Goal: Task Accomplishment & Management: Manage account settings

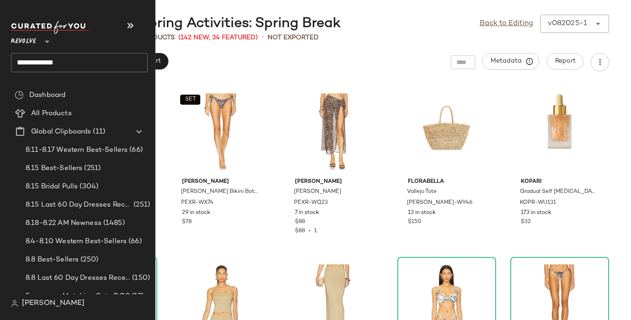
click at [28, 60] on input "**********" at bounding box center [79, 62] width 137 height 19
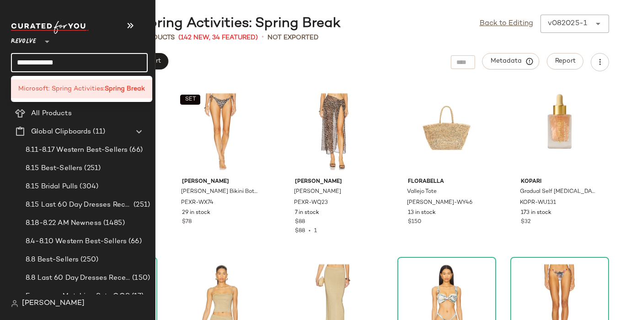
click at [28, 60] on input "**********" at bounding box center [79, 62] width 137 height 19
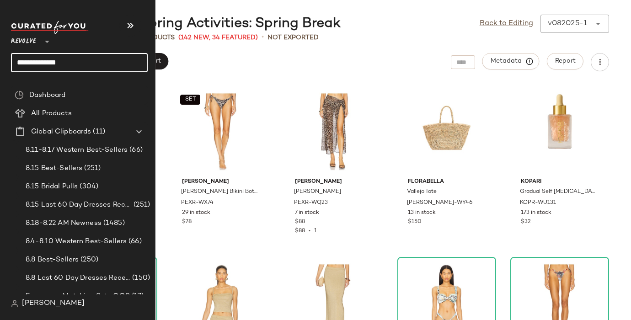
click at [45, 62] on input "**********" at bounding box center [79, 62] width 137 height 19
click at [43, 62] on input "**********" at bounding box center [79, 62] width 137 height 19
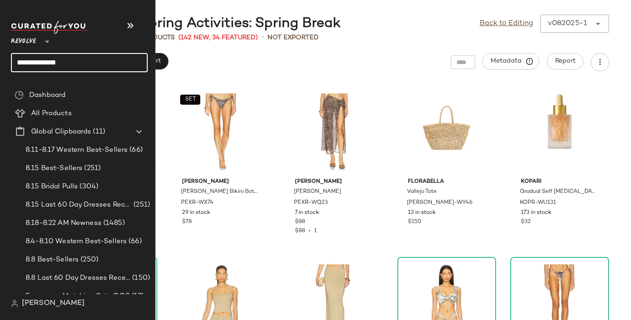
click at [43, 62] on input "**********" at bounding box center [79, 62] width 137 height 19
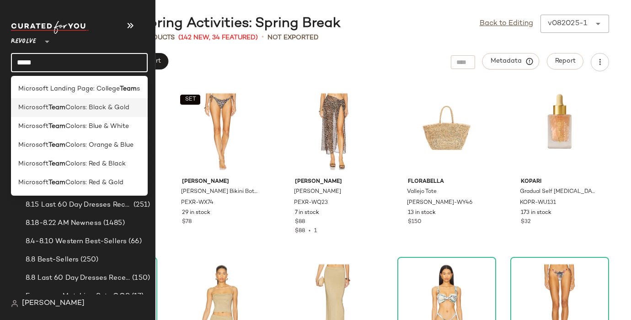
click at [29, 107] on span "Microsoft" at bounding box center [33, 108] width 30 height 10
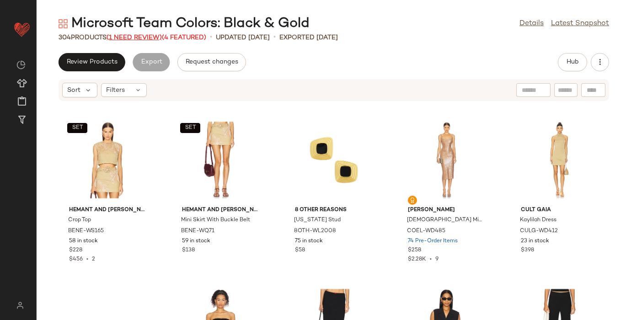
click at [145, 36] on span "(1 Need Review)" at bounding box center [134, 37] width 55 height 7
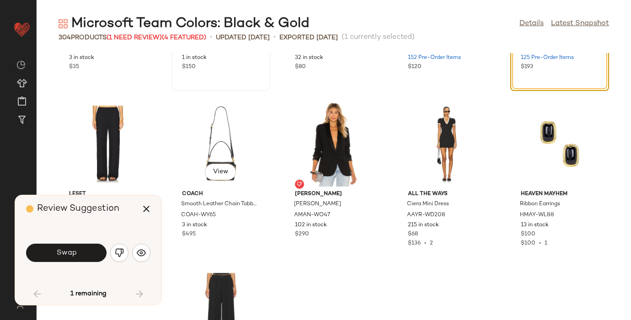
scroll to position [2152, 0]
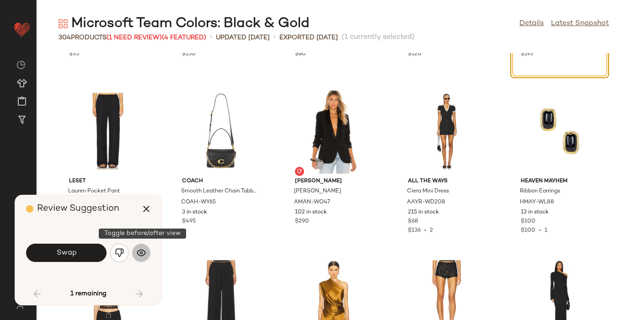
click at [142, 252] on img "button" at bounding box center [141, 252] width 9 height 9
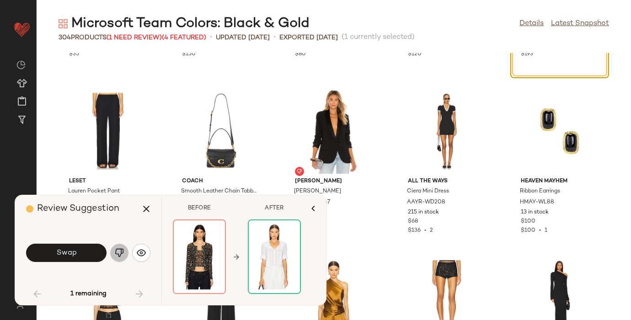
click at [120, 253] on img "button" at bounding box center [119, 252] width 9 height 9
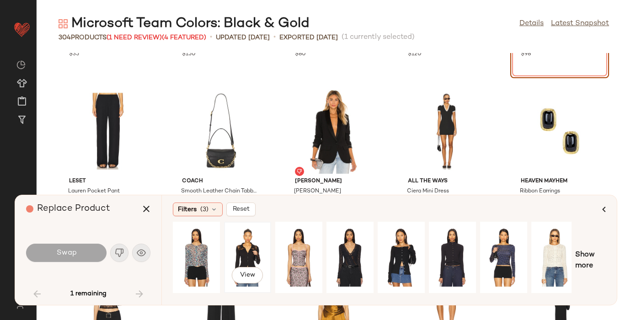
click at [245, 241] on div "View" at bounding box center [247, 257] width 41 height 65
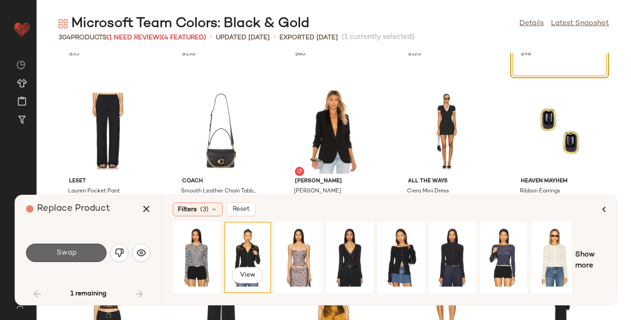
click at [84, 252] on button "Swap" at bounding box center [66, 253] width 80 height 18
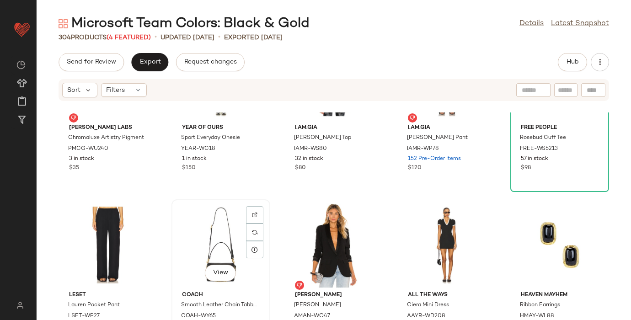
scroll to position [2099, 0]
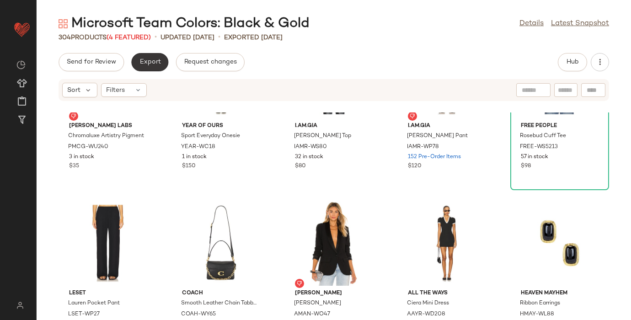
click at [149, 62] on span "Export" at bounding box center [149, 62] width 21 height 7
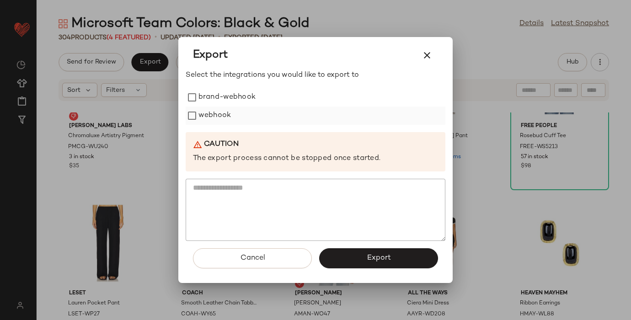
click at [207, 116] on label "webhook" at bounding box center [214, 116] width 32 height 18
click at [396, 263] on button "Export" at bounding box center [378, 258] width 119 height 20
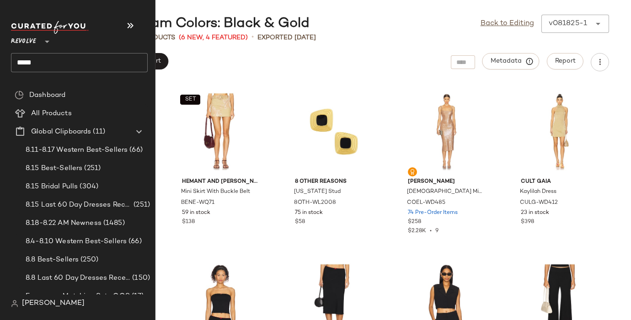
click at [31, 63] on input "****" at bounding box center [79, 62] width 137 height 19
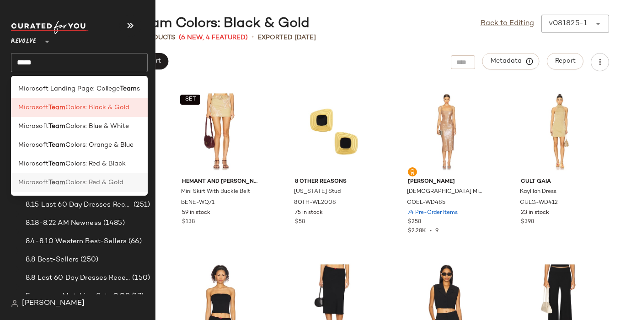
click at [64, 182] on b "Team" at bounding box center [56, 183] width 17 height 10
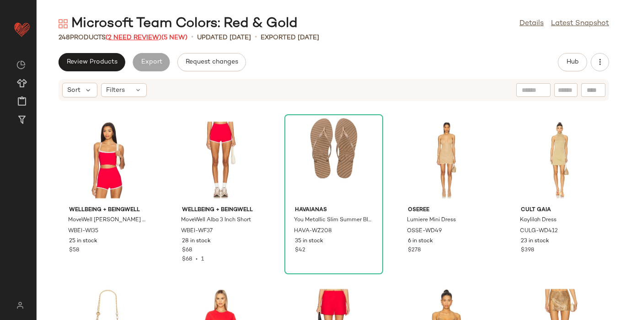
click at [132, 37] on span "(2 Need Review)" at bounding box center [134, 37] width 56 height 7
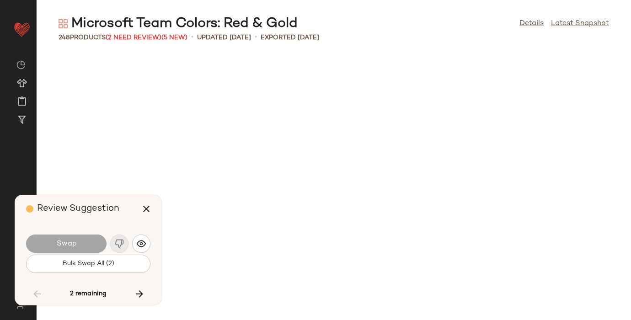
scroll to position [2844, 0]
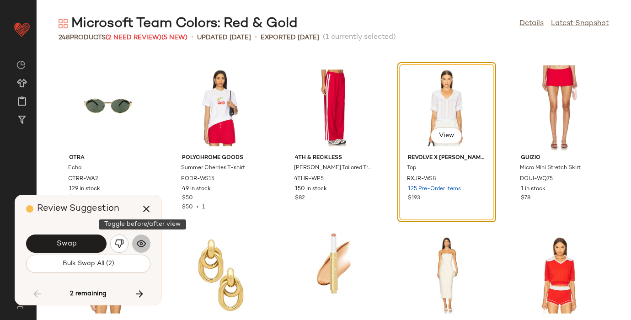
click at [139, 242] on img "button" at bounding box center [141, 243] width 9 height 9
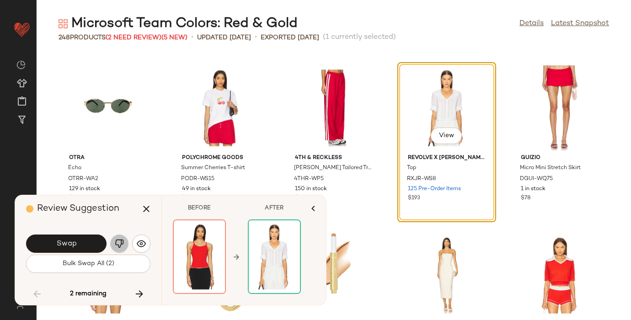
click at [117, 241] on img "button" at bounding box center [119, 243] width 9 height 9
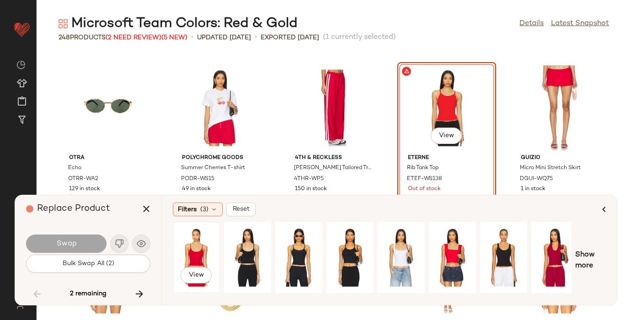
click at [199, 244] on div "View" at bounding box center [196, 257] width 41 height 65
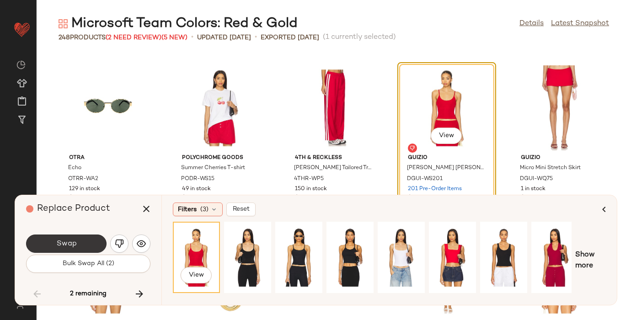
click at [73, 243] on span "Swap" at bounding box center [66, 244] width 21 height 9
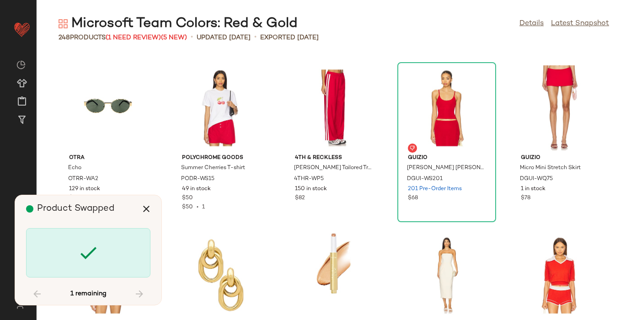
scroll to position [4517, 0]
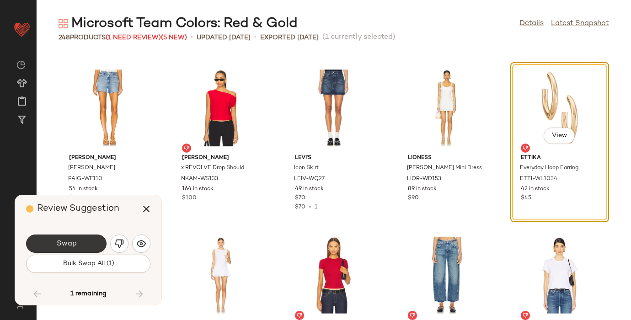
click at [83, 238] on button "Swap" at bounding box center [66, 244] width 80 height 18
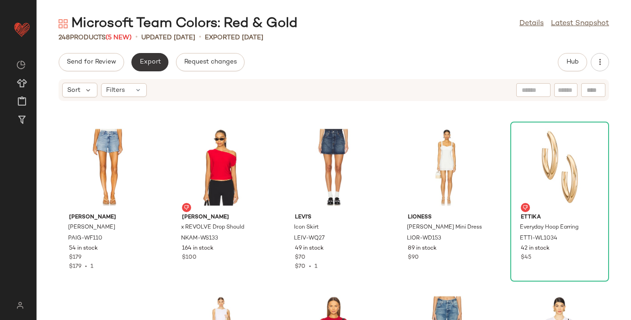
click at [150, 61] on span "Export" at bounding box center [149, 62] width 21 height 7
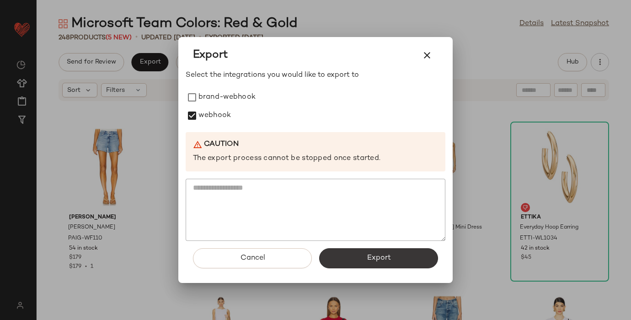
click at [341, 262] on button "Export" at bounding box center [378, 258] width 119 height 20
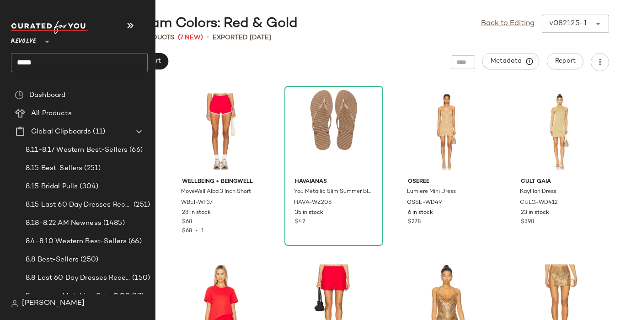
click at [32, 61] on input "****" at bounding box center [79, 62] width 137 height 19
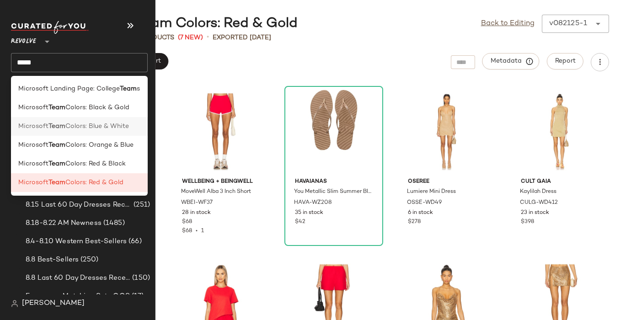
click at [40, 125] on span "Microsoft" at bounding box center [33, 127] width 30 height 10
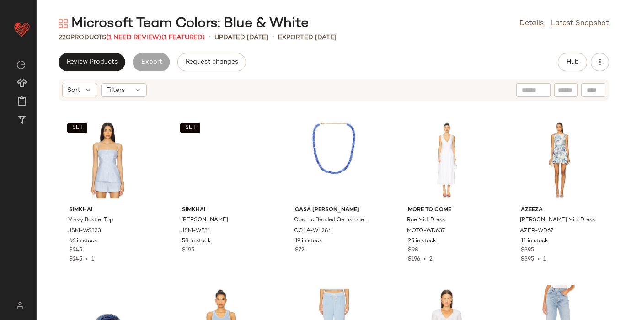
click at [143, 36] on span "(1 Need Review)" at bounding box center [133, 37] width 55 height 7
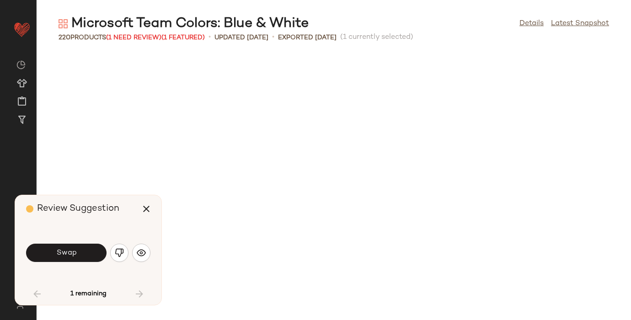
scroll to position [342, 0]
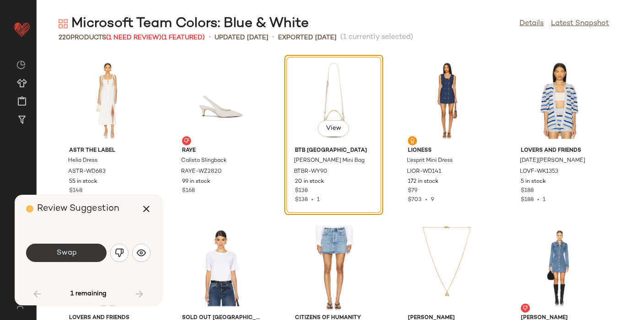
click at [69, 254] on span "Swap" at bounding box center [66, 253] width 21 height 9
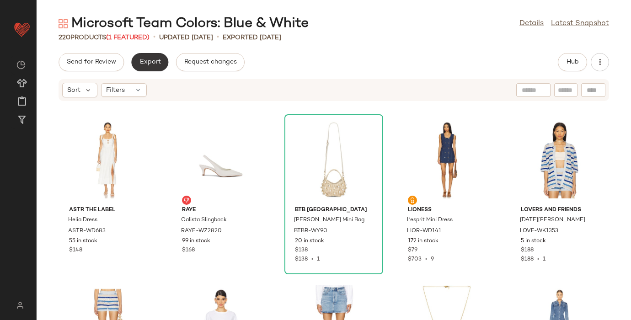
click at [153, 61] on span "Export" at bounding box center [149, 62] width 21 height 7
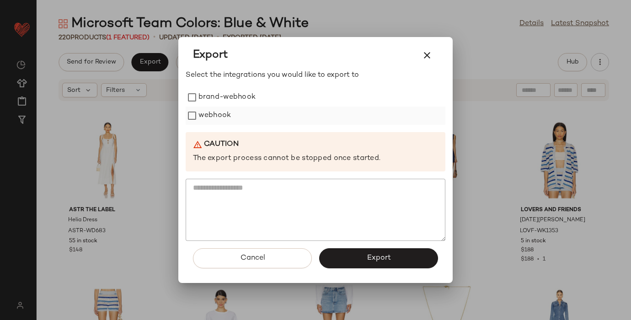
click at [200, 117] on label "webhook" at bounding box center [214, 116] width 32 height 18
click at [344, 261] on button "Export" at bounding box center [378, 258] width 119 height 20
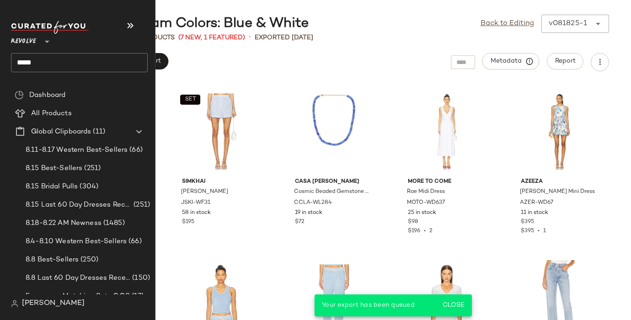
click at [28, 66] on input "****" at bounding box center [79, 62] width 137 height 19
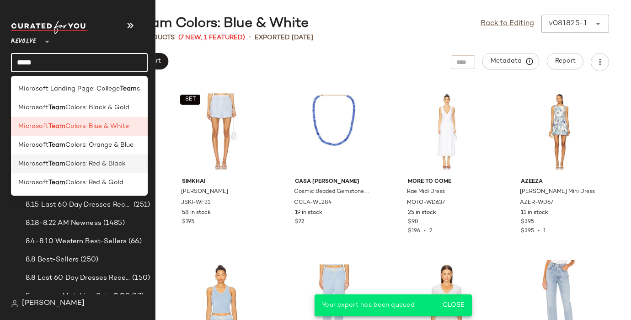
click at [49, 169] on div "Microsoft Team Colors: Red & Black" at bounding box center [79, 164] width 137 height 19
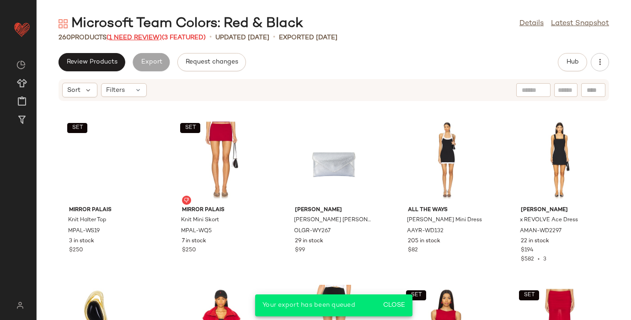
click at [134, 35] on span "(1 Need Review)" at bounding box center [134, 37] width 55 height 7
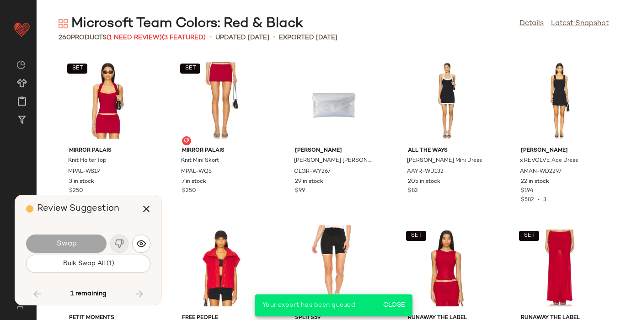
scroll to position [6023, 0]
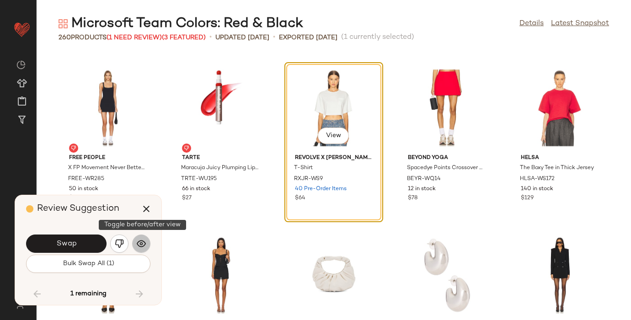
click at [144, 244] on img "button" at bounding box center [141, 243] width 9 height 9
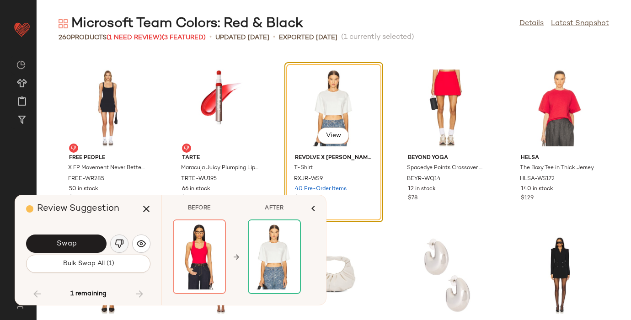
click at [124, 240] on button "button" at bounding box center [119, 244] width 18 height 18
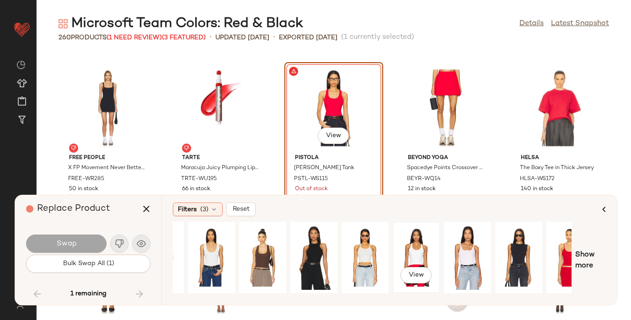
scroll to position [0, 109]
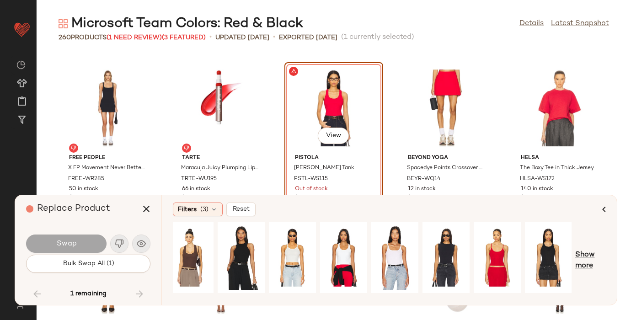
click at [581, 255] on span "Show more" at bounding box center [590, 261] width 31 height 22
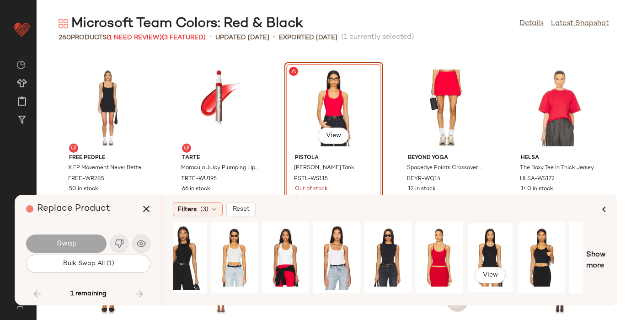
scroll to position [0, 173]
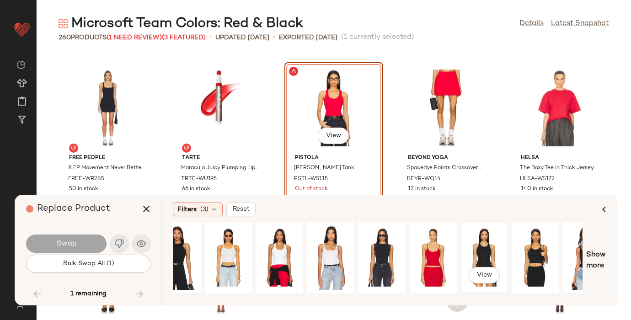
click at [478, 243] on div "View" at bounding box center [484, 257] width 41 height 65
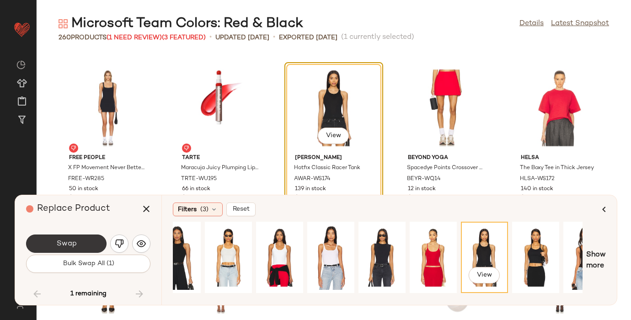
click at [90, 240] on button "Swap" at bounding box center [66, 244] width 80 height 18
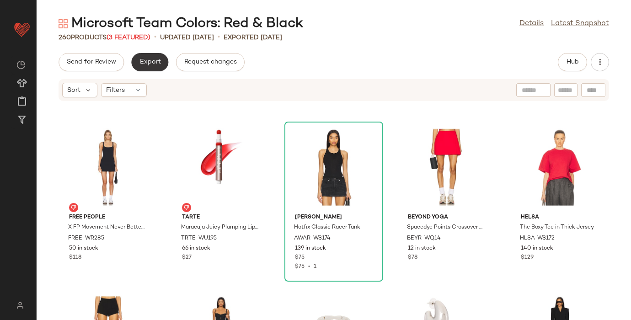
click at [155, 61] on span "Export" at bounding box center [149, 62] width 21 height 7
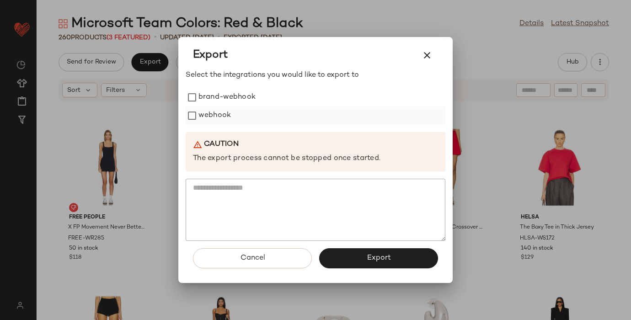
click at [200, 113] on label "webhook" at bounding box center [214, 116] width 32 height 18
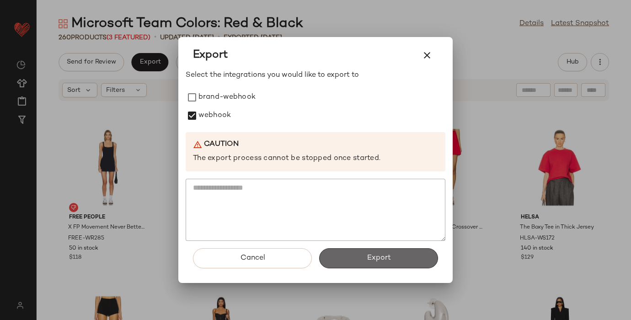
click at [377, 261] on span "Export" at bounding box center [378, 258] width 24 height 9
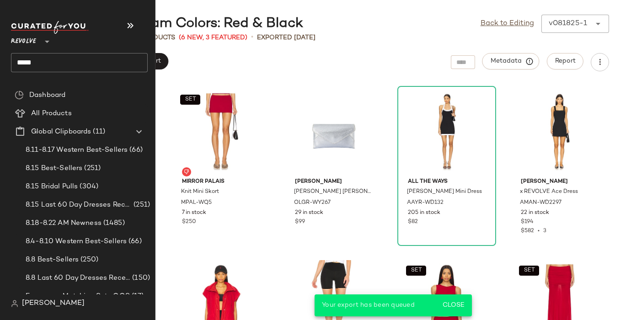
click at [46, 65] on input "****" at bounding box center [79, 62] width 137 height 19
click at [25, 62] on input "****" at bounding box center [79, 62] width 137 height 19
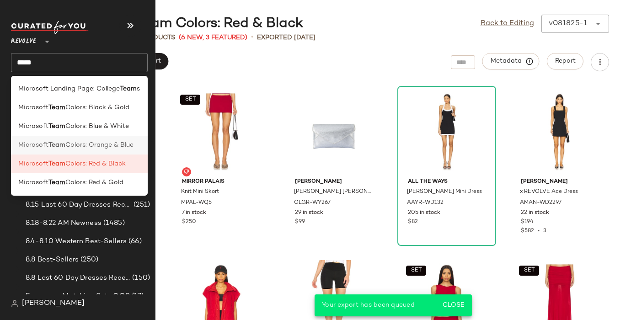
click at [36, 142] on span "Microsoft" at bounding box center [33, 145] width 30 height 10
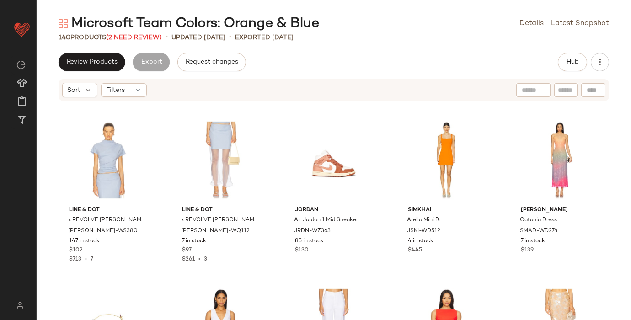
click at [133, 38] on span "(2 Need Review)" at bounding box center [134, 37] width 56 height 7
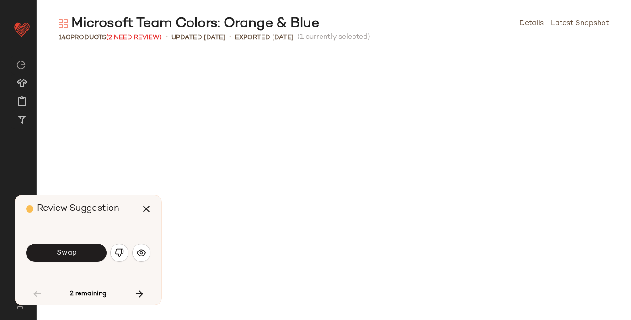
scroll to position [342, 0]
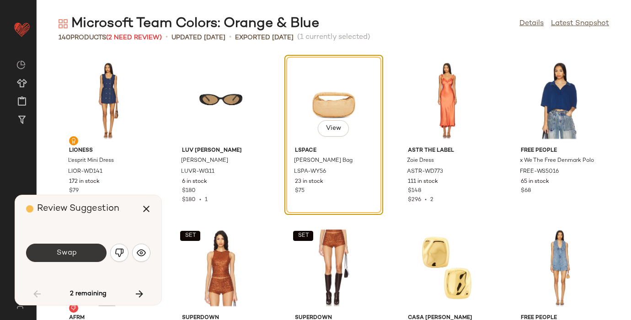
click at [88, 248] on button "Swap" at bounding box center [66, 253] width 80 height 18
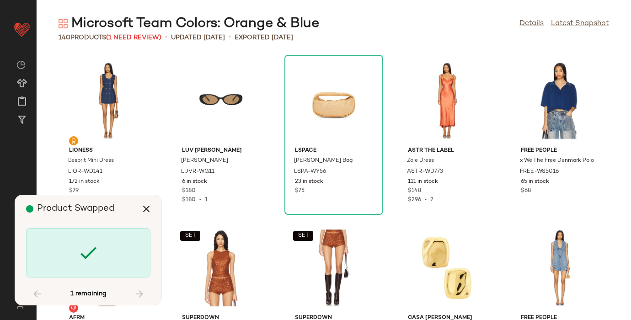
scroll to position [3346, 0]
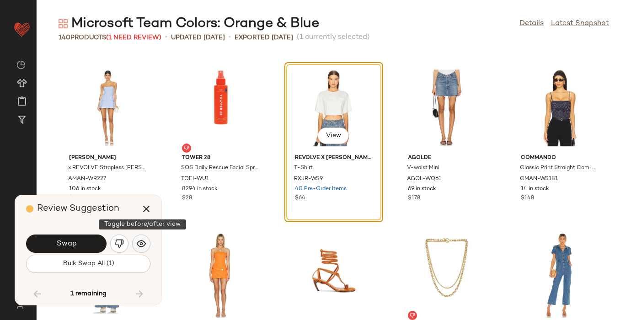
click at [145, 241] on img "button" at bounding box center [141, 243] width 9 height 9
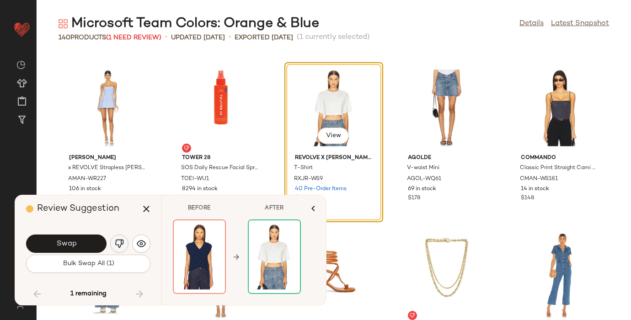
click at [120, 241] on img "button" at bounding box center [119, 243] width 9 height 9
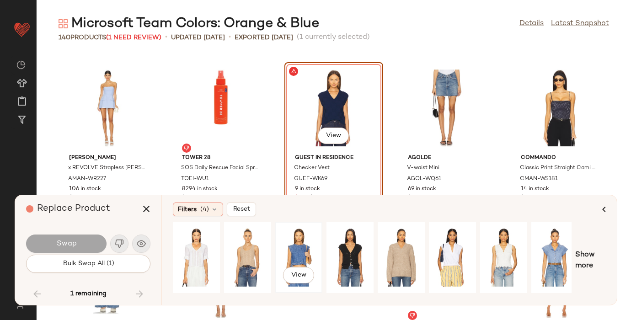
click at [298, 263] on div "View" at bounding box center [298, 257] width 41 height 65
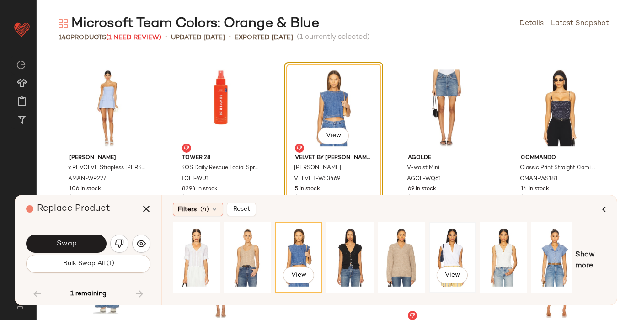
scroll to position [0, 109]
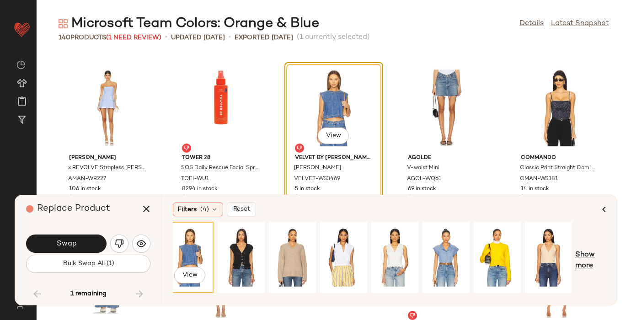
click at [582, 265] on span "Show more" at bounding box center [590, 261] width 31 height 22
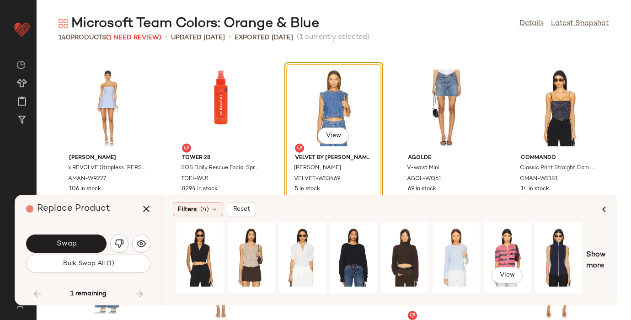
scroll to position [0, 509]
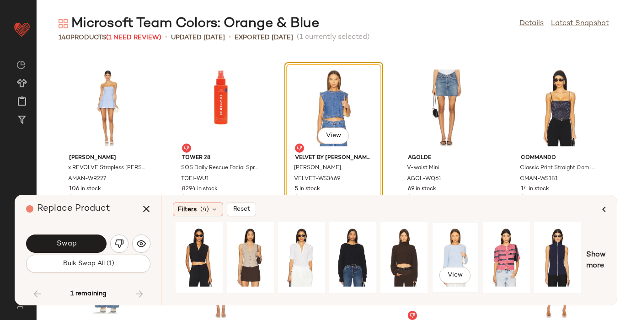
click at [455, 238] on div "View" at bounding box center [455, 257] width 41 height 65
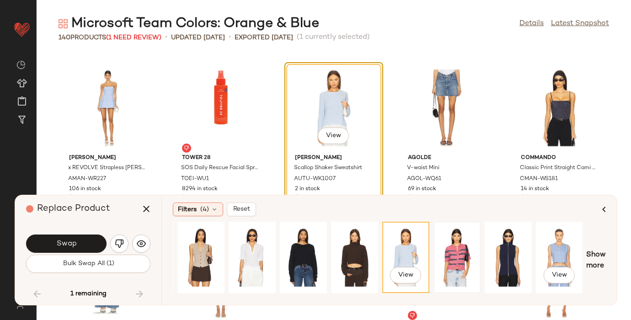
scroll to position [0, 609]
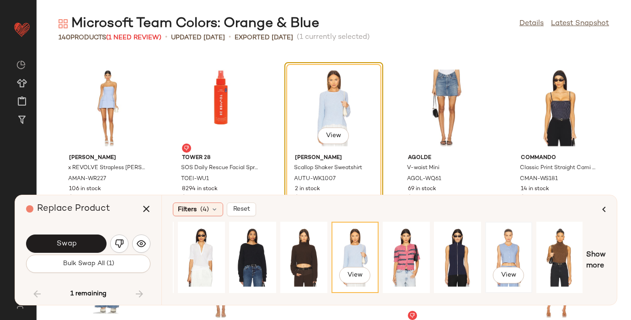
click at [506, 240] on div "View" at bounding box center [508, 257] width 41 height 65
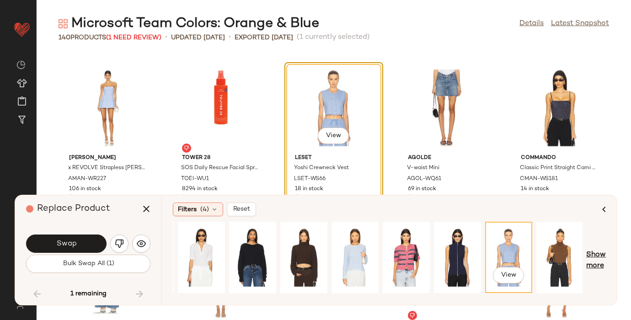
click at [597, 253] on span "Show more" at bounding box center [596, 261] width 20 height 22
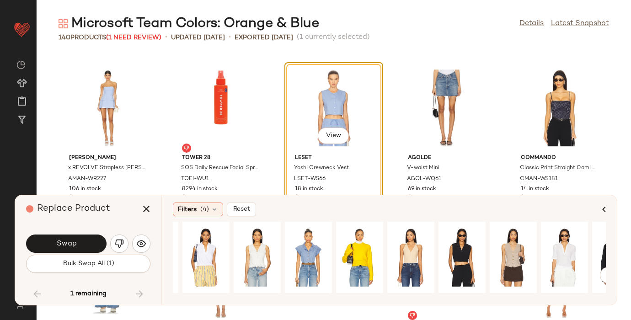
scroll to position [0, 246]
click at [314, 250] on div "View" at bounding box center [308, 257] width 41 height 65
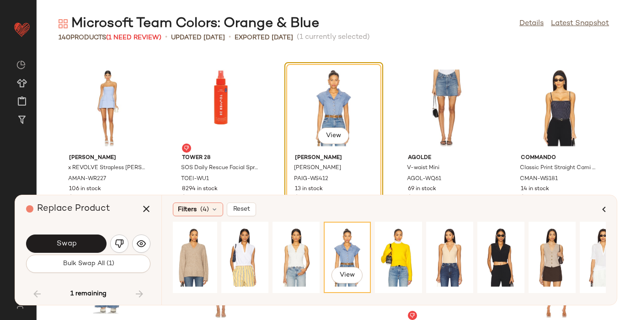
scroll to position [0, 185]
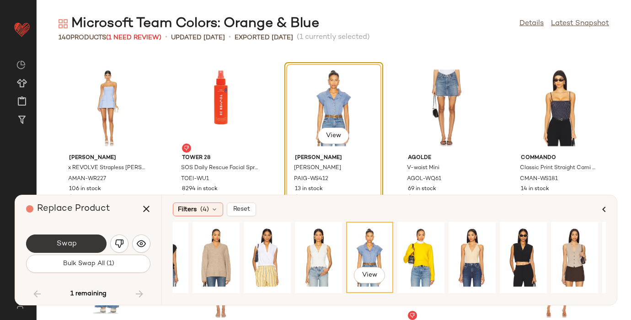
click at [83, 247] on button "Swap" at bounding box center [66, 244] width 80 height 18
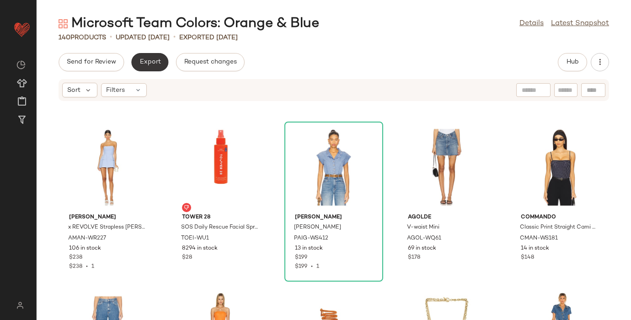
click at [149, 59] on span "Export" at bounding box center [149, 62] width 21 height 7
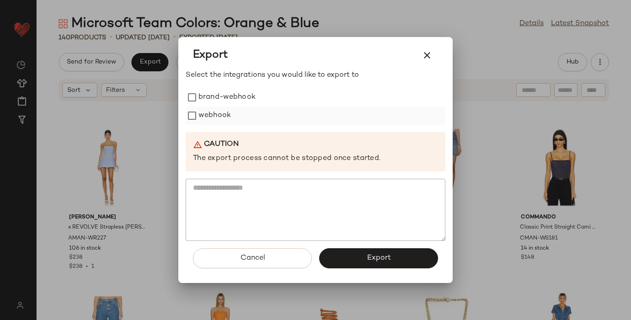
click at [212, 117] on label "webhook" at bounding box center [214, 116] width 32 height 18
click at [352, 261] on button "Export" at bounding box center [378, 258] width 119 height 20
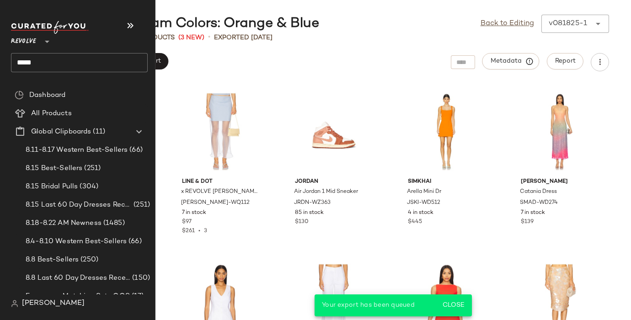
click at [43, 63] on input "****" at bounding box center [79, 62] width 137 height 19
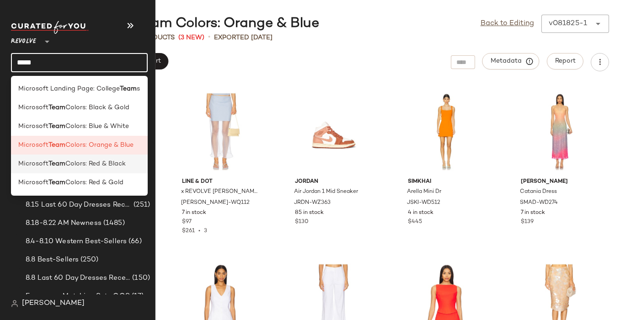
click at [87, 165] on span "Colors: Red & Black" at bounding box center [95, 164] width 60 height 10
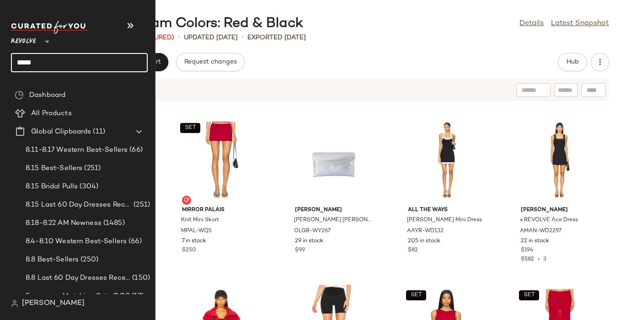
click at [25, 63] on input "****" at bounding box center [79, 62] width 137 height 19
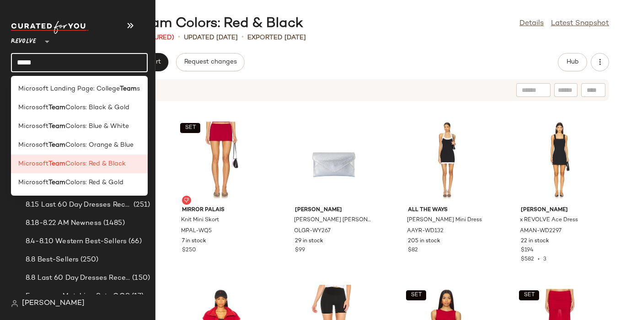
click at [25, 64] on input "****" at bounding box center [79, 62] width 137 height 19
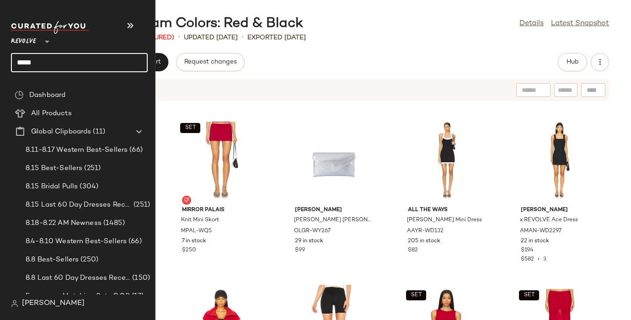
click at [25, 64] on input "****" at bounding box center [79, 62] width 137 height 19
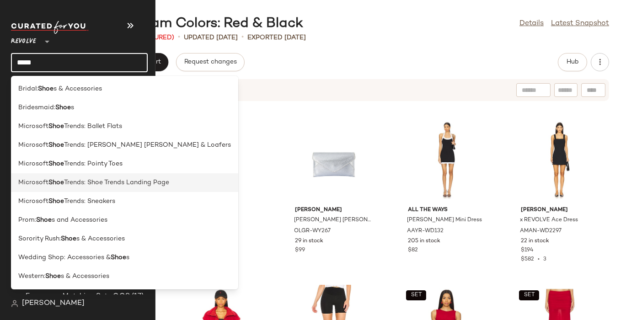
click at [99, 179] on span "Trends: Shoe Trends Landing Page" at bounding box center [116, 183] width 105 height 10
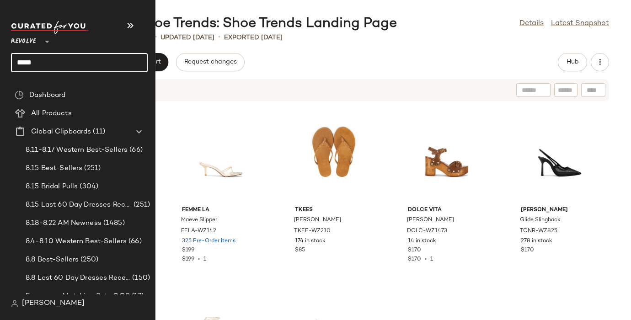
click at [36, 63] on input "****" at bounding box center [79, 62] width 137 height 19
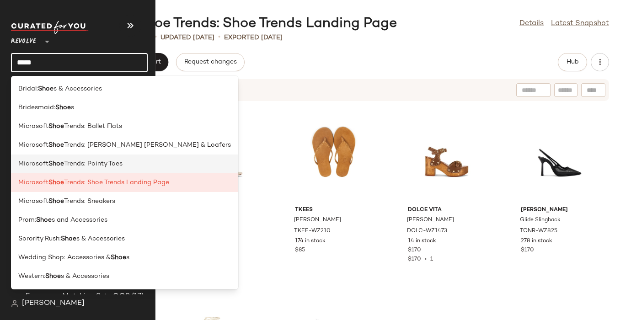
click at [60, 162] on b "Shoe" at bounding box center [56, 164] width 16 height 10
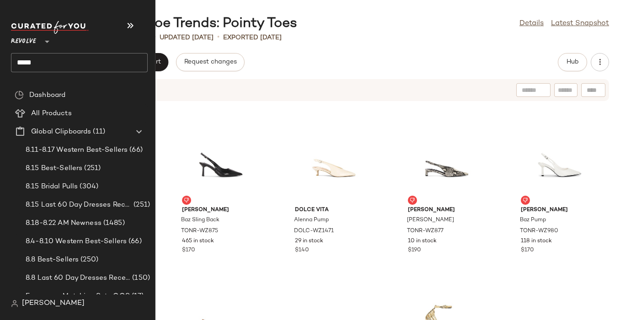
click at [20, 65] on input "****" at bounding box center [79, 62] width 137 height 19
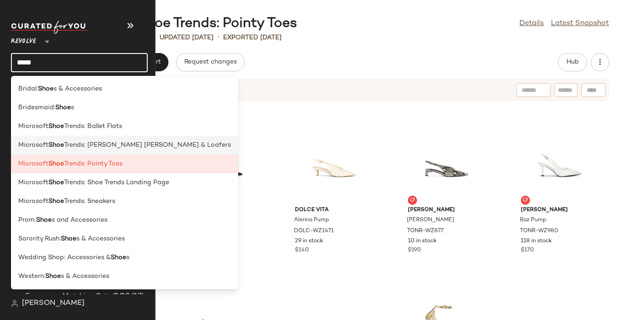
click at [57, 145] on b "Shoe" at bounding box center [56, 145] width 16 height 10
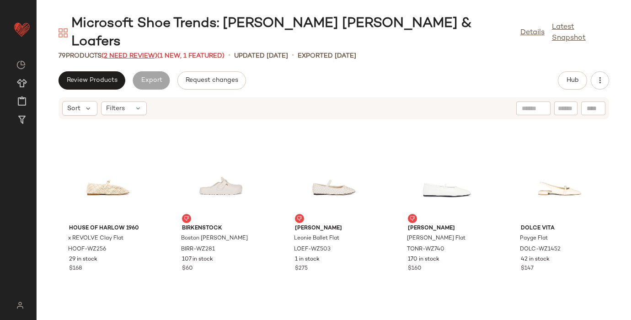
click at [140, 53] on span "(2 Need Review)" at bounding box center [129, 56] width 56 height 7
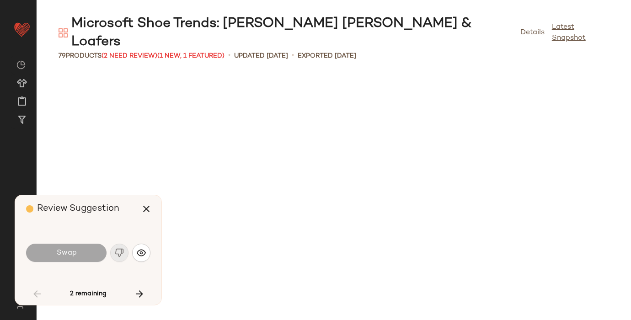
scroll to position [837, 0]
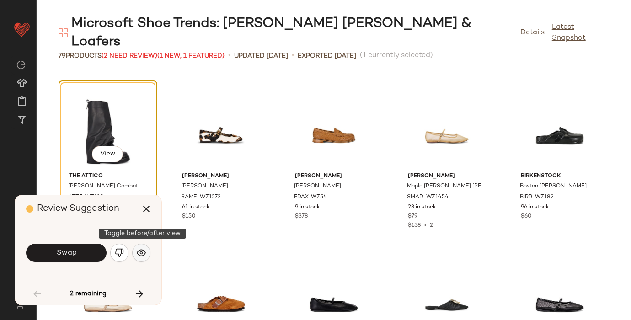
click at [138, 250] on img "button" at bounding box center [141, 252] width 9 height 9
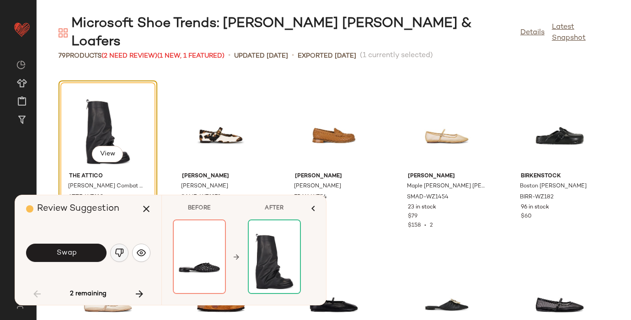
click at [119, 255] on img "button" at bounding box center [119, 252] width 9 height 9
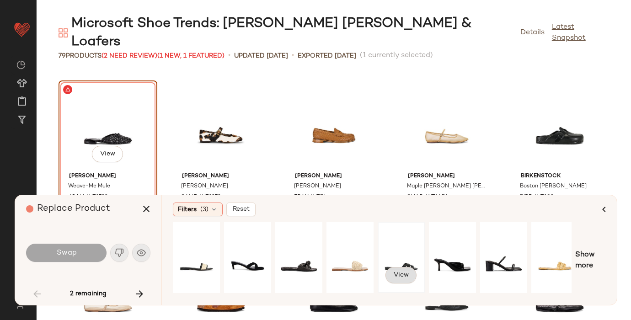
scroll to position [0, 109]
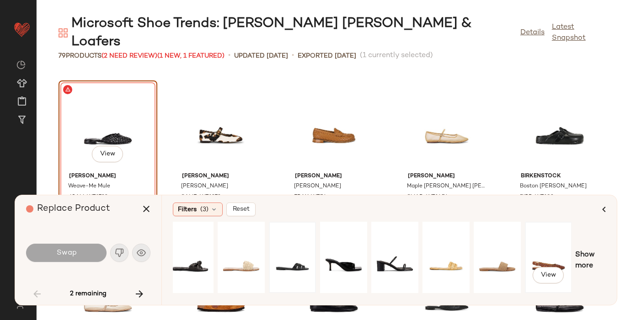
click at [559, 254] on div "View" at bounding box center [548, 257] width 41 height 65
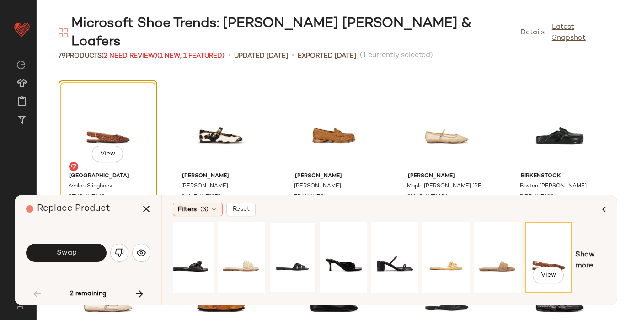
click at [586, 265] on span "Show more" at bounding box center [590, 261] width 31 height 22
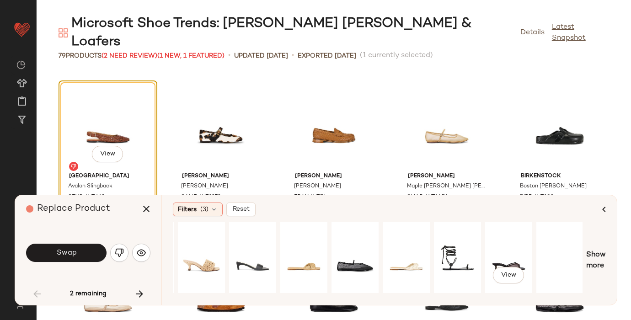
scroll to position [0, 564]
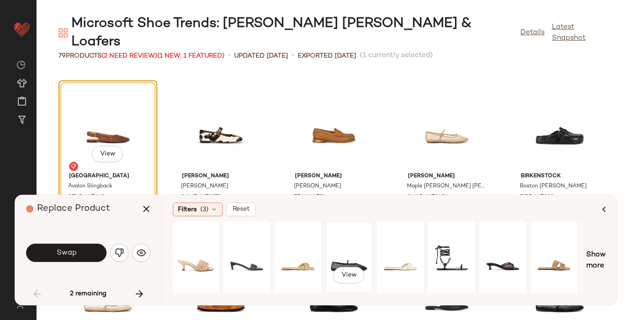
click at [362, 249] on div "View" at bounding box center [349, 257] width 41 height 65
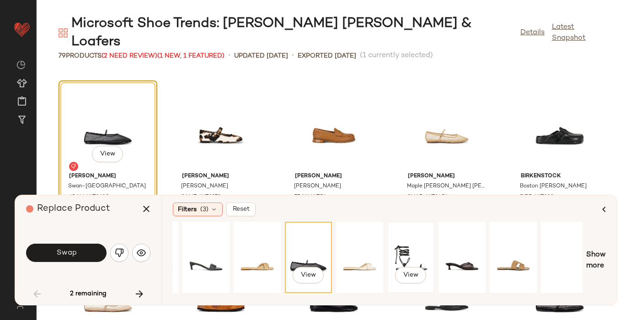
scroll to position [0, 609]
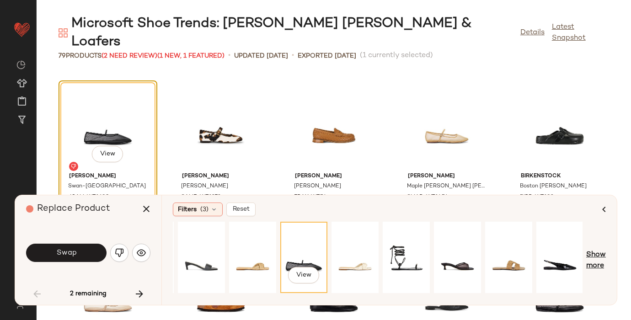
click at [591, 255] on span "Show more" at bounding box center [596, 261] width 20 height 22
click at [551, 254] on div "View" at bounding box center [559, 257] width 41 height 65
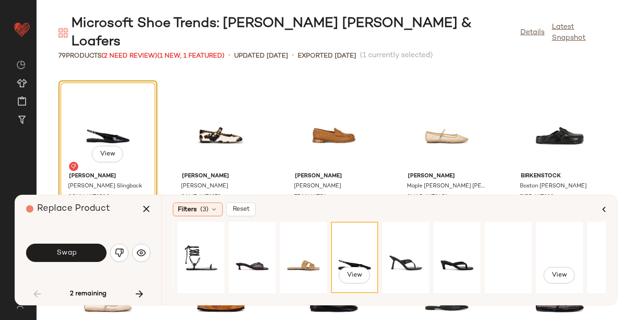
scroll to position [0, 843]
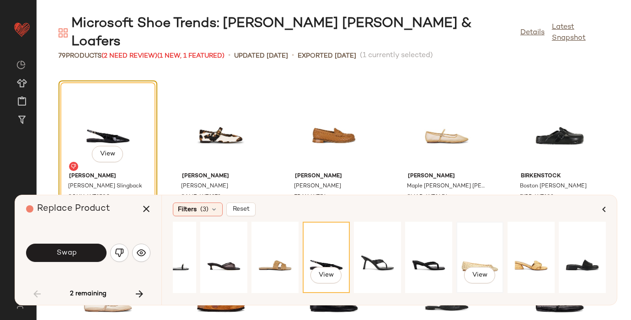
click at [472, 252] on div "View" at bounding box center [479, 257] width 41 height 65
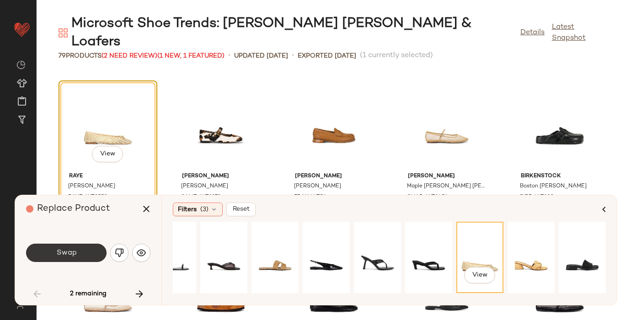
click at [80, 253] on button "Swap" at bounding box center [66, 253] width 80 height 18
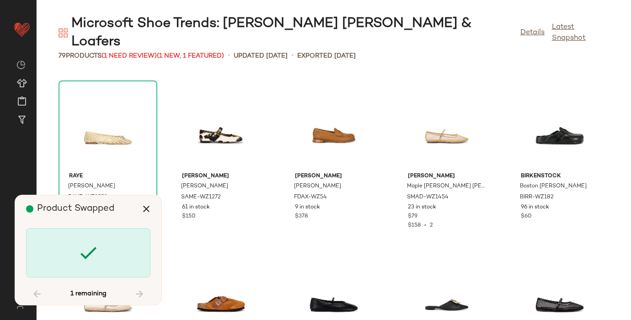
scroll to position [2008, 0]
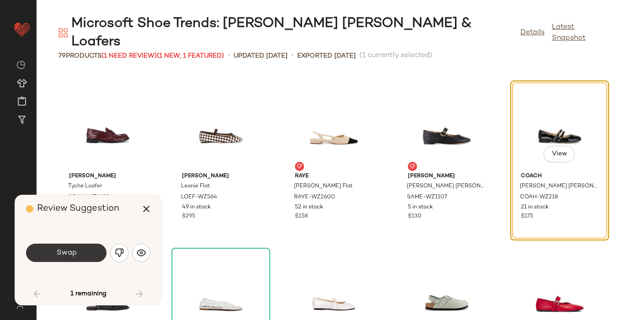
click at [57, 252] on span "Swap" at bounding box center [66, 253] width 21 height 9
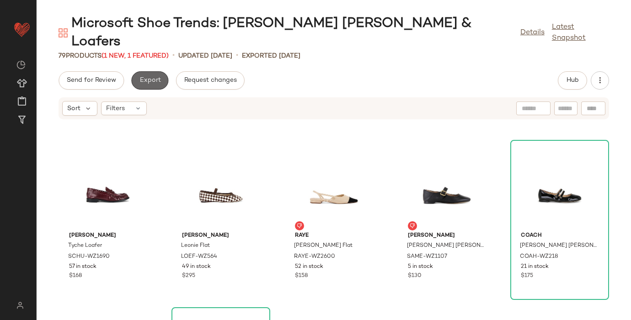
click at [148, 77] on span "Export" at bounding box center [149, 80] width 21 height 7
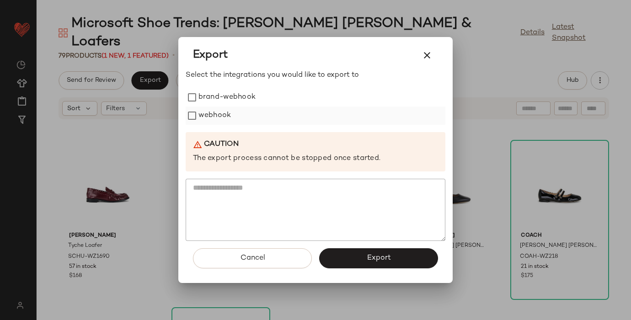
click at [221, 113] on label "webhook" at bounding box center [214, 116] width 32 height 18
click at [354, 264] on button "Export" at bounding box center [378, 258] width 119 height 20
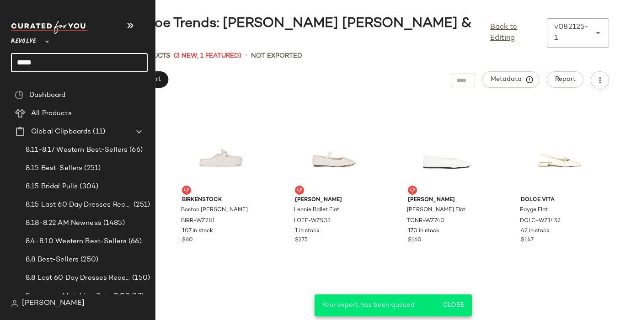
click at [26, 69] on input "****" at bounding box center [79, 62] width 137 height 19
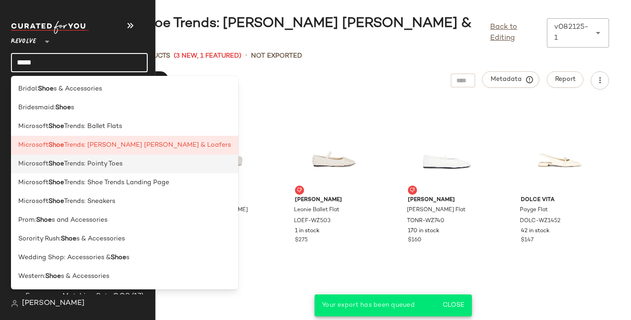
click at [53, 162] on b "Shoe" at bounding box center [56, 164] width 16 height 10
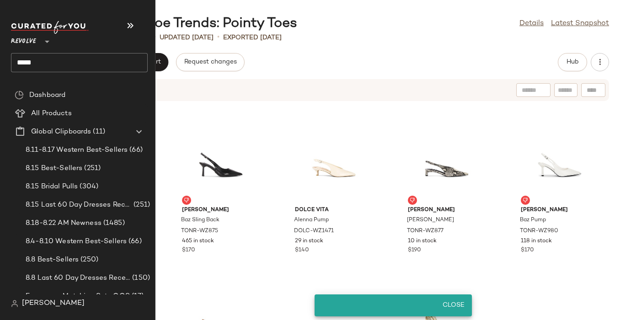
click at [31, 62] on input "****" at bounding box center [79, 62] width 137 height 19
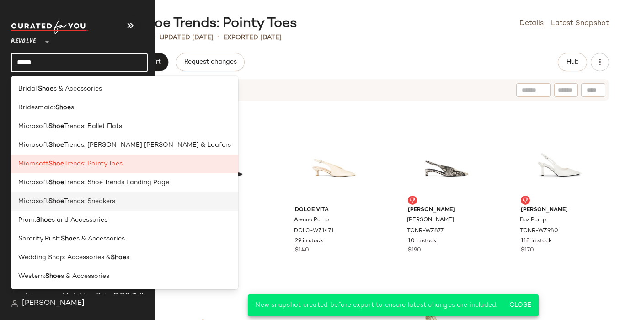
click at [57, 204] on b "Shoe" at bounding box center [56, 202] width 16 height 10
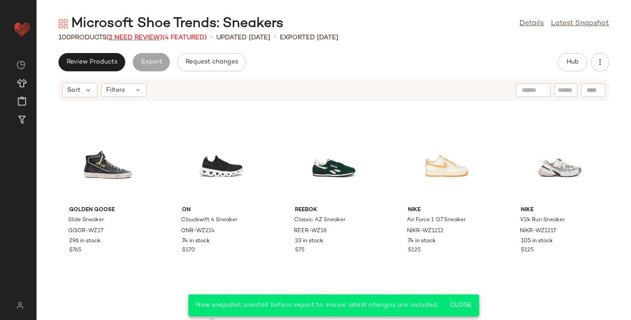
click at [144, 34] on span "(2 Need Review)" at bounding box center [135, 37] width 56 height 7
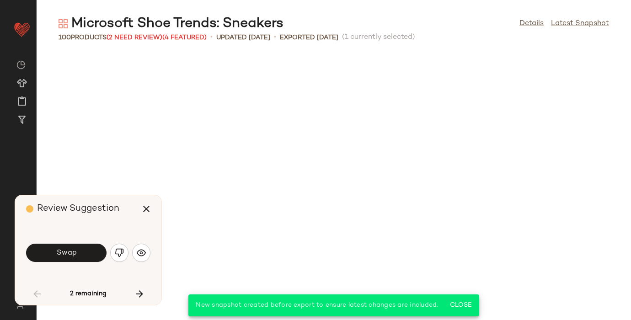
scroll to position [509, 0]
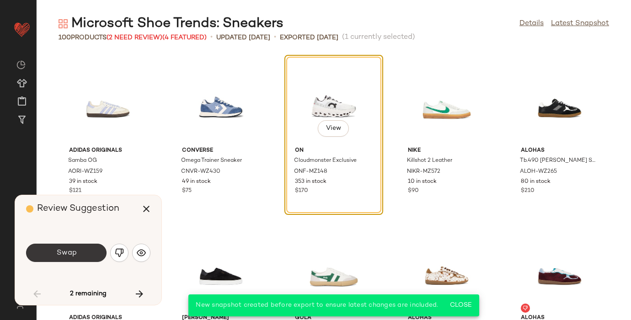
click at [85, 254] on button "Swap" at bounding box center [66, 253] width 80 height 18
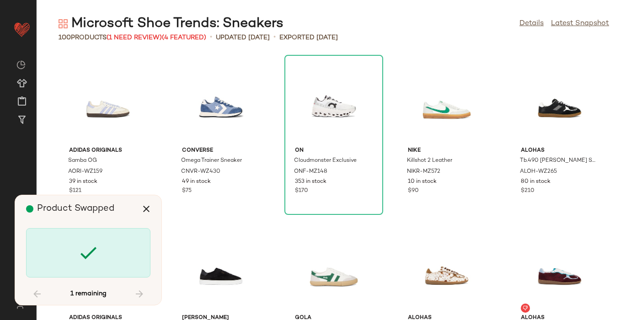
scroll to position [1506, 0]
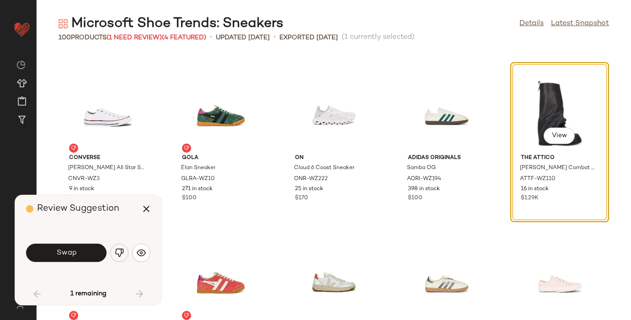
click at [121, 250] on img "button" at bounding box center [119, 252] width 9 height 9
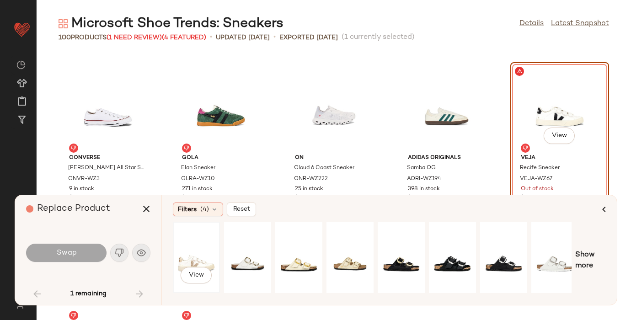
click at [196, 245] on div "View" at bounding box center [196, 257] width 41 height 65
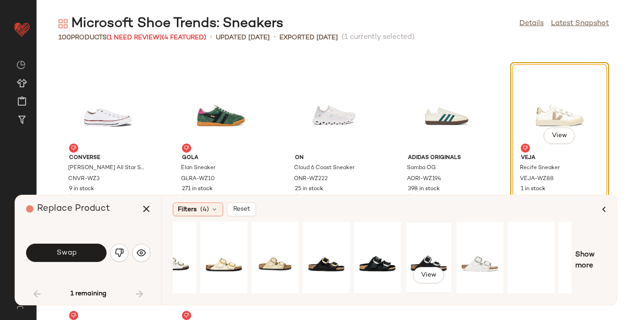
scroll to position [0, 109]
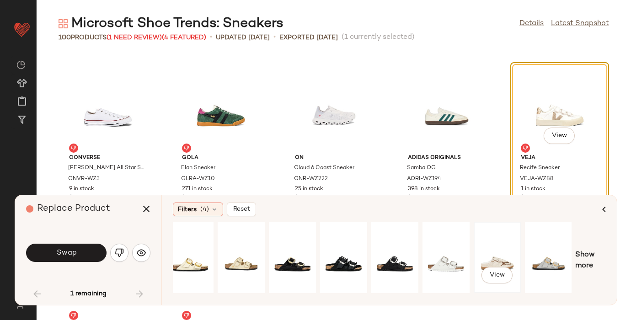
click at [500, 241] on div "View" at bounding box center [497, 257] width 41 height 65
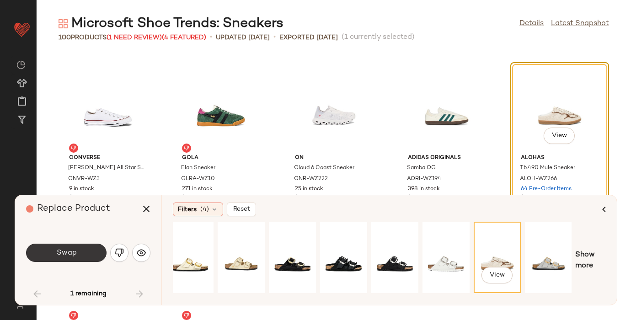
click at [58, 253] on span "Swap" at bounding box center [66, 253] width 21 height 9
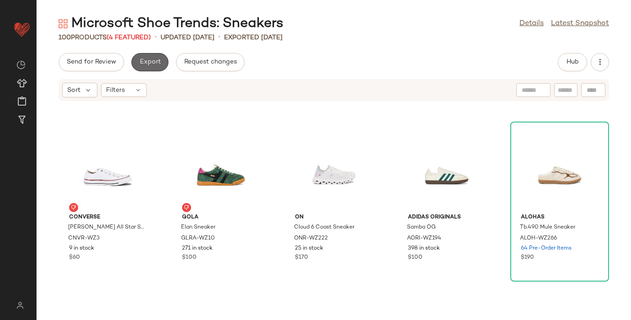
click at [138, 62] on button "Export" at bounding box center [149, 62] width 37 height 18
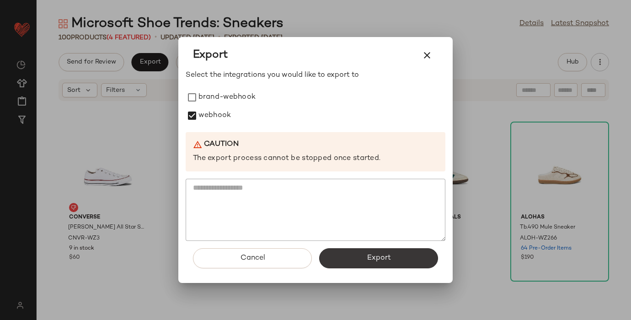
click at [356, 258] on button "Export" at bounding box center [378, 258] width 119 height 20
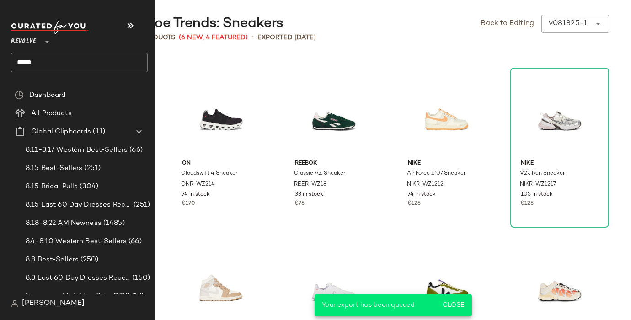
click at [39, 67] on input "****" at bounding box center [79, 62] width 137 height 19
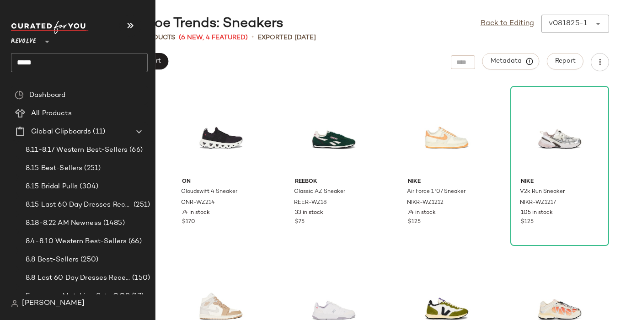
click at [26, 64] on input "****" at bounding box center [79, 62] width 137 height 19
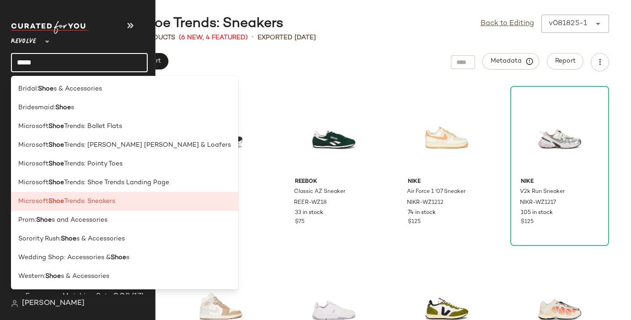
click at [26, 64] on input "****" at bounding box center [79, 62] width 137 height 19
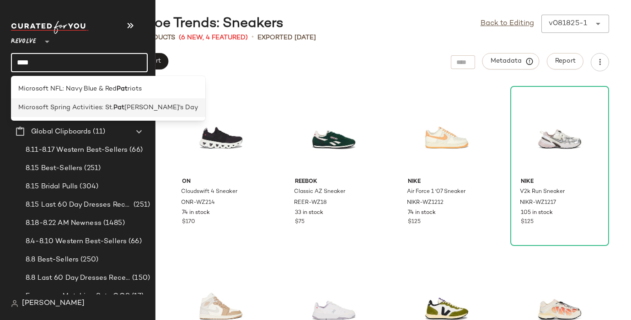
type input "***"
click at [67, 111] on span "Microsoft Spring Activities: St." at bounding box center [65, 108] width 95 height 10
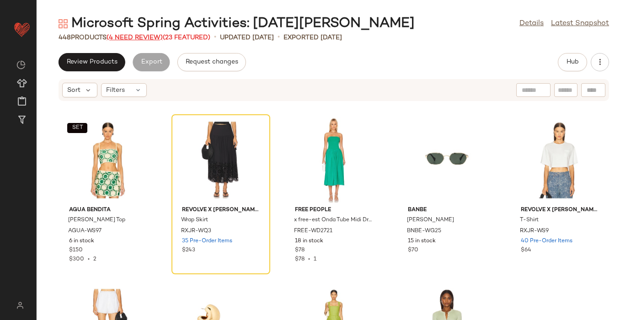
click at [131, 36] on span "(4 Need Review)" at bounding box center [135, 37] width 56 height 7
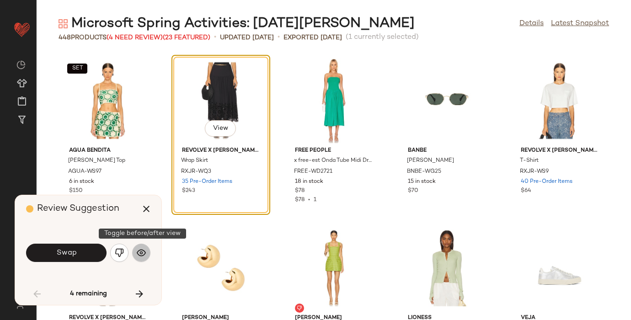
click at [139, 252] on img "button" at bounding box center [141, 252] width 9 height 9
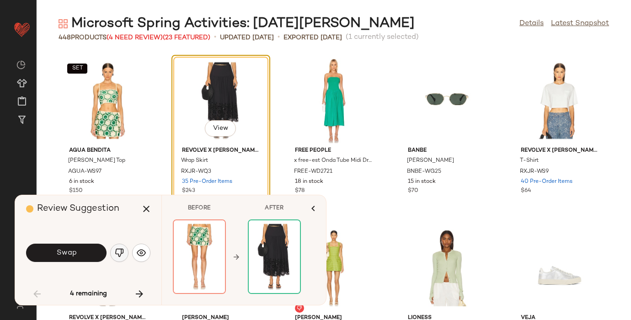
click at [120, 251] on img "button" at bounding box center [119, 252] width 9 height 9
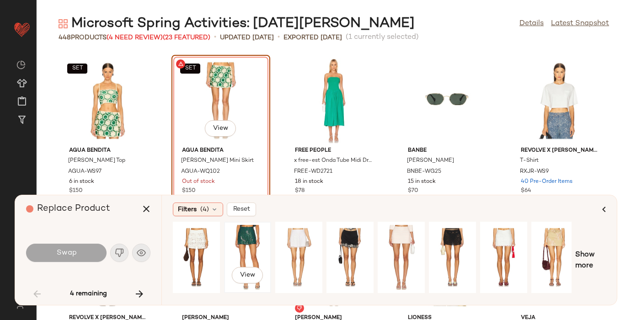
click at [242, 233] on div "View" at bounding box center [247, 257] width 41 height 65
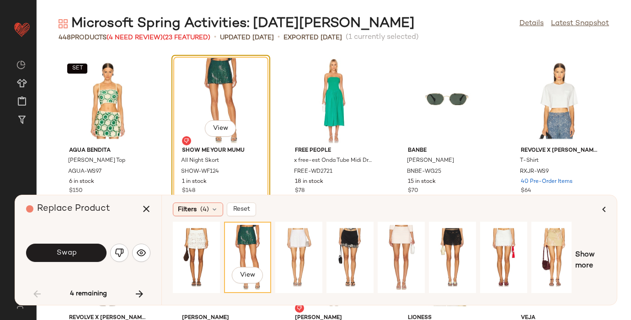
scroll to position [0, 109]
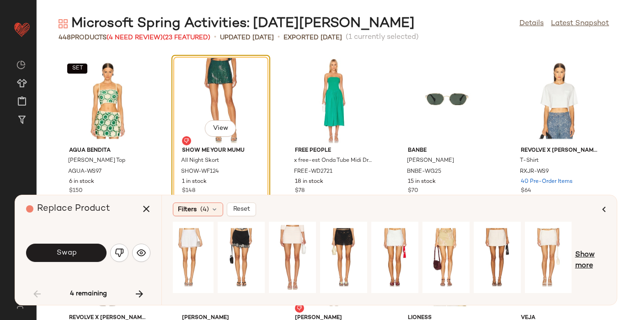
click at [582, 258] on span "Show more" at bounding box center [590, 261] width 31 height 22
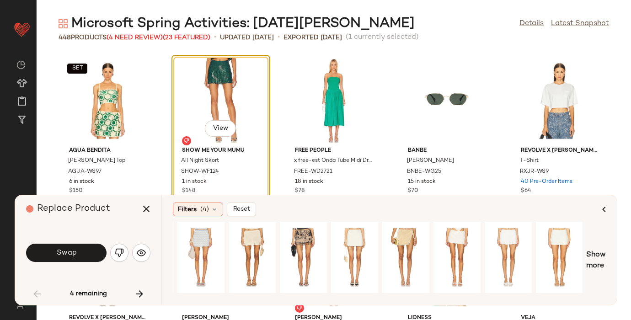
scroll to position [0, 609]
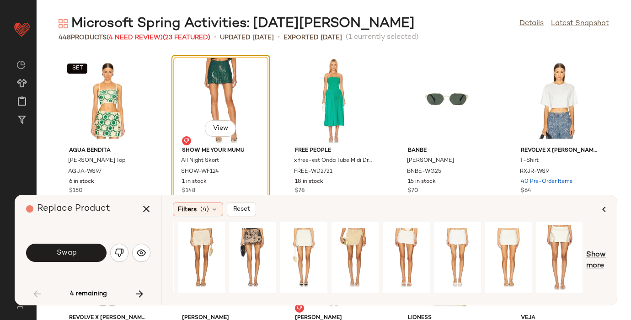
click at [598, 259] on span "Show more" at bounding box center [596, 261] width 20 height 22
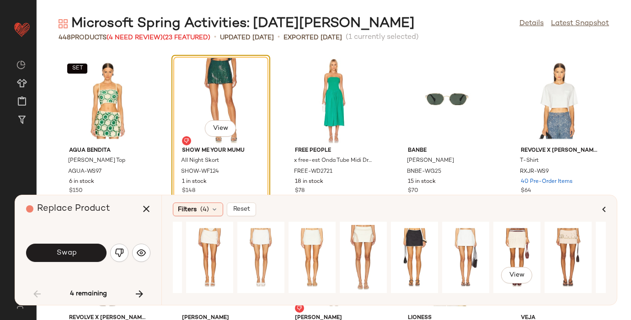
scroll to position [0, 843]
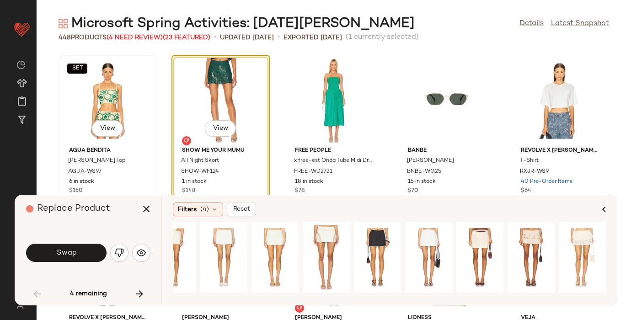
click at [119, 97] on div "SET View" at bounding box center [108, 100] width 92 height 85
click at [103, 101] on div "SET View" at bounding box center [108, 100] width 92 height 85
click at [137, 297] on icon "button" at bounding box center [139, 293] width 11 height 11
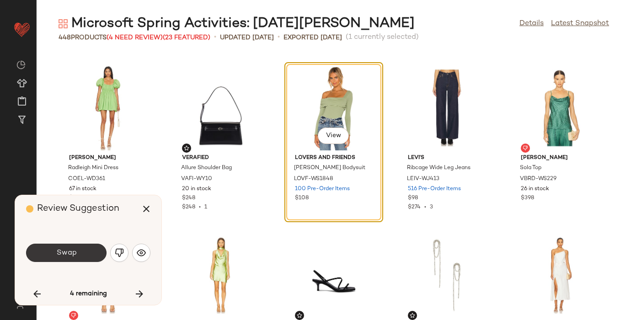
click at [84, 257] on button "Swap" at bounding box center [66, 253] width 80 height 18
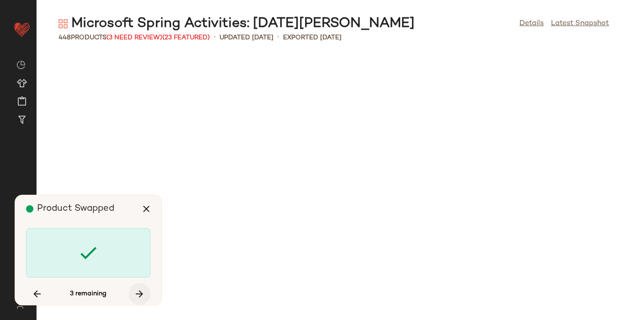
scroll to position [10206, 0]
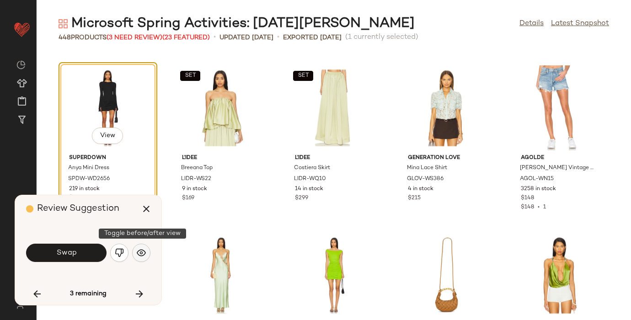
click at [147, 246] on button "button" at bounding box center [141, 253] width 18 height 18
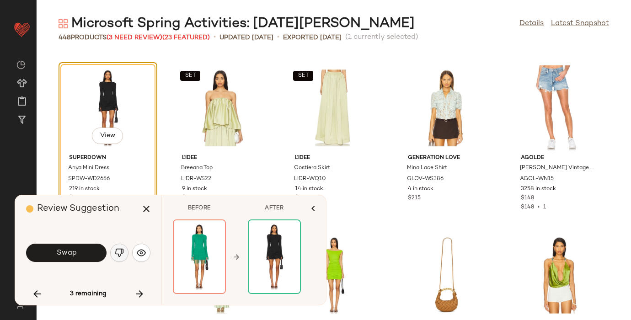
click at [119, 251] on img "button" at bounding box center [119, 252] width 9 height 9
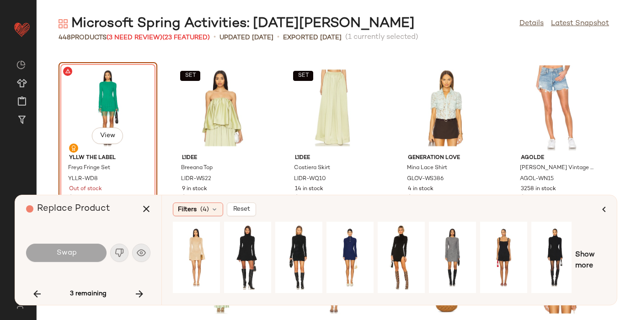
scroll to position [0, 109]
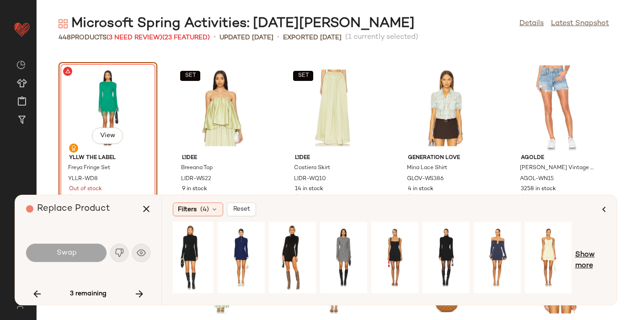
click at [585, 253] on span "Show more" at bounding box center [590, 261] width 31 height 22
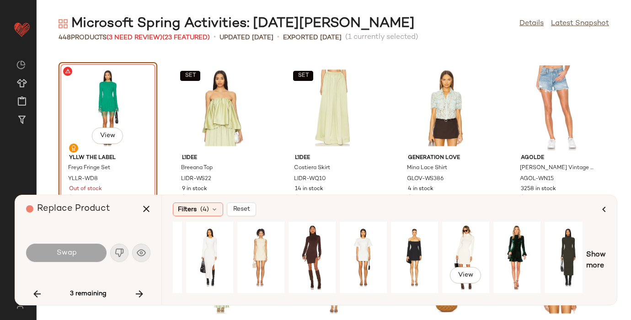
scroll to position [0, 609]
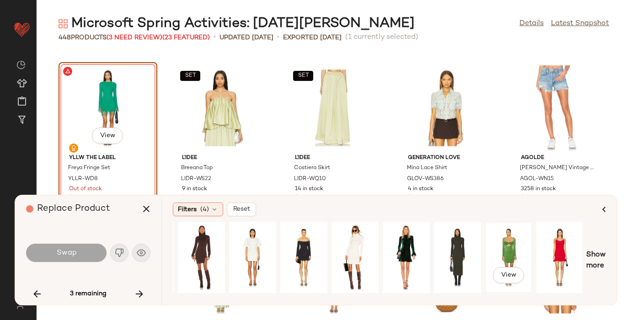
click at [505, 253] on div "View" at bounding box center [508, 257] width 41 height 65
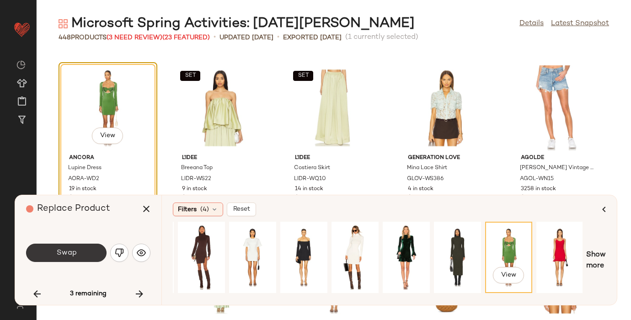
click at [71, 253] on span "Swap" at bounding box center [66, 253] width 21 height 9
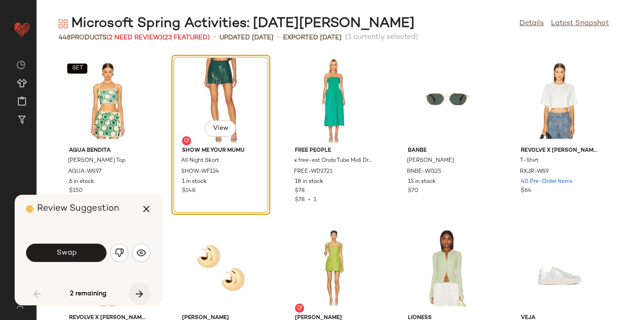
click at [139, 294] on icon "button" at bounding box center [139, 293] width 11 height 11
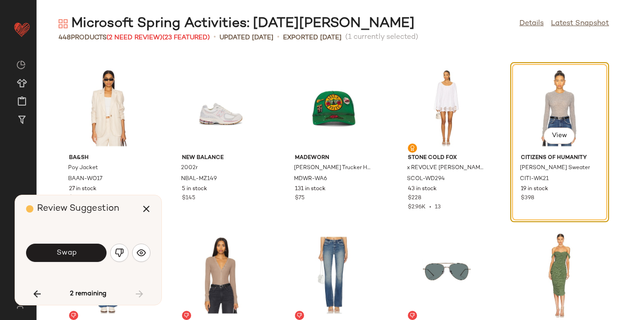
click at [118, 252] on img "button" at bounding box center [119, 252] width 9 height 9
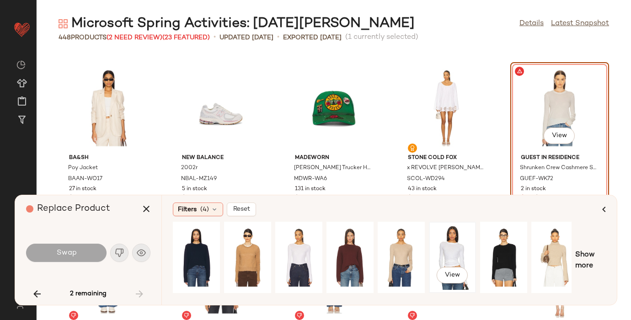
click at [464, 245] on div "View" at bounding box center [452, 257] width 41 height 65
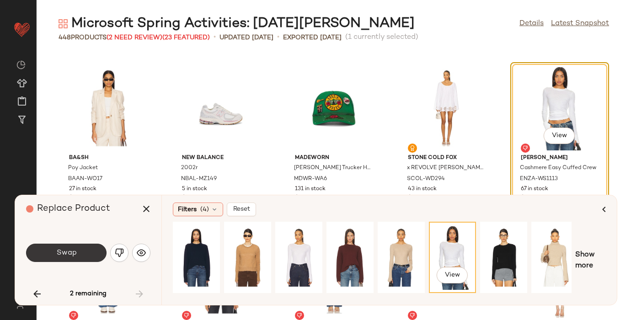
click at [80, 257] on button "Swap" at bounding box center [66, 253] width 80 height 18
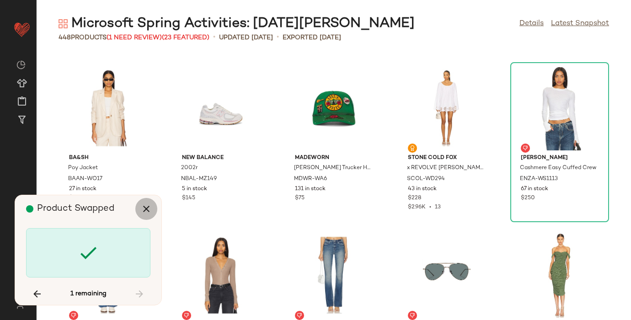
click at [145, 208] on icon "button" at bounding box center [146, 208] width 11 height 11
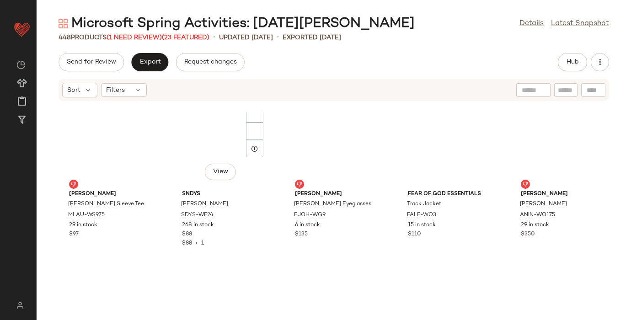
scroll to position [13638, 0]
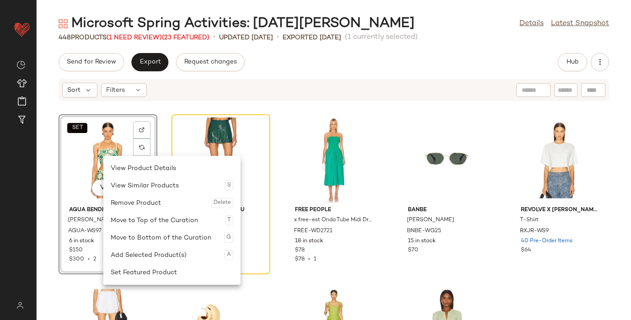
click at [103, 146] on div "SET View" at bounding box center [108, 159] width 92 height 85
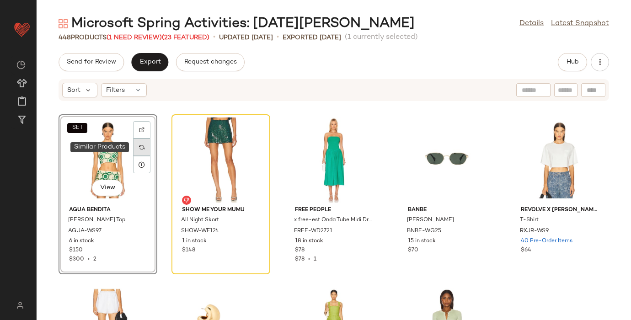
click at [139, 149] on img at bounding box center [141, 146] width 5 height 5
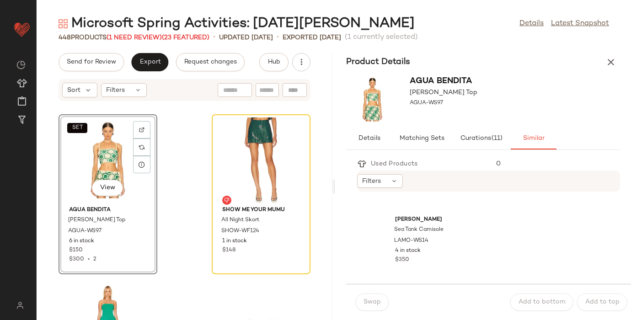
scroll to position [3978, 0]
click at [379, 178] on span "Filters" at bounding box center [371, 181] width 19 height 10
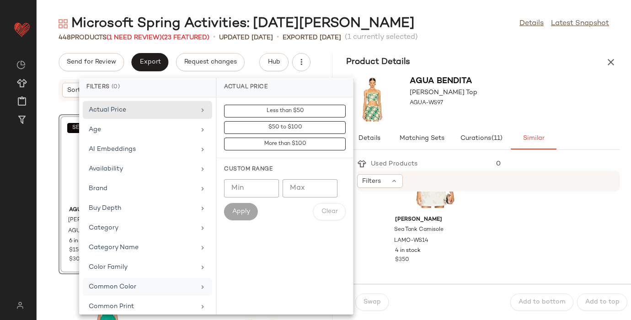
click at [122, 298] on div "Common Color" at bounding box center [147, 307] width 129 height 18
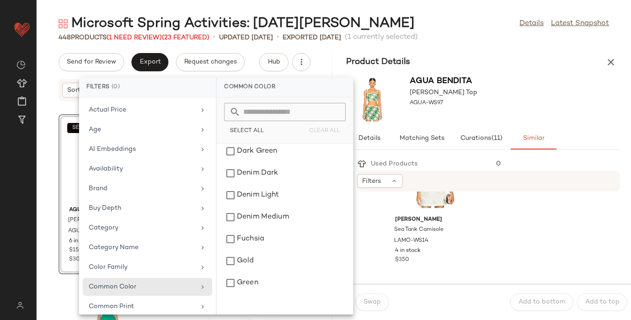
scroll to position [515, 0]
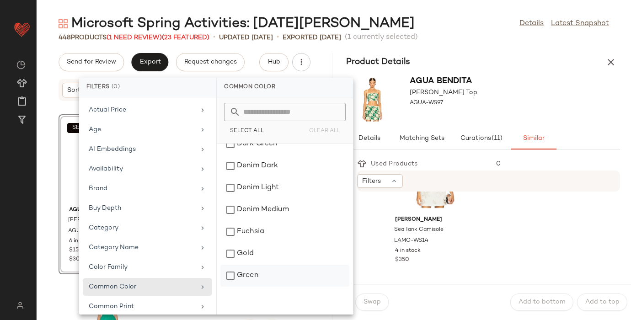
click at [235, 272] on div "Green" at bounding box center [284, 276] width 129 height 22
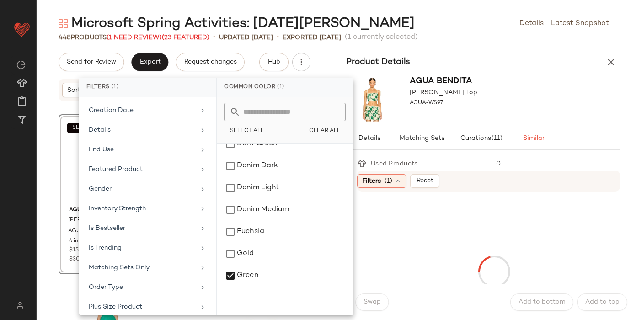
scroll to position [275, 0]
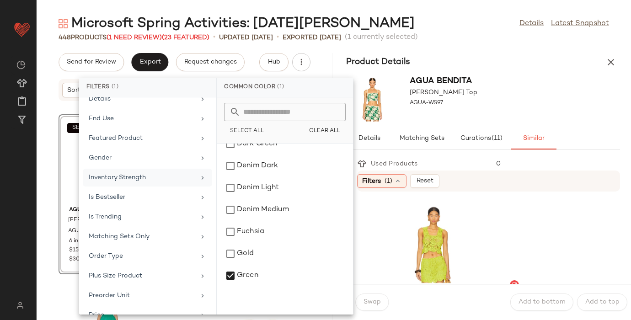
click at [144, 188] on div "Inventory Strength" at bounding box center [147, 197] width 129 height 18
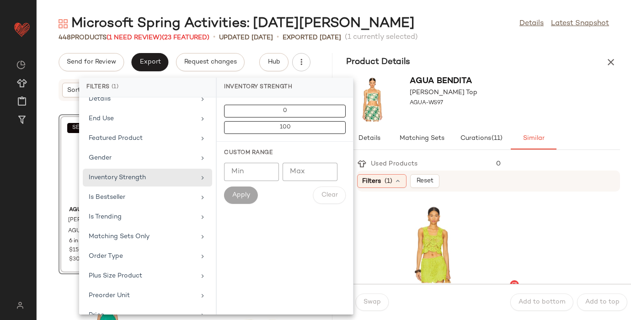
click at [246, 171] on input "Min" at bounding box center [251, 172] width 55 height 18
type input "**"
click at [240, 192] on span "Apply" at bounding box center [241, 195] width 18 height 7
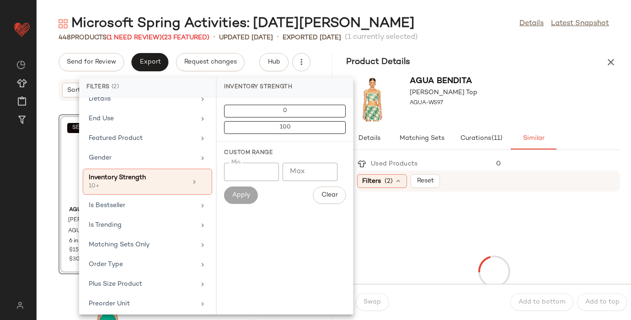
click at [446, 161] on div "Used Products" at bounding box center [423, 164] width 132 height 10
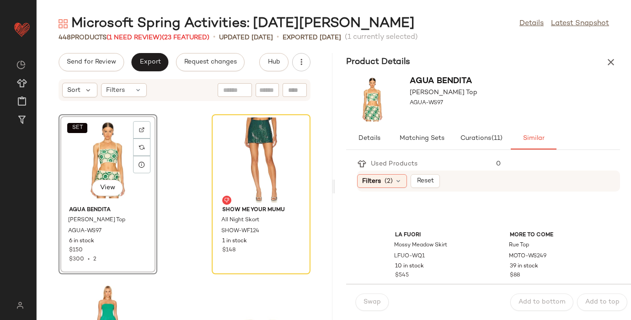
scroll to position [345, 0]
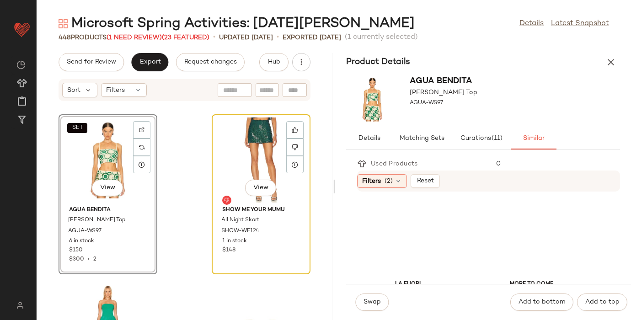
click at [276, 252] on div "$148" at bounding box center [261, 250] width 78 height 8
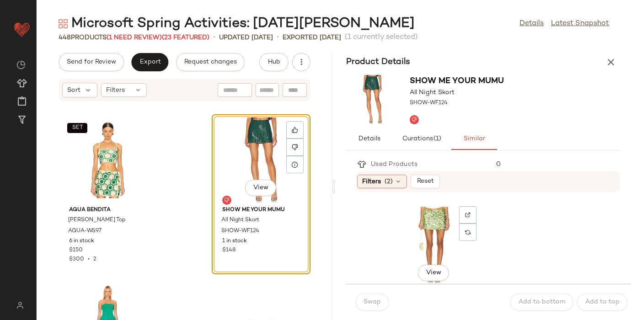
click at [417, 252] on div "View" at bounding box center [434, 245] width 92 height 85
click at [373, 304] on span "Swap" at bounding box center [372, 301] width 18 height 7
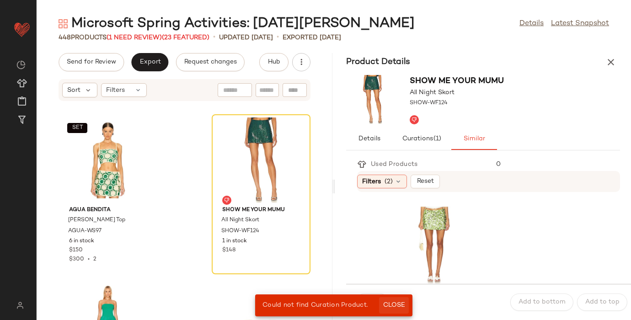
click at [397, 309] on span "Close" at bounding box center [394, 305] width 22 height 7
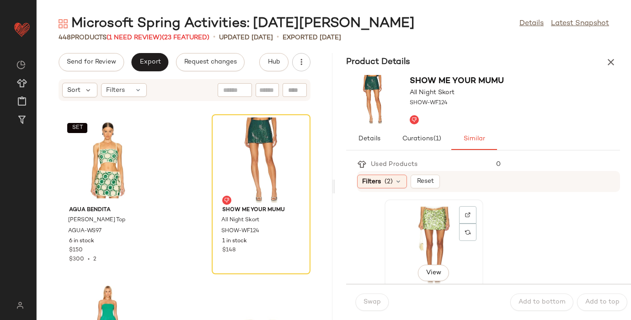
click at [425, 234] on div "View" at bounding box center [434, 245] width 92 height 85
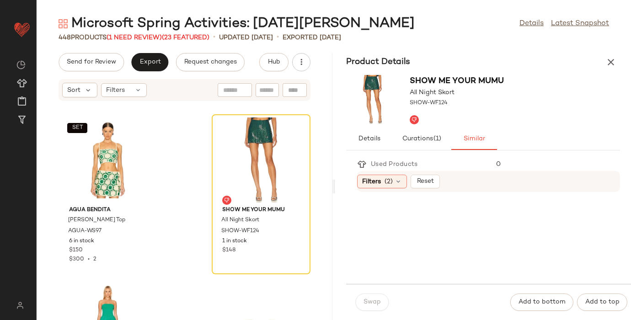
scroll to position [1327, 0]
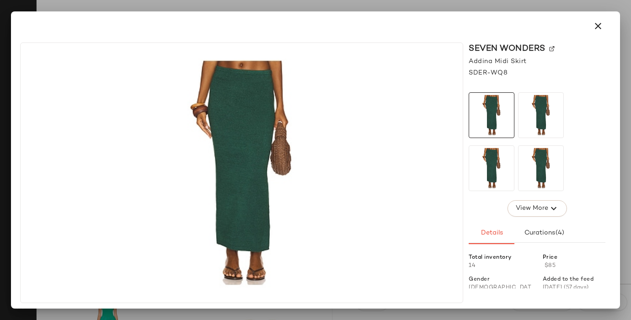
click at [549, 47] on img at bounding box center [551, 48] width 5 height 5
click at [596, 23] on icon "button" at bounding box center [597, 26] width 11 height 11
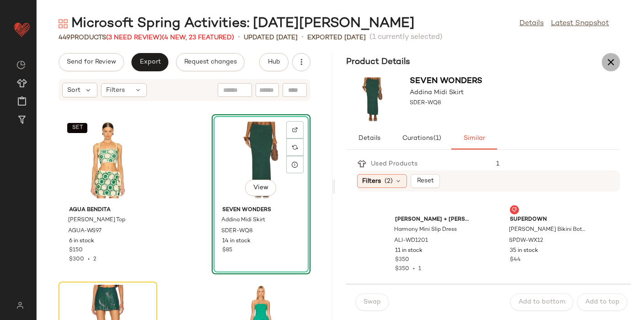
click at [611, 63] on icon "button" at bounding box center [610, 62] width 11 height 11
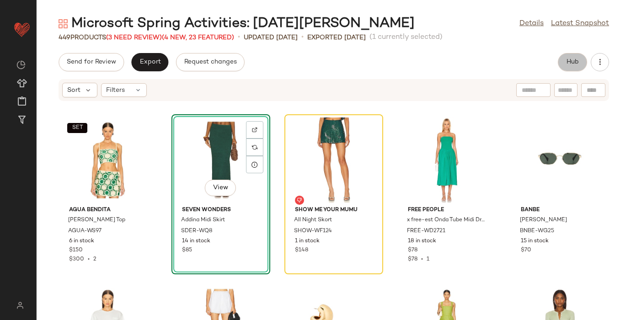
click at [571, 61] on span "Hub" at bounding box center [572, 62] width 13 height 7
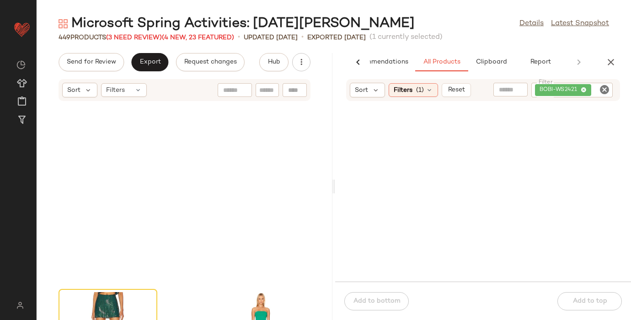
scroll to position [175, 0]
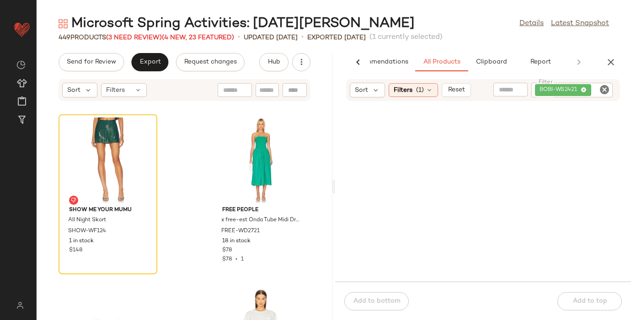
click at [602, 90] on icon "Clear Filter" at bounding box center [604, 89] width 11 height 11
paste input "*********"
type input "*********"
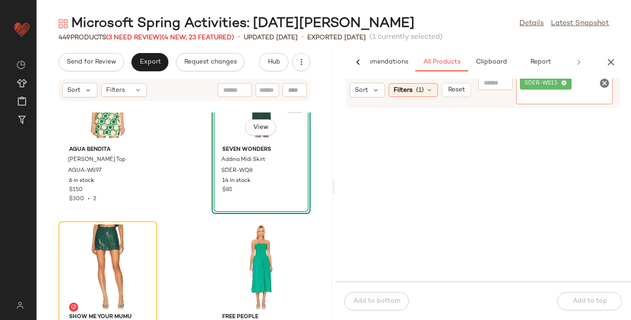
scroll to position [84, 0]
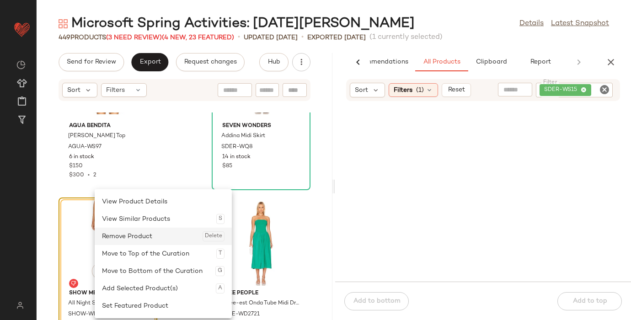
click at [141, 241] on div "Remove Product Delete" at bounding box center [163, 236] width 123 height 17
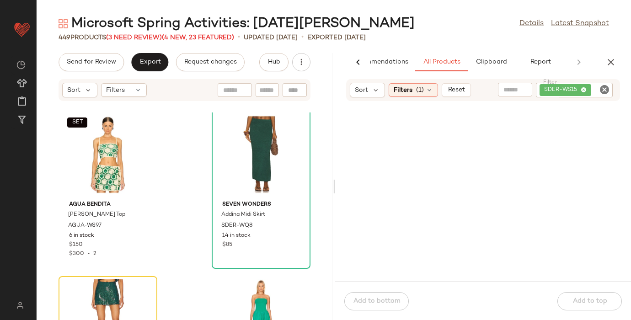
scroll to position [0, 0]
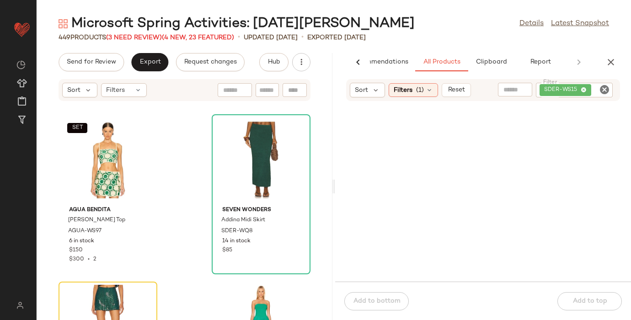
click at [605, 87] on icon "Clear Filter" at bounding box center [604, 89] width 11 height 11
paste input "*********"
type input "*********"
click at [458, 94] on button "Reset" at bounding box center [456, 90] width 29 height 14
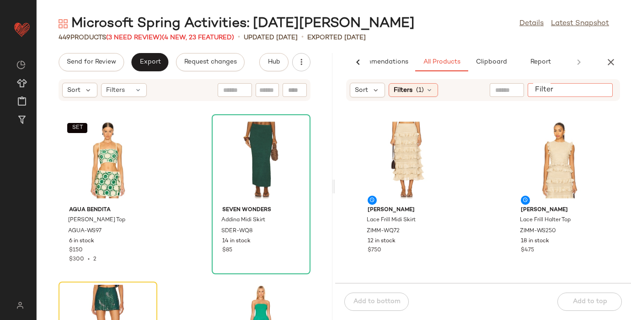
click at [601, 90] on input "Filter" at bounding box center [570, 90] width 78 height 10
paste input "*********"
type input "*********"
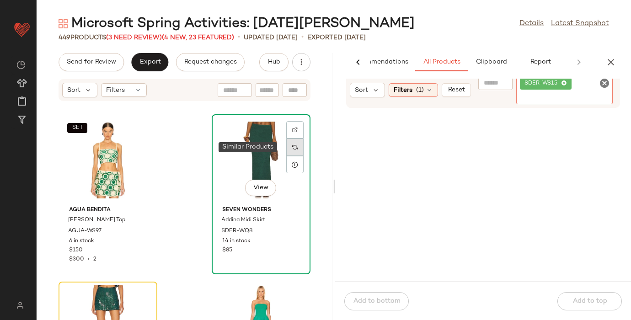
click at [292, 146] on img at bounding box center [294, 146] width 5 height 5
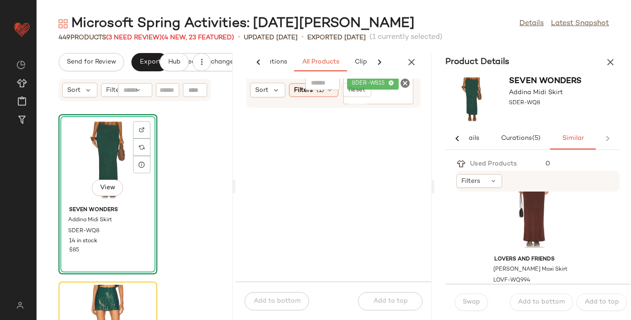
scroll to position [1132, 0]
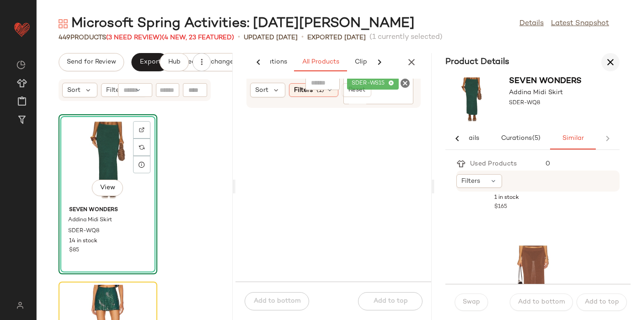
click at [610, 62] on icon "button" at bounding box center [610, 62] width 11 height 11
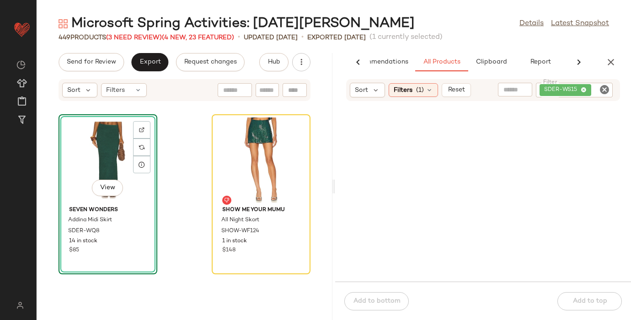
scroll to position [0, 35]
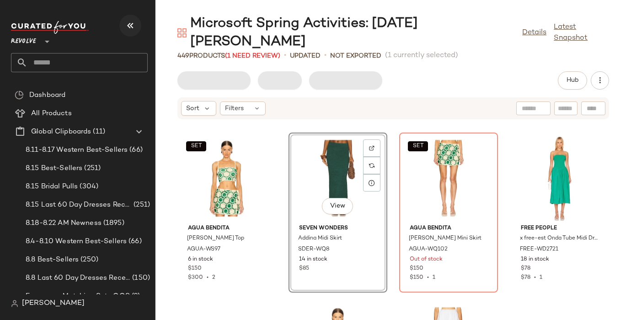
click at [129, 25] on icon "button" at bounding box center [130, 25] width 11 height 11
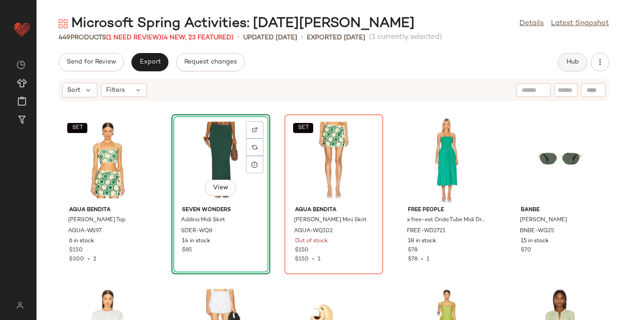
click at [571, 71] on button "Hub" at bounding box center [572, 62] width 29 height 18
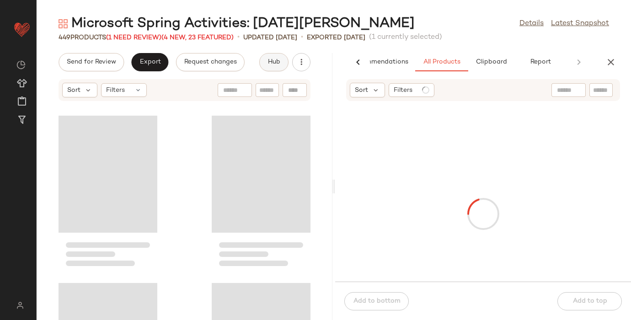
scroll to position [0, 35]
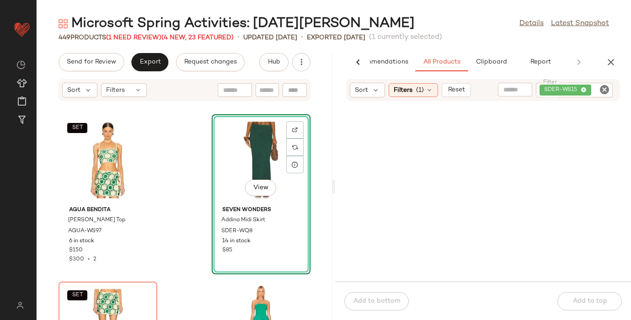
click at [604, 89] on icon "Clear Filter" at bounding box center [604, 89] width 11 height 11
paste input "*********"
type input "*********"
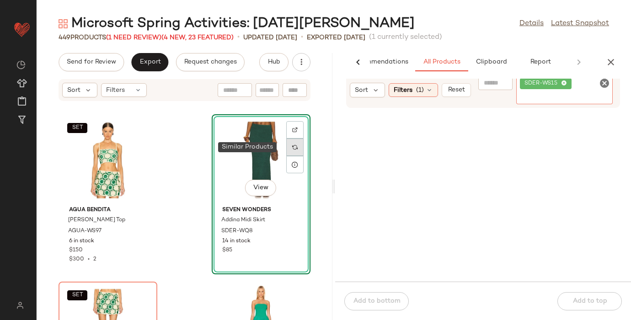
click at [292, 145] on img at bounding box center [294, 146] width 5 height 5
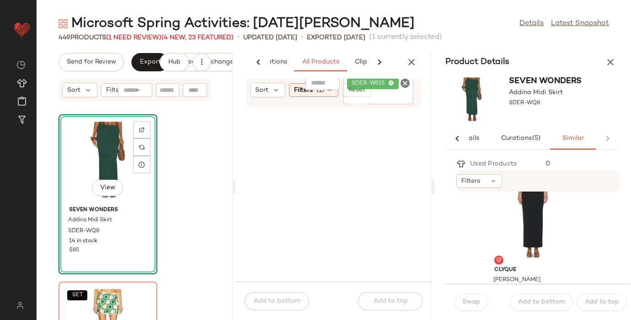
scroll to position [2037, 0]
click at [410, 64] on icon "button" at bounding box center [411, 62] width 11 height 11
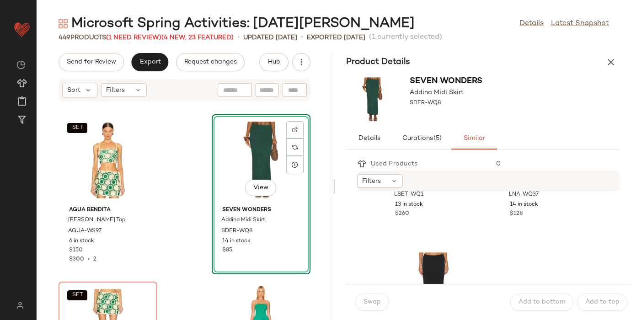
scroll to position [951, 0]
click at [268, 62] on span "Hub" at bounding box center [273, 62] width 13 height 7
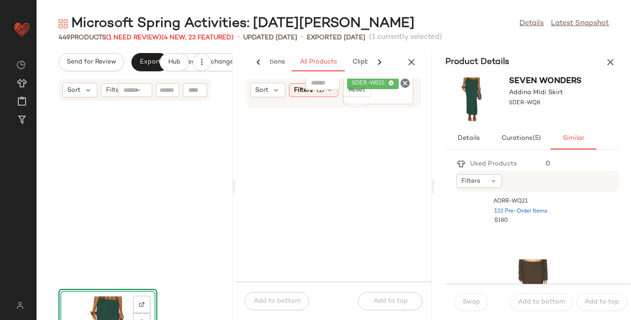
scroll to position [175, 0]
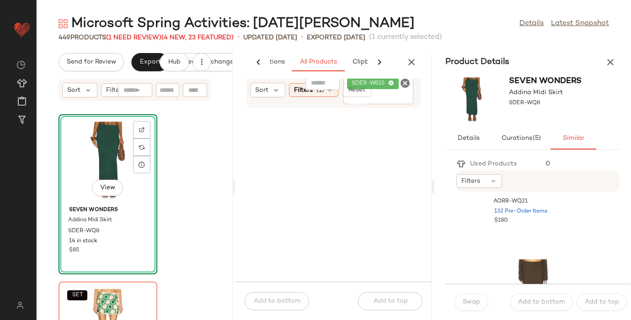
click at [405, 86] on icon "Clear Filter" at bounding box center [405, 83] width 11 height 11
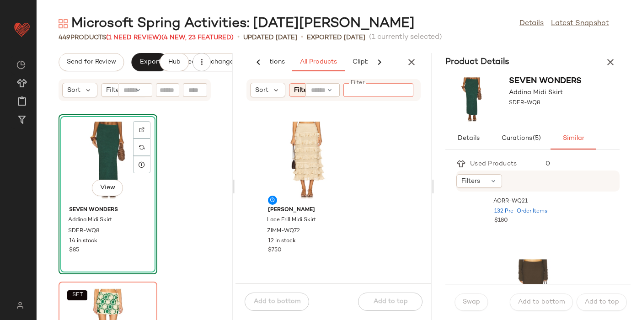
click at [322, 90] on input "text" at bounding box center [322, 90] width 23 height 10
paste input "*********"
type input "*********"
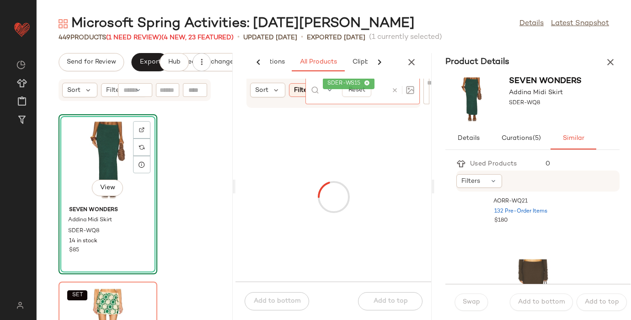
click at [613, 61] on icon "button" at bounding box center [610, 62] width 11 height 11
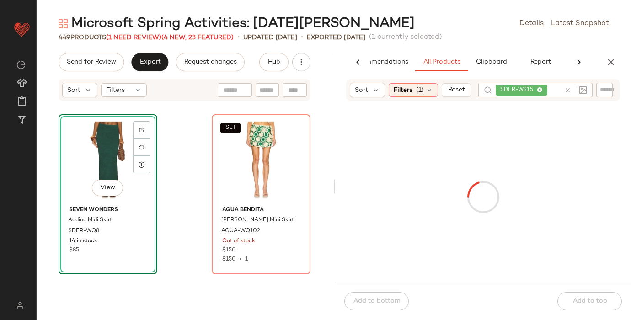
scroll to position [0, 35]
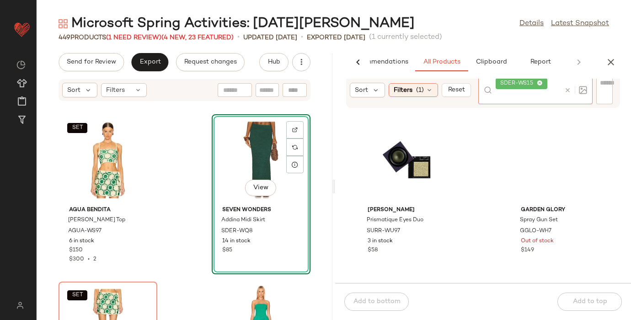
click at [567, 89] on icon at bounding box center [567, 90] width 7 height 7
click at [598, 89] on input "text" at bounding box center [601, 90] width 16 height 10
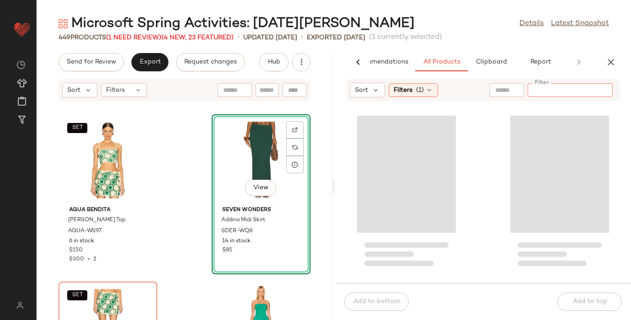
paste input "*********"
type input "*********"
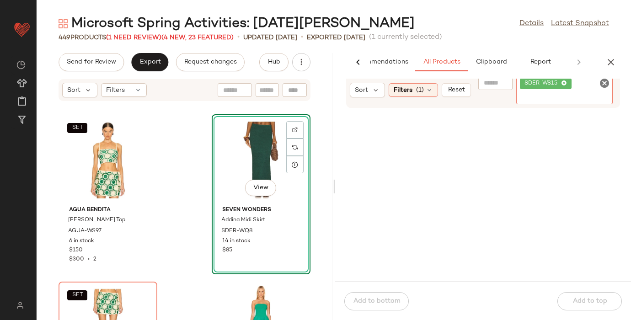
click at [605, 80] on icon "Clear Filter" at bounding box center [604, 83] width 11 height 11
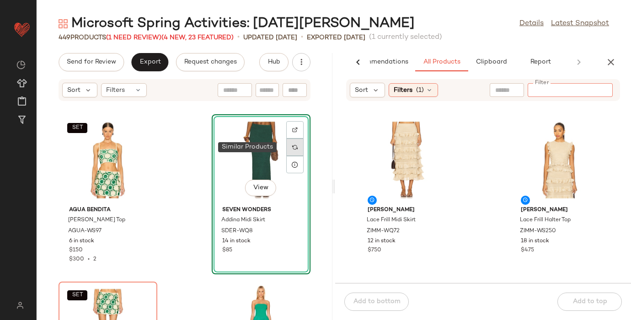
click at [292, 146] on img at bounding box center [294, 146] width 5 height 5
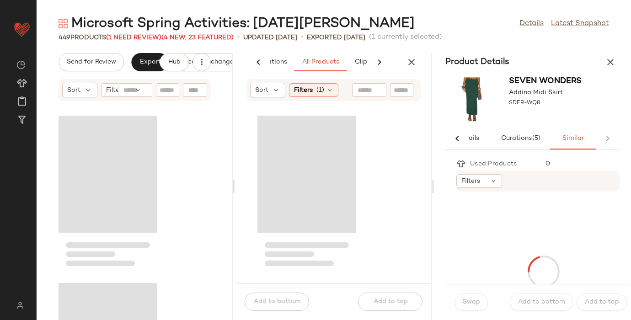
scroll to position [175, 0]
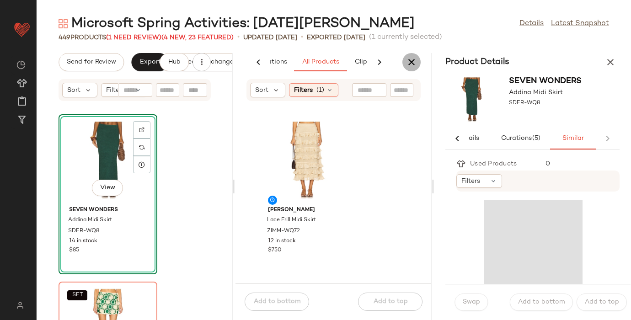
click at [407, 59] on icon "button" at bounding box center [411, 62] width 11 height 11
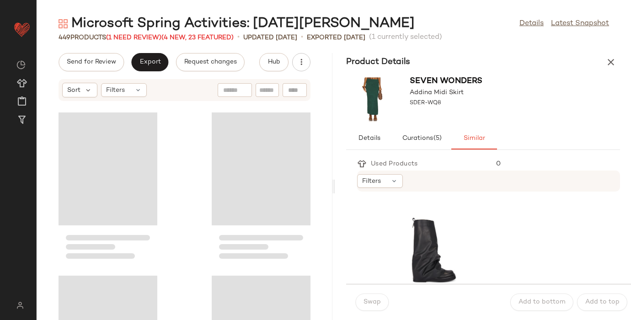
scroll to position [0, 0]
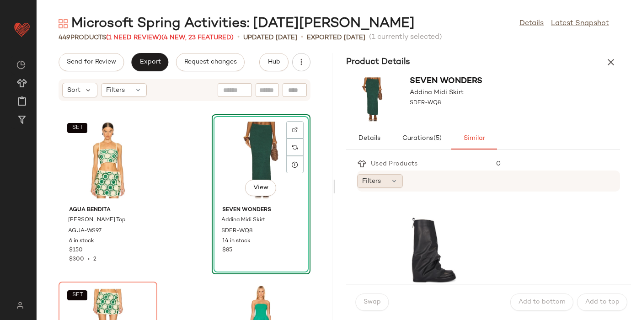
click at [379, 181] on span "Filters" at bounding box center [371, 181] width 19 height 10
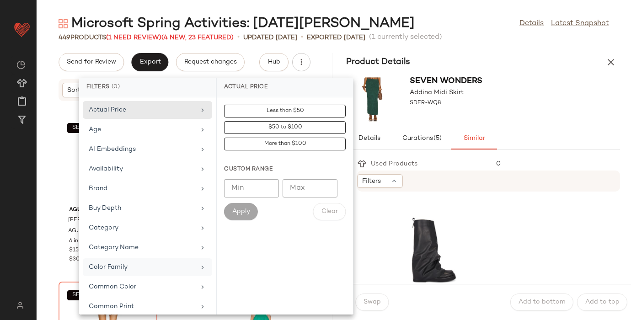
click at [127, 263] on div "Color Family" at bounding box center [142, 267] width 107 height 10
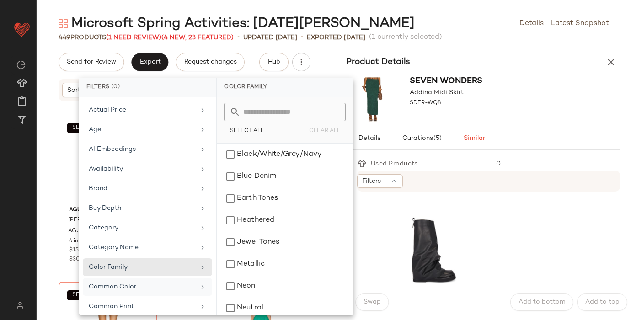
click at [126, 286] on div "Common Color" at bounding box center [142, 287] width 107 height 10
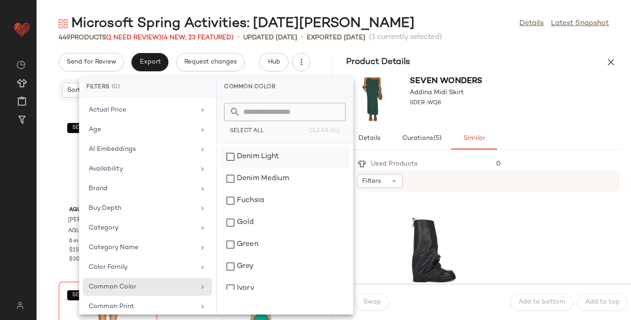
scroll to position [555, 0]
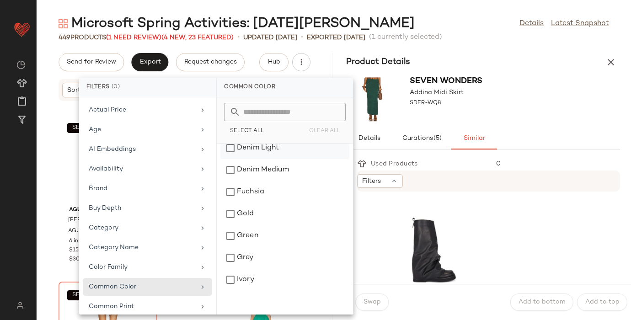
click at [267, 237] on div "Green" at bounding box center [284, 236] width 129 height 22
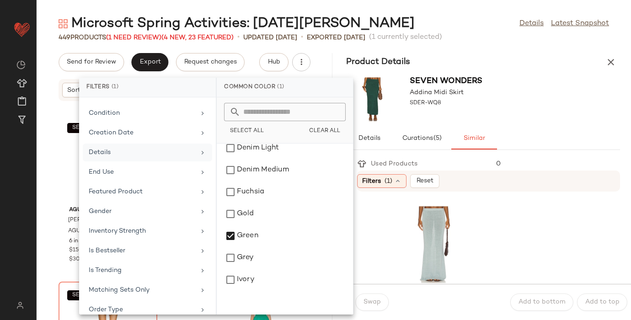
scroll to position [223, 0]
click at [139, 230] on div "Inventory Strength" at bounding box center [142, 229] width 107 height 10
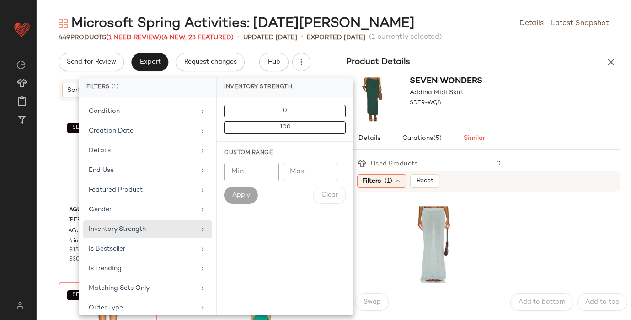
click at [247, 173] on input "Min" at bounding box center [251, 172] width 55 height 18
type input "*"
type input "**"
click at [248, 199] on button "Apply" at bounding box center [241, 195] width 34 height 17
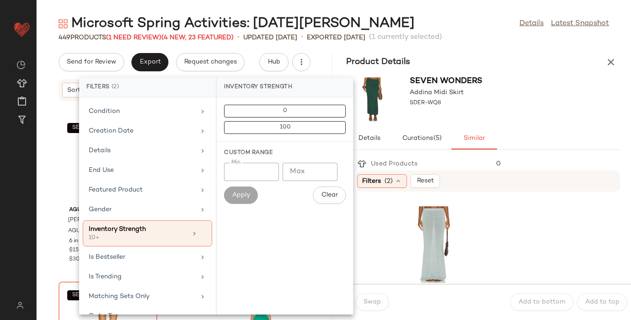
click at [544, 105] on div "SEVEN WONDERS Addina Midi Skirt SDER-WQ8" at bounding box center [483, 99] width 296 height 56
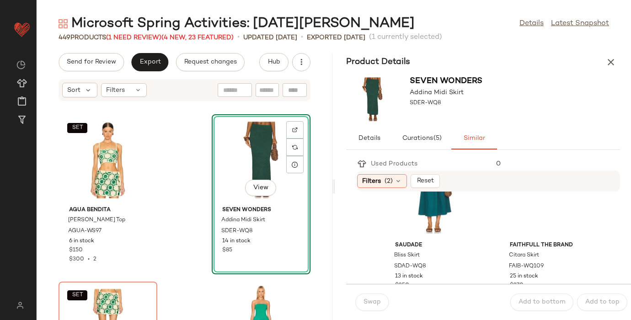
scroll to position [160, 0]
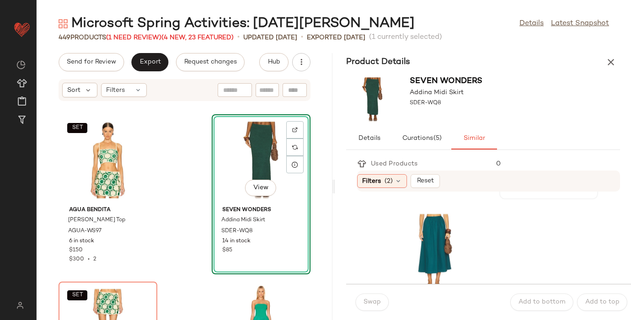
click at [580, 58] on img at bounding box center [582, 54] width 5 height 5
click at [272, 60] on span "Hub" at bounding box center [273, 62] width 13 height 7
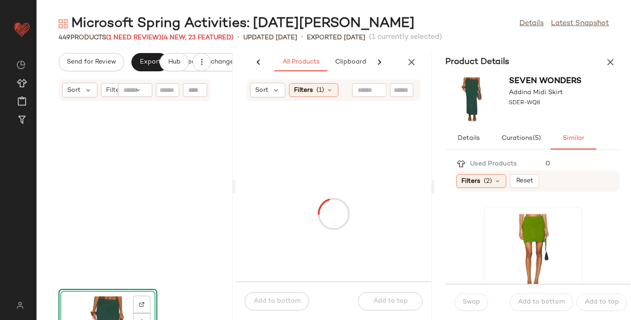
scroll to position [175, 0]
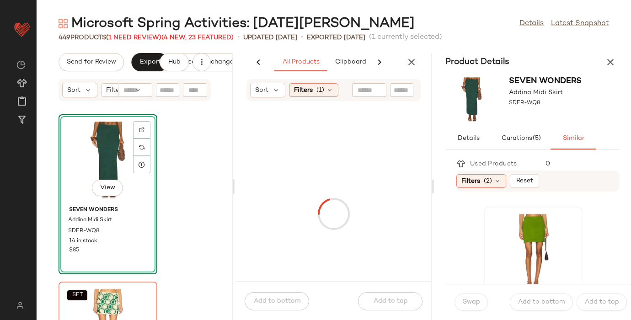
click at [400, 92] on input "text" at bounding box center [402, 90] width 16 height 10
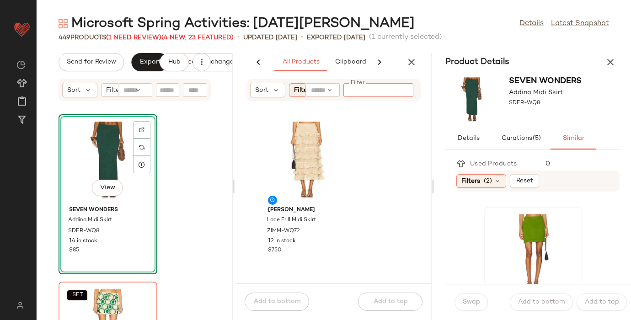
paste input "**********"
type input "**********"
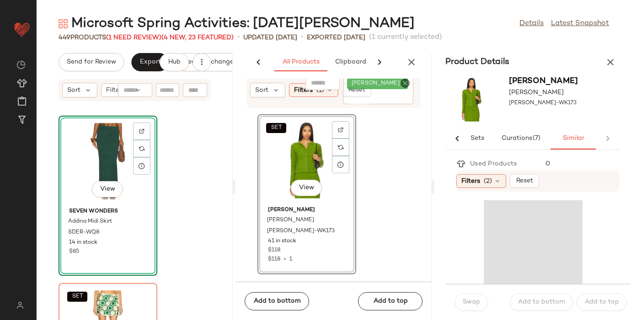
scroll to position [0, 84]
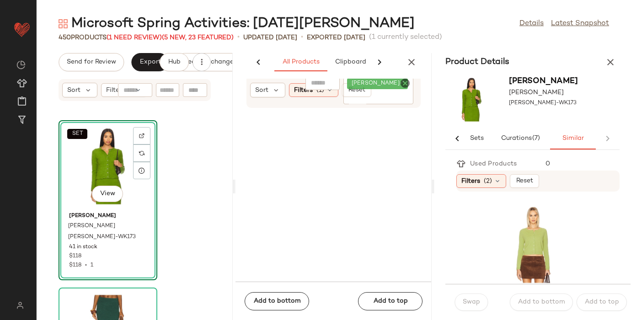
scroll to position [140, 0]
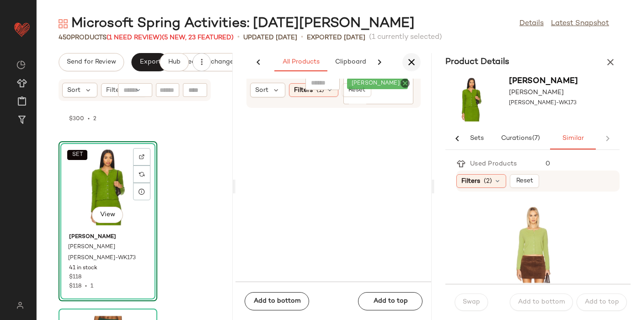
click at [415, 59] on icon "button" at bounding box center [411, 62] width 11 height 11
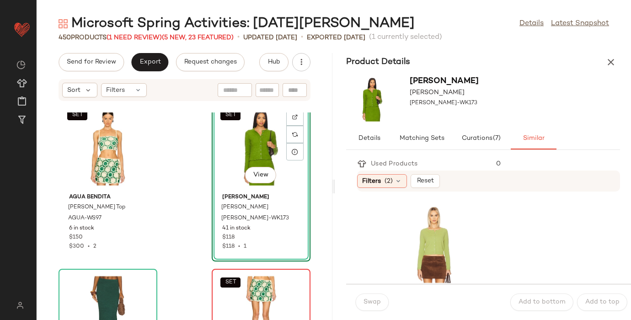
scroll to position [11, 0]
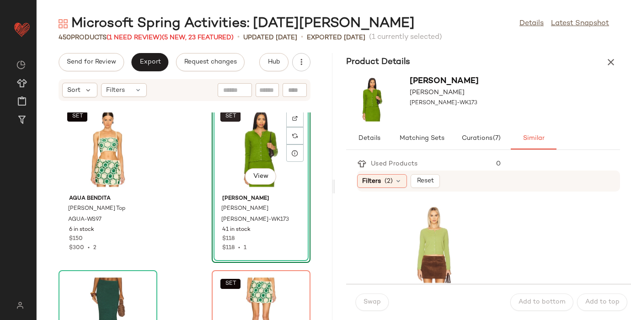
click at [226, 116] on span "SET" at bounding box center [229, 116] width 11 height 6
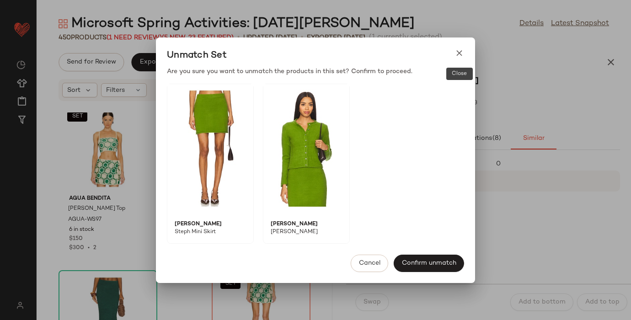
click at [461, 52] on icon at bounding box center [459, 53] width 10 height 10
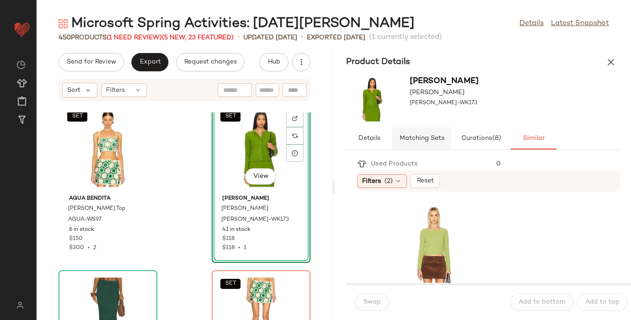
click at [511, 128] on button "Matching Sets" at bounding box center [534, 139] width 46 height 22
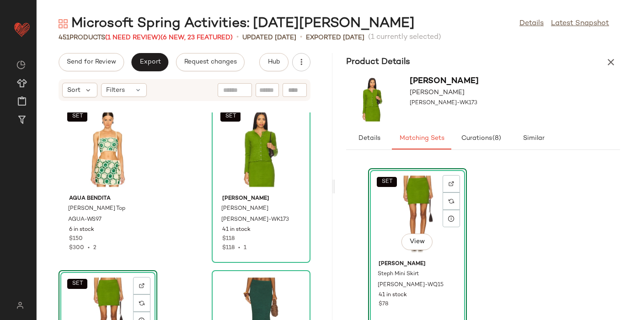
click at [624, 59] on div "Product Details" at bounding box center [483, 62] width 296 height 18
click at [609, 59] on icon "button" at bounding box center [610, 62] width 11 height 11
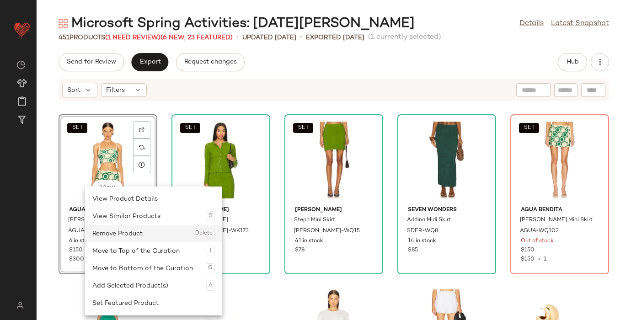
click at [149, 231] on div "Remove Product Delete" at bounding box center [153, 233] width 123 height 17
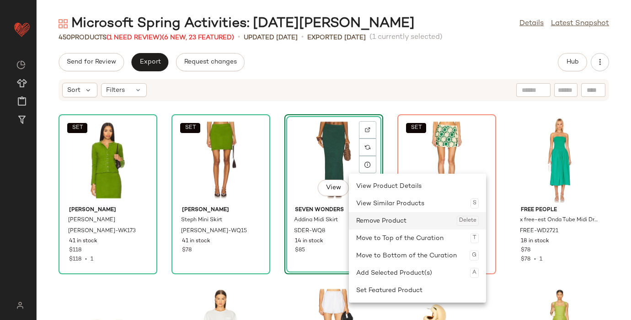
click at [394, 215] on div "Remove Product Delete" at bounding box center [417, 220] width 123 height 17
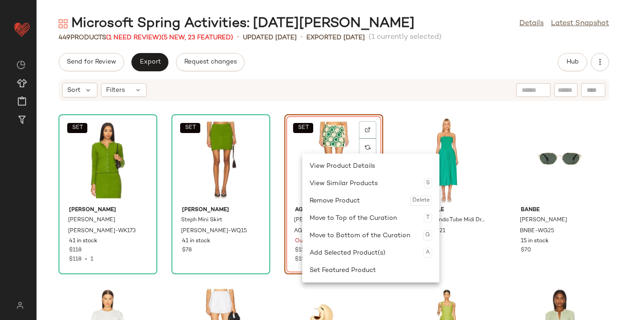
click at [352, 202] on div "Remove Product Delete" at bounding box center [370, 200] width 123 height 17
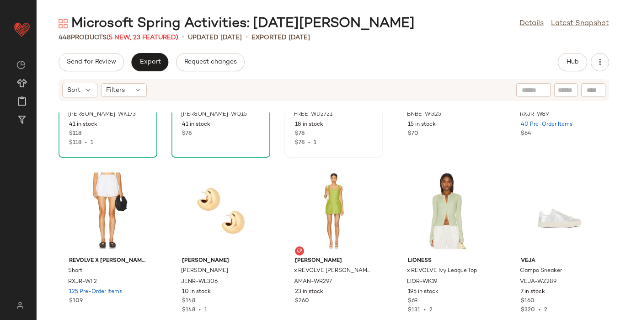
scroll to position [172, 0]
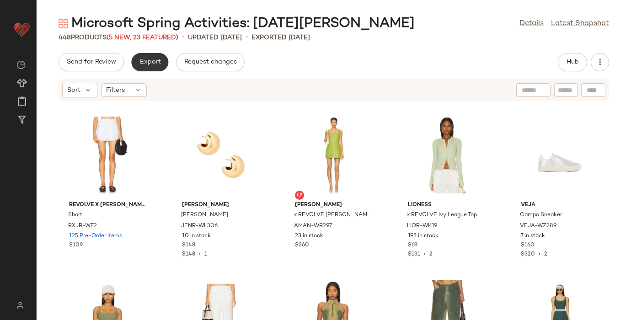
click at [155, 67] on button "Export" at bounding box center [149, 62] width 37 height 18
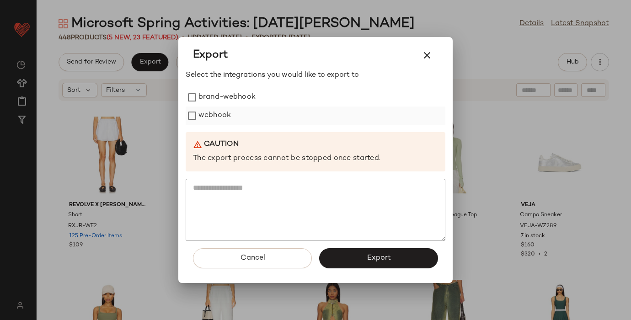
click at [245, 115] on div "webhook" at bounding box center [316, 116] width 260 height 18
click at [227, 114] on label "webhook" at bounding box center [214, 116] width 32 height 18
click at [367, 260] on span "Export" at bounding box center [378, 258] width 24 height 9
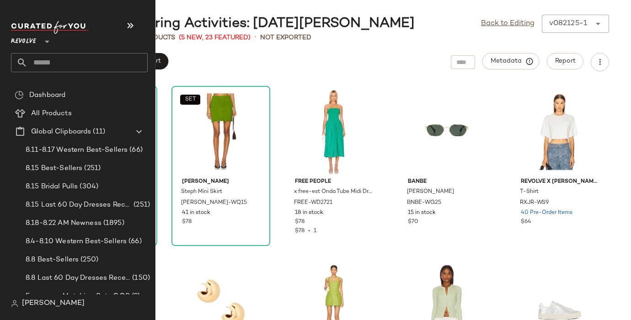
click at [46, 56] on input "text" at bounding box center [87, 62] width 120 height 19
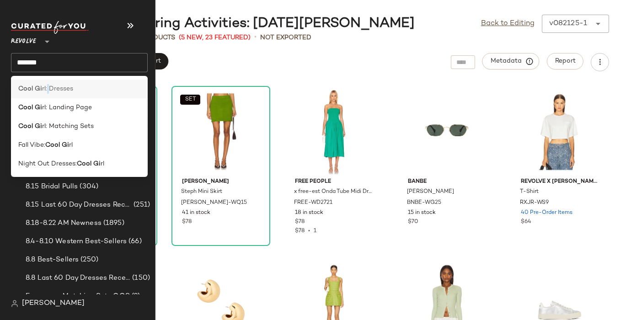
click at [47, 86] on span "rl: Dresses" at bounding box center [57, 89] width 31 height 10
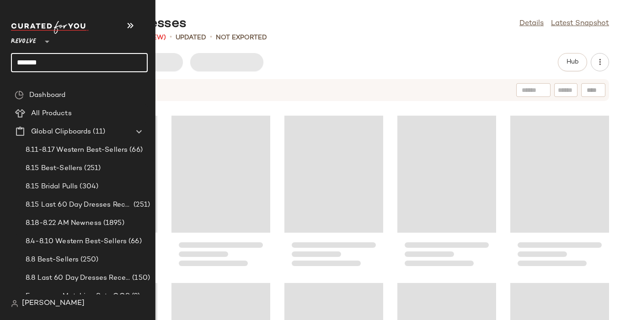
click at [41, 65] on input "*******" at bounding box center [79, 62] width 137 height 19
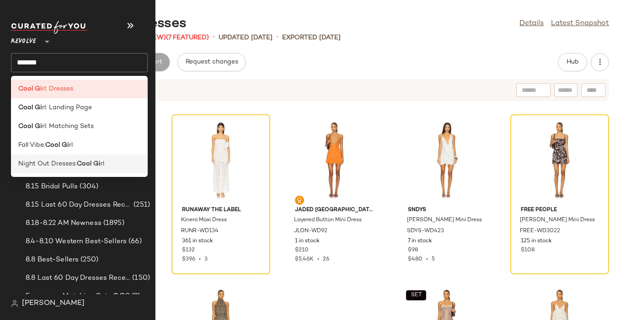
click at [45, 160] on span "Night Out Dresses:" at bounding box center [47, 164] width 59 height 10
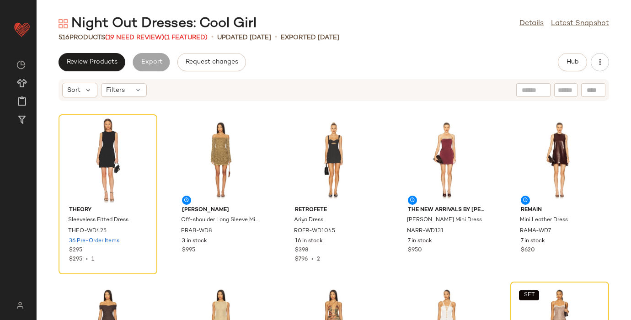
click at [144, 37] on span "(19 Need Review)" at bounding box center [134, 37] width 59 height 7
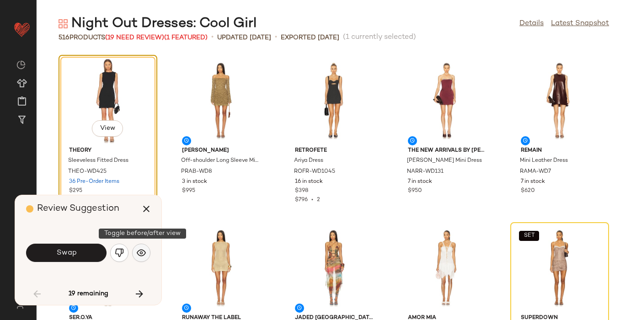
click at [144, 253] on img "button" at bounding box center [141, 252] width 9 height 9
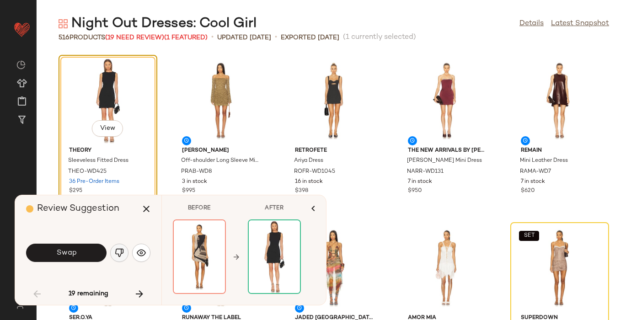
click at [120, 251] on img "button" at bounding box center [119, 252] width 9 height 9
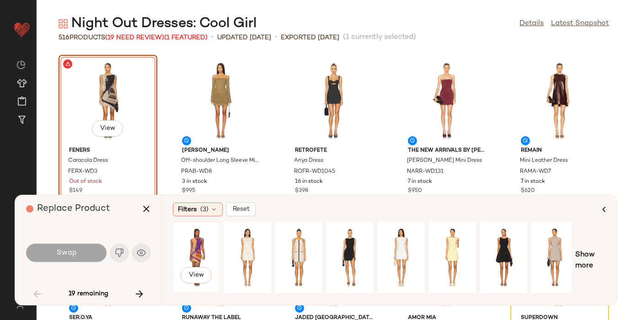
click at [203, 261] on div "View" at bounding box center [196, 257] width 41 height 65
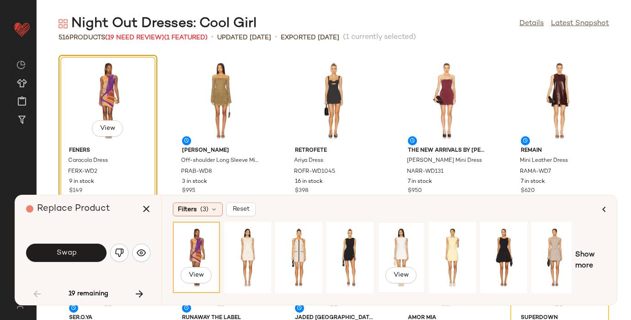
scroll to position [0, 109]
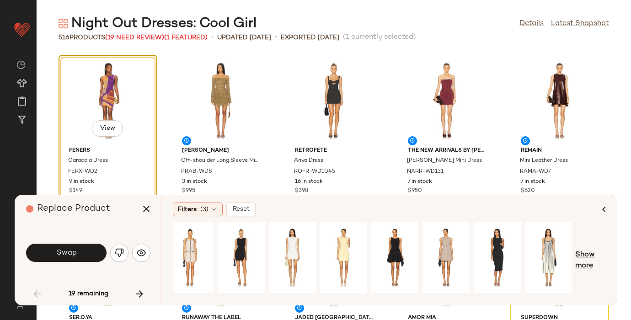
click at [585, 263] on span "Show more" at bounding box center [590, 261] width 31 height 22
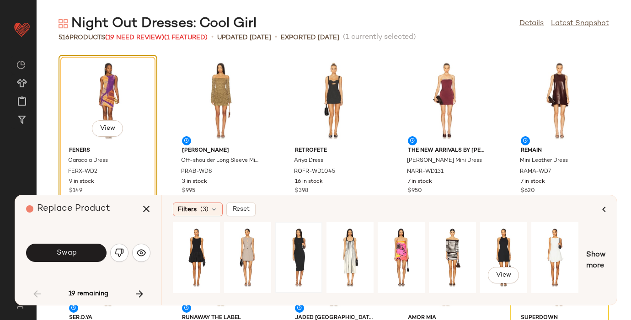
scroll to position [0, 336]
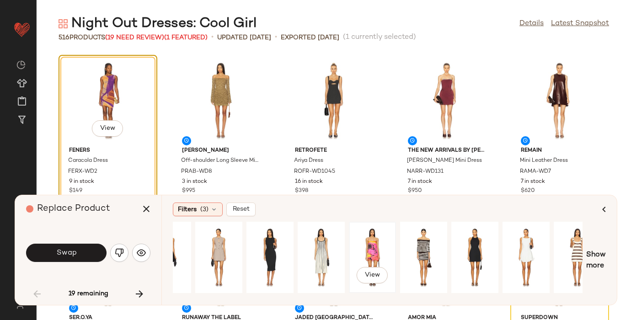
click at [378, 240] on div "View" at bounding box center [372, 257] width 41 height 65
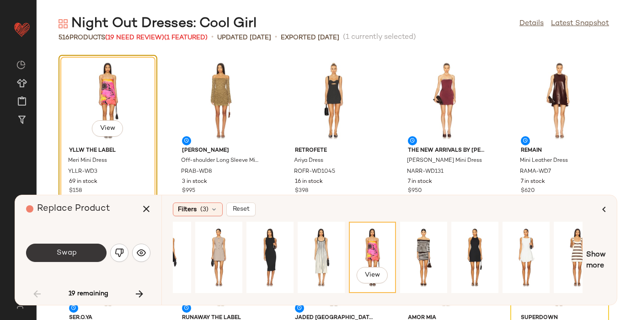
click at [78, 251] on button "Swap" at bounding box center [66, 253] width 80 height 18
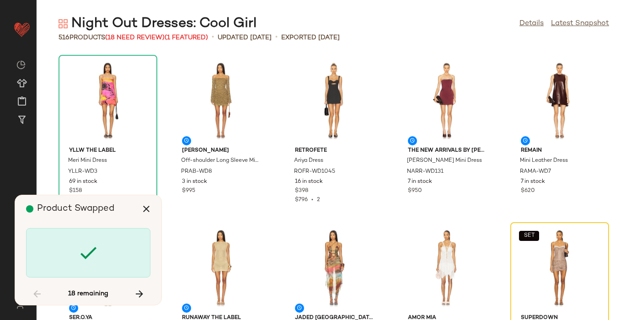
scroll to position [175, 0]
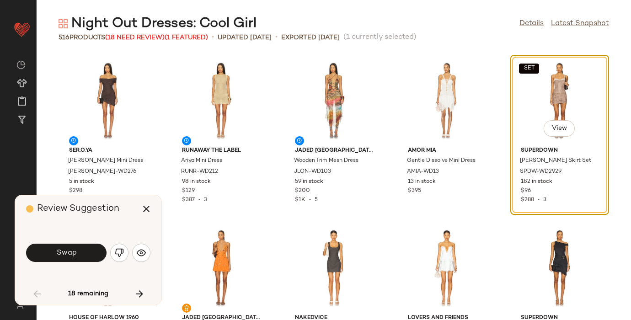
click at [80, 250] on button "Swap" at bounding box center [66, 253] width 80 height 18
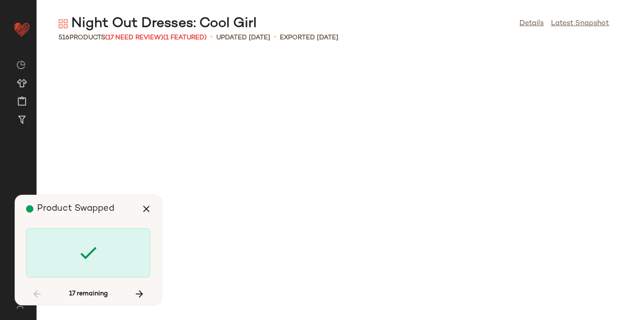
scroll to position [2342, 0]
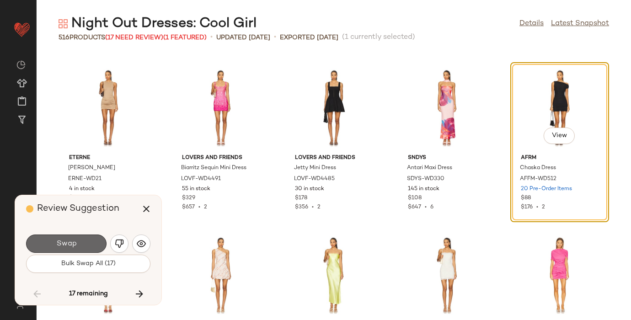
click at [75, 242] on span "Swap" at bounding box center [66, 244] width 21 height 9
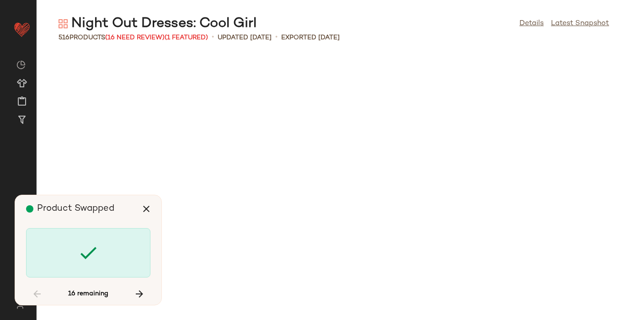
scroll to position [4015, 0]
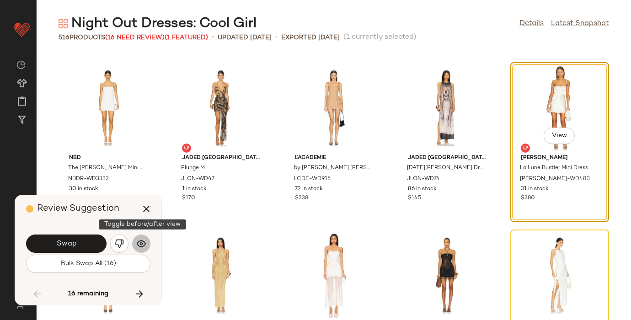
click at [142, 240] on img "button" at bounding box center [141, 243] width 9 height 9
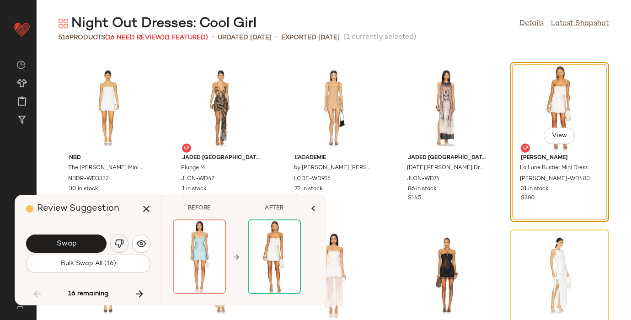
click at [117, 245] on img "button" at bounding box center [119, 243] width 9 height 9
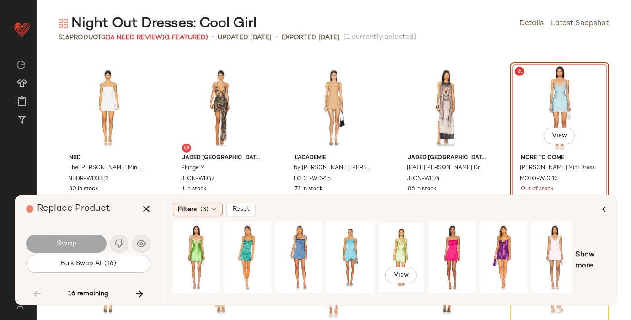
click at [400, 235] on div "View" at bounding box center [401, 257] width 41 height 65
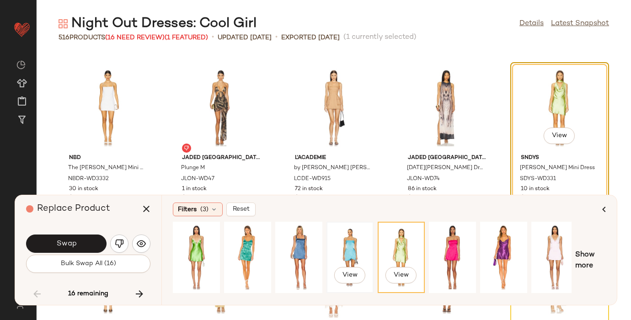
click at [355, 237] on div "View" at bounding box center [350, 257] width 41 height 65
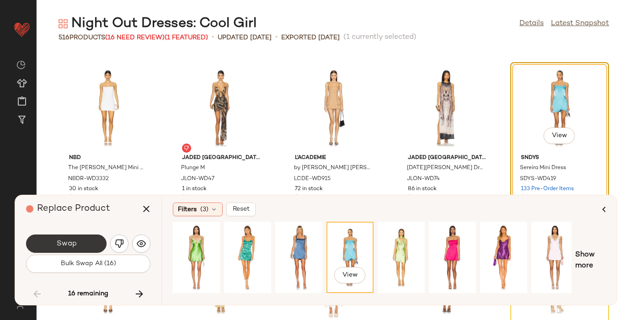
click at [78, 242] on button "Swap" at bounding box center [66, 244] width 80 height 18
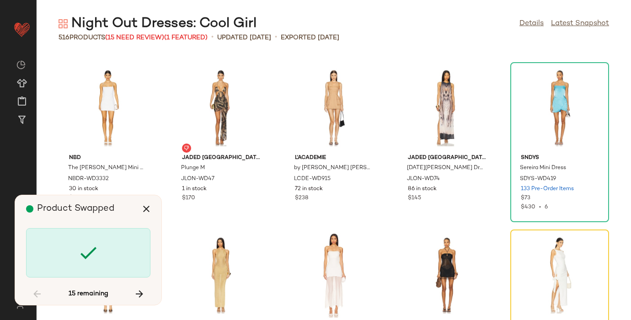
scroll to position [4183, 0]
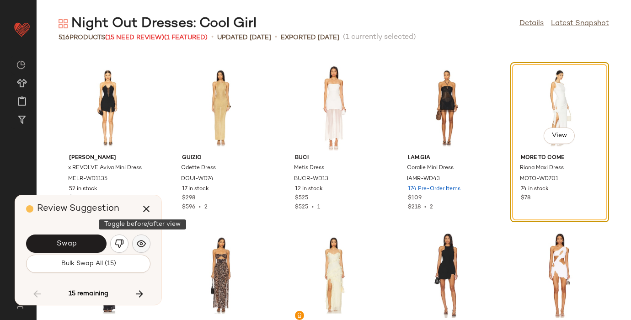
click at [143, 242] on img "button" at bounding box center [141, 243] width 9 height 9
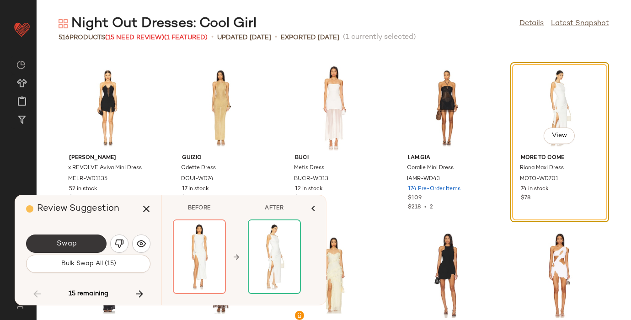
click at [71, 238] on button "Swap" at bounding box center [66, 244] width 80 height 18
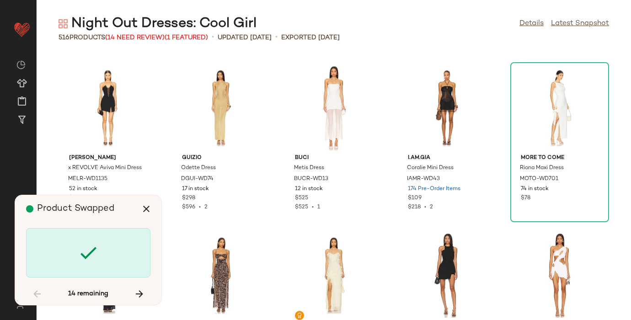
scroll to position [5019, 0]
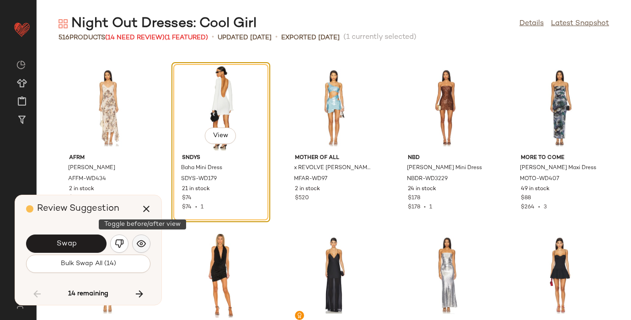
click at [139, 245] on img "button" at bounding box center [141, 243] width 9 height 9
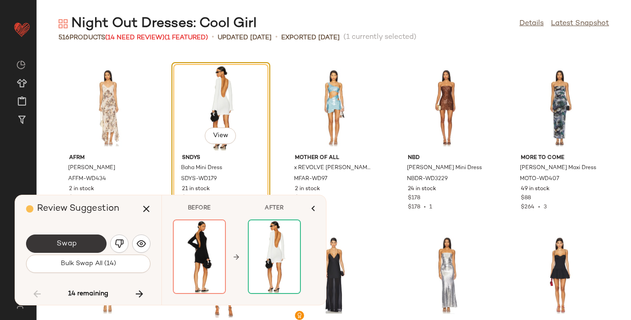
click at [77, 242] on button "Swap" at bounding box center [66, 244] width 80 height 18
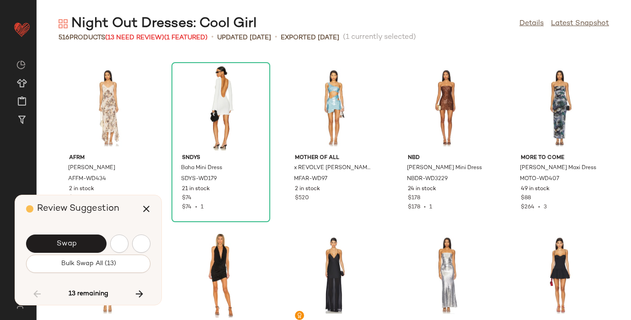
scroll to position [5354, 0]
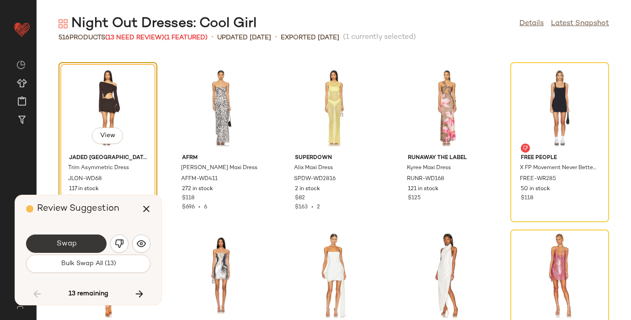
click at [81, 242] on button "Swap" at bounding box center [66, 244] width 80 height 18
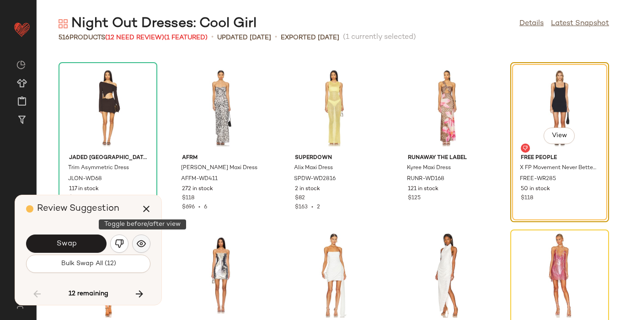
click at [141, 245] on img "button" at bounding box center [141, 243] width 9 height 9
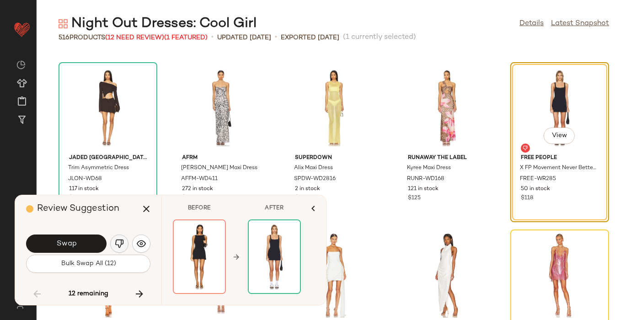
click at [118, 238] on button "button" at bounding box center [119, 244] width 18 height 18
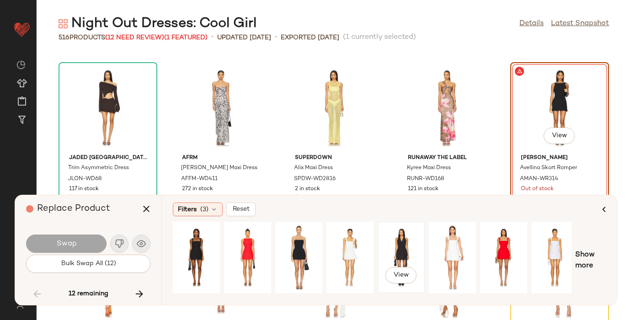
click at [400, 245] on div "View" at bounding box center [401, 257] width 41 height 65
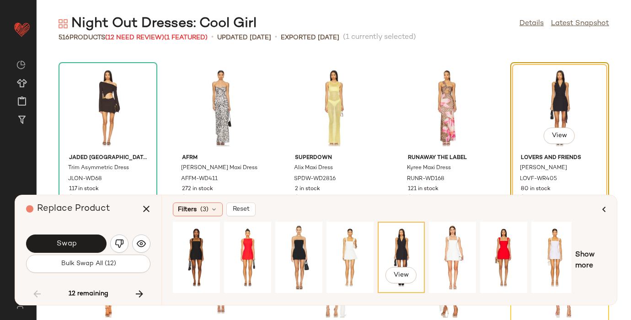
scroll to position [0, 109]
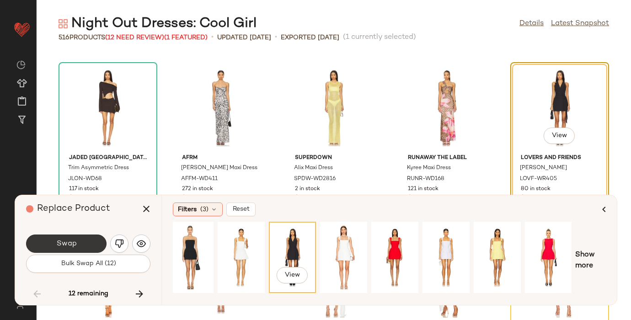
click at [70, 242] on span "Swap" at bounding box center [66, 244] width 21 height 9
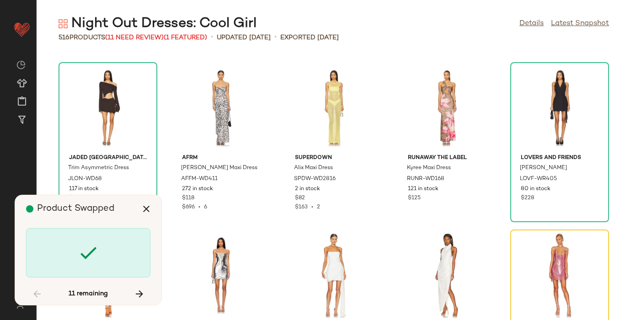
scroll to position [5521, 0]
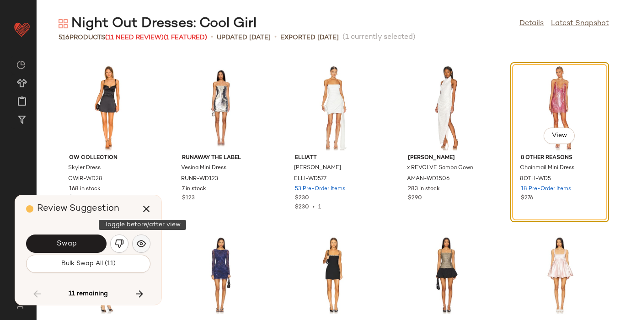
click at [144, 241] on img "button" at bounding box center [141, 243] width 9 height 9
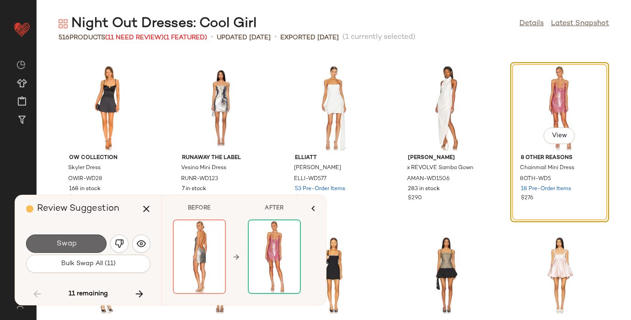
click at [88, 238] on button "Swap" at bounding box center [66, 244] width 80 height 18
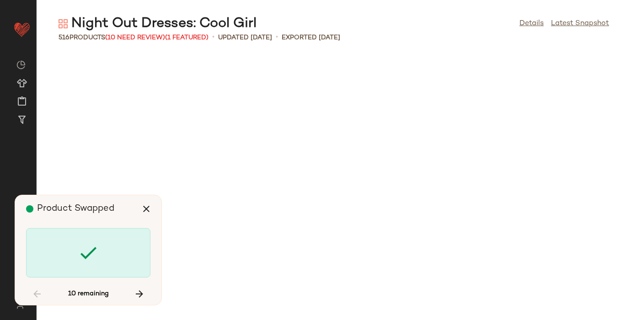
scroll to position [7027, 0]
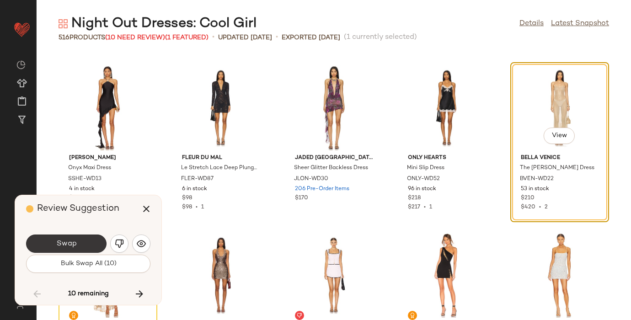
click at [93, 238] on button "Swap" at bounding box center [66, 244] width 80 height 18
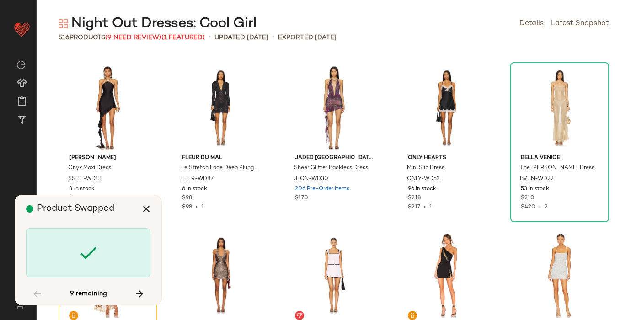
scroll to position [7194, 0]
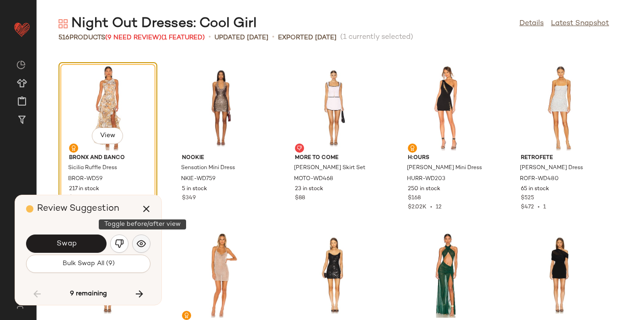
click at [142, 239] on img "button" at bounding box center [141, 243] width 9 height 9
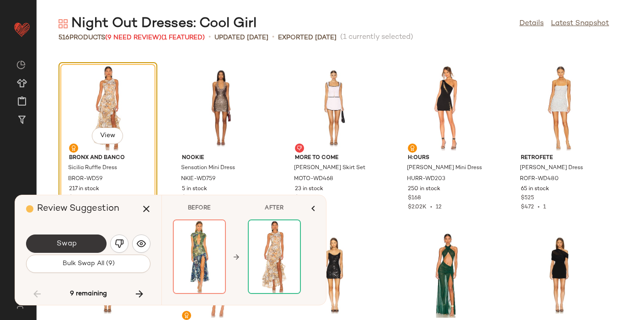
click at [76, 240] on button "Swap" at bounding box center [66, 244] width 80 height 18
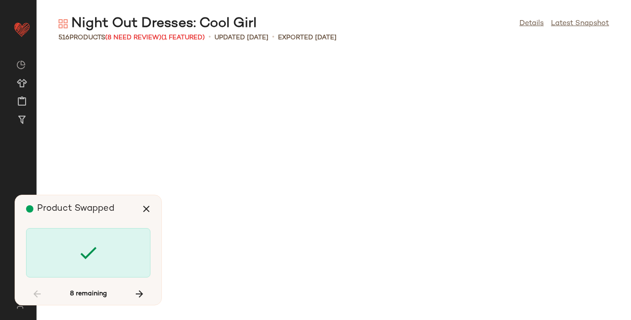
scroll to position [8198, 0]
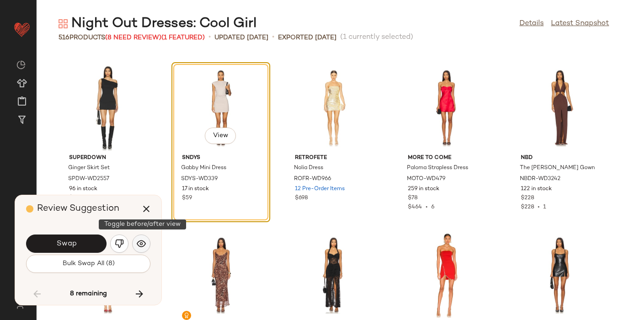
click at [142, 242] on img "button" at bounding box center [141, 243] width 9 height 9
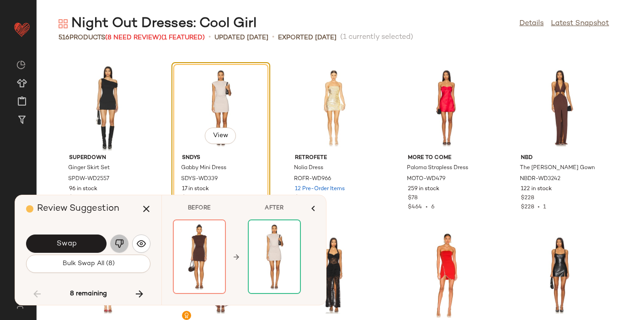
click at [123, 241] on img "button" at bounding box center [119, 243] width 9 height 9
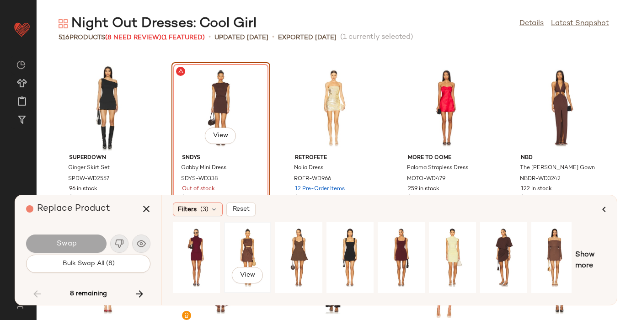
click at [250, 242] on div "View" at bounding box center [247, 257] width 41 height 65
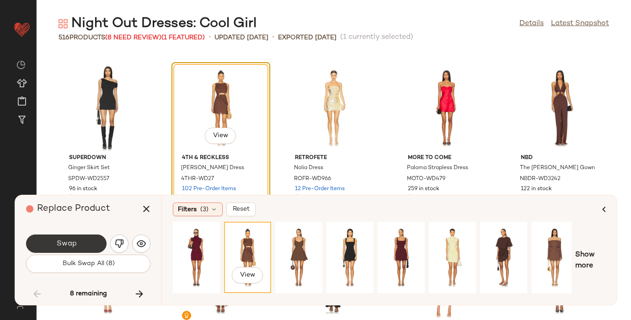
click at [69, 242] on span "Swap" at bounding box center [66, 244] width 21 height 9
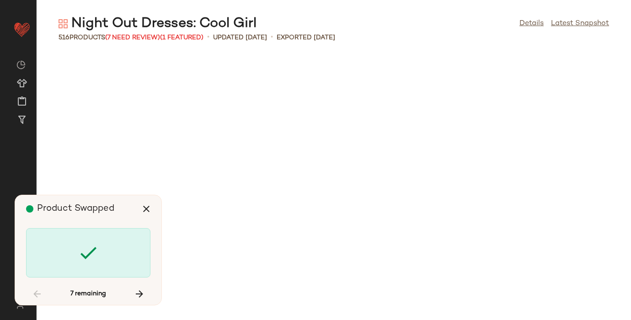
scroll to position [9369, 0]
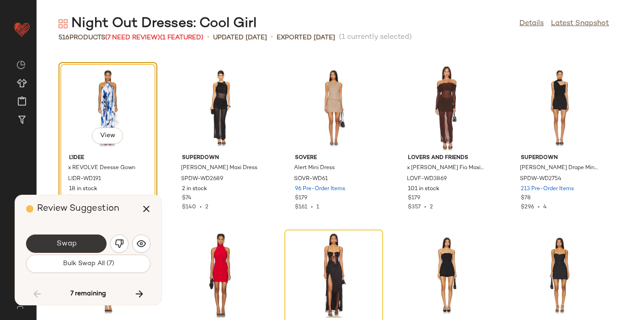
click at [90, 235] on button "Swap" at bounding box center [66, 244] width 80 height 18
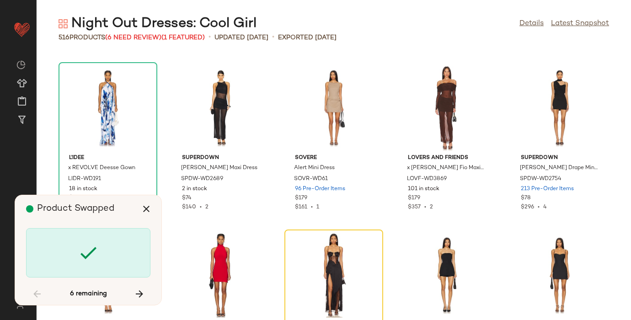
scroll to position [9536, 0]
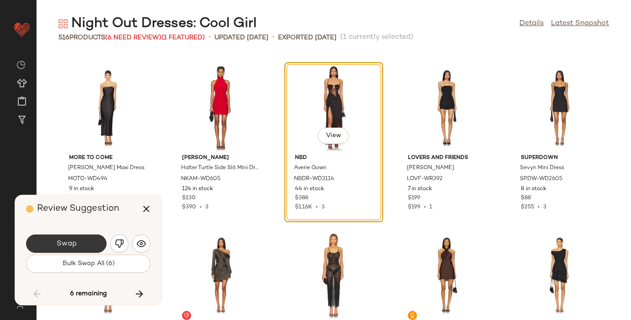
click at [87, 245] on button "Swap" at bounding box center [66, 244] width 80 height 18
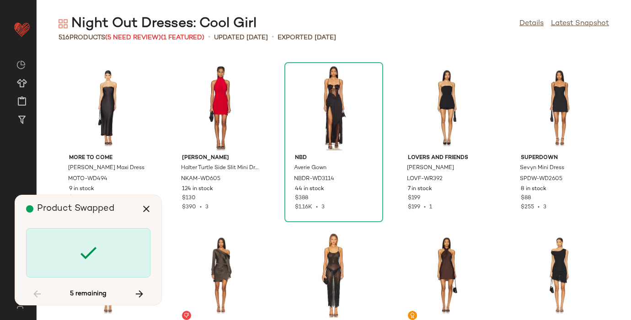
scroll to position [10540, 0]
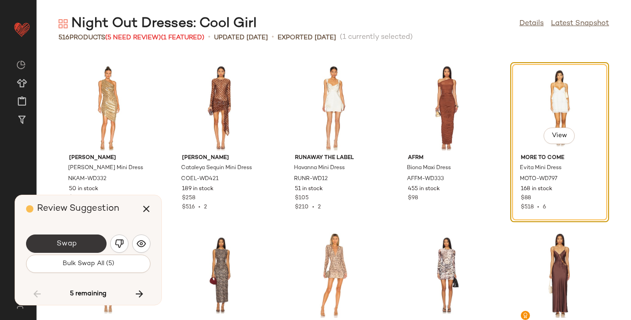
click at [88, 240] on button "Swap" at bounding box center [66, 244] width 80 height 18
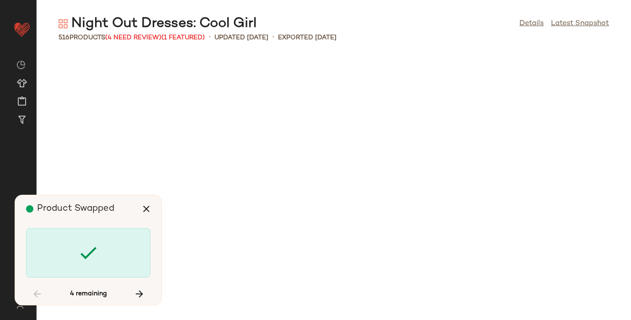
scroll to position [12882, 0]
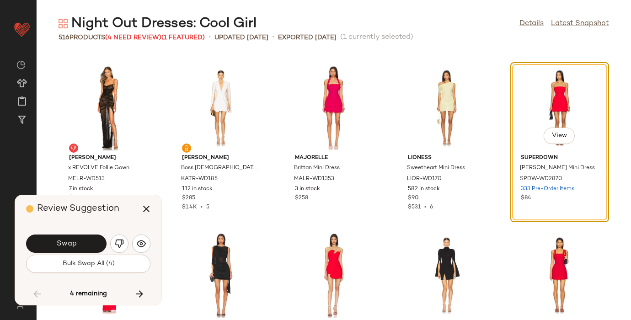
click at [149, 238] on div "Swap" at bounding box center [88, 244] width 124 height 22
click at [147, 240] on button "button" at bounding box center [141, 244] width 18 height 18
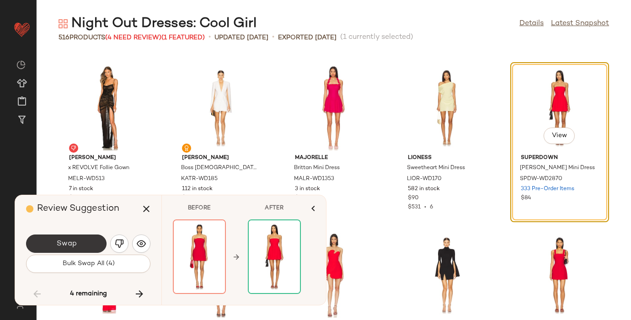
click at [75, 235] on button "Swap" at bounding box center [66, 244] width 80 height 18
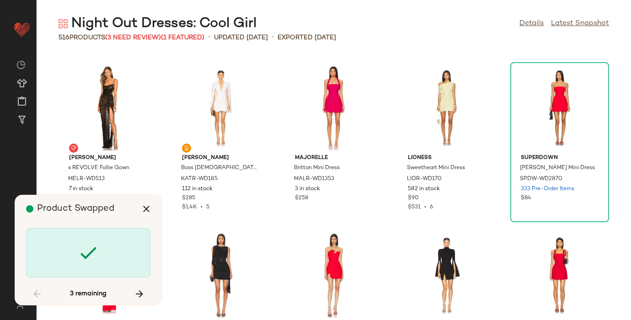
scroll to position [14054, 0]
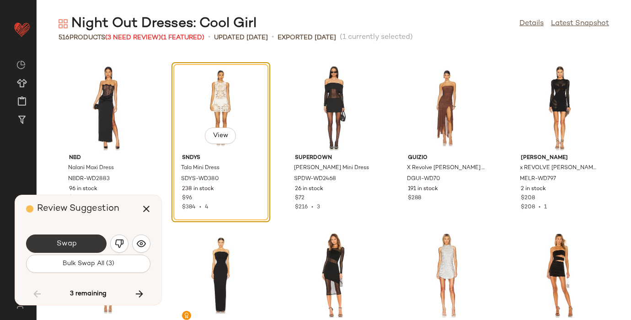
click at [68, 244] on span "Swap" at bounding box center [66, 244] width 21 height 9
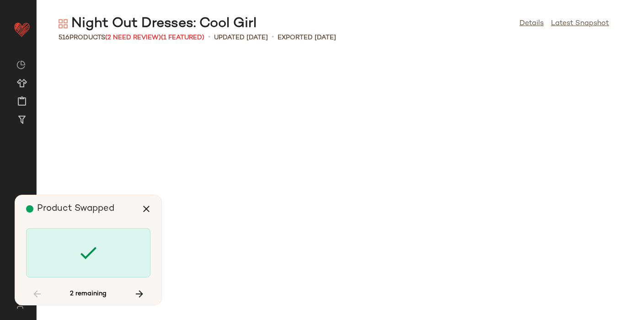
scroll to position [15225, 0]
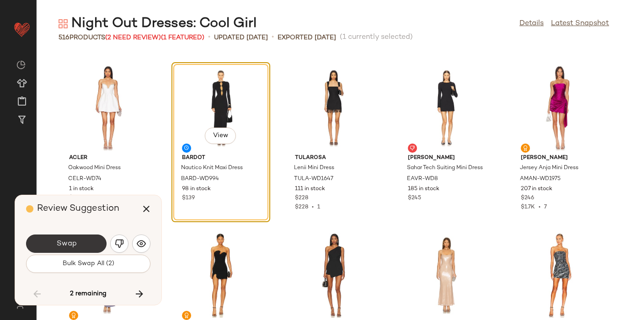
click at [73, 236] on button "Swap" at bounding box center [66, 244] width 80 height 18
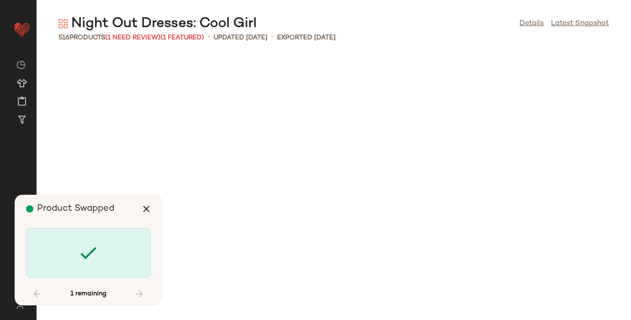
scroll to position [17135, 0]
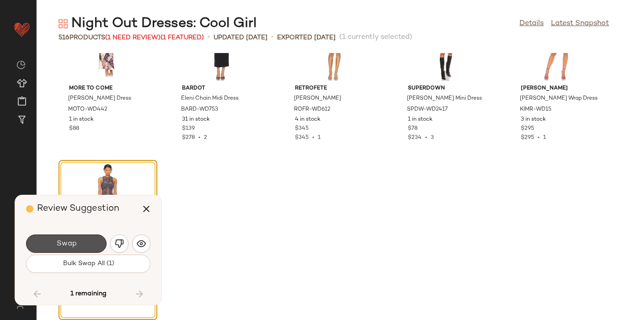
click at [79, 240] on button "Swap" at bounding box center [66, 244] width 80 height 18
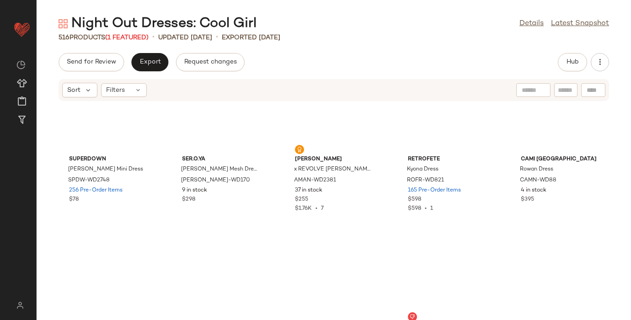
scroll to position [10884, 0]
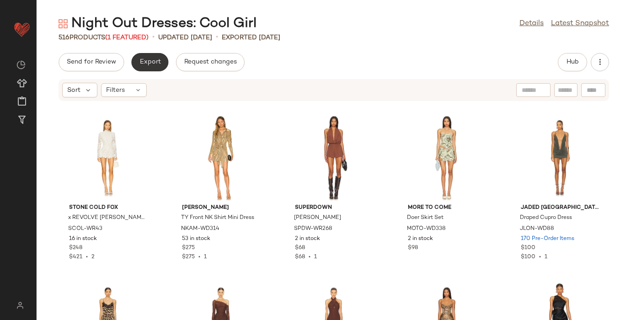
click at [145, 59] on span "Export" at bounding box center [149, 62] width 21 height 7
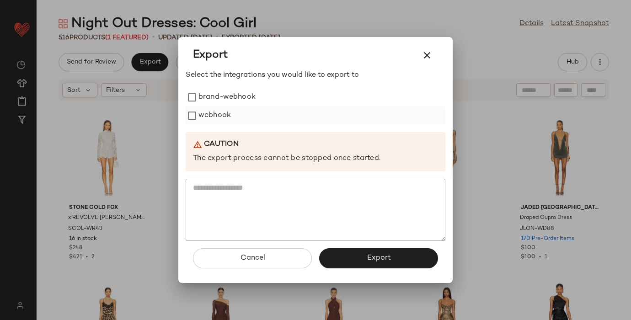
click at [217, 116] on label "webhook" at bounding box center [214, 116] width 32 height 18
click at [400, 254] on button "Export" at bounding box center [378, 258] width 119 height 20
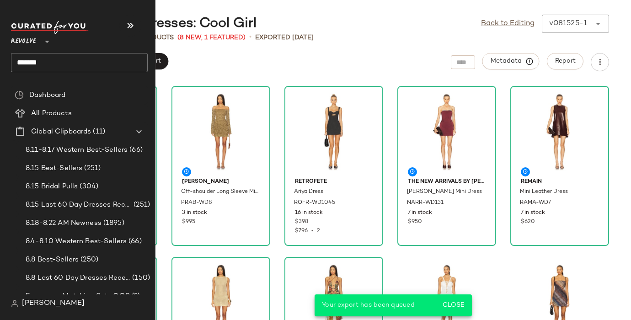
click at [35, 63] on input "*******" at bounding box center [79, 62] width 137 height 19
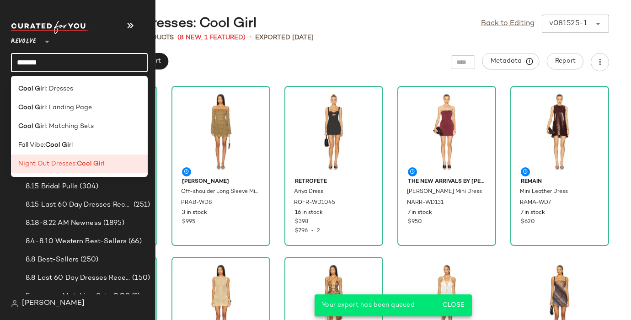
click at [35, 62] on input "*******" at bounding box center [79, 62] width 137 height 19
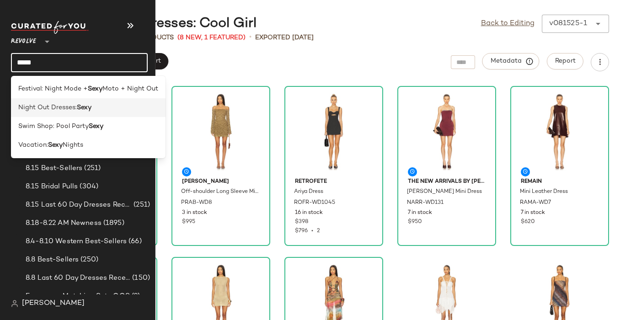
type input "****"
click at [40, 106] on span "Night Out Dresses:" at bounding box center [47, 108] width 59 height 10
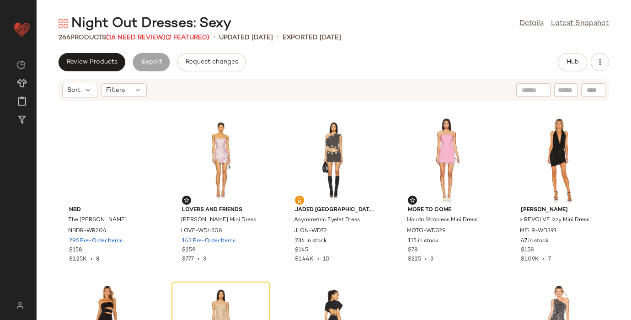
click at [136, 41] on div "266 Products (16 Need Review) (2 Featured)" at bounding box center [134, 38] width 151 height 10
click at [131, 35] on span "(16 Need Review)" at bounding box center [135, 37] width 59 height 7
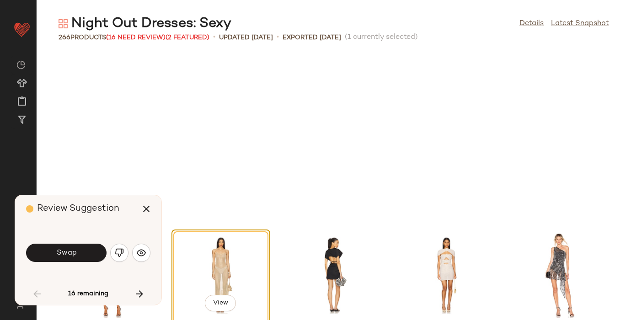
scroll to position [175, 0]
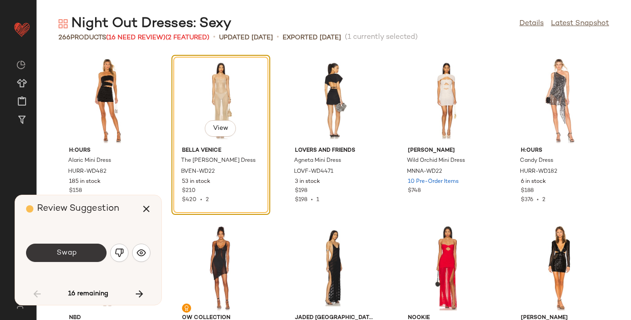
click at [75, 249] on span "Swap" at bounding box center [66, 253] width 21 height 9
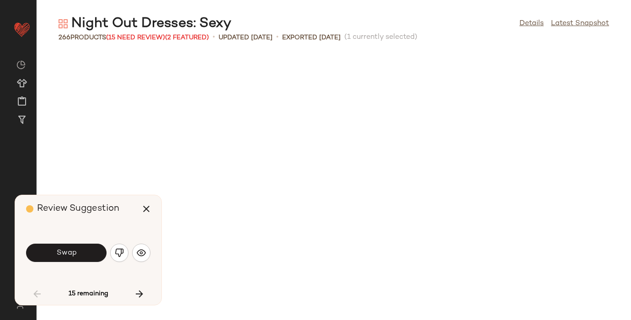
scroll to position [669, 0]
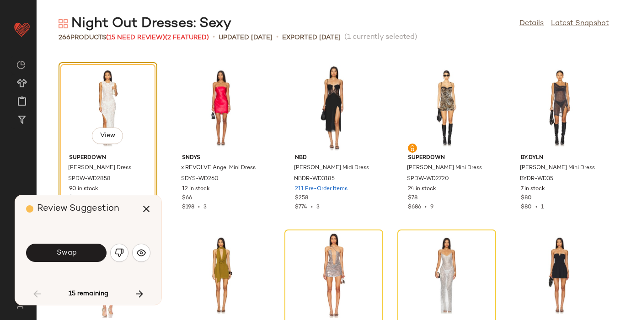
click at [75, 249] on span "Swap" at bounding box center [66, 253] width 21 height 9
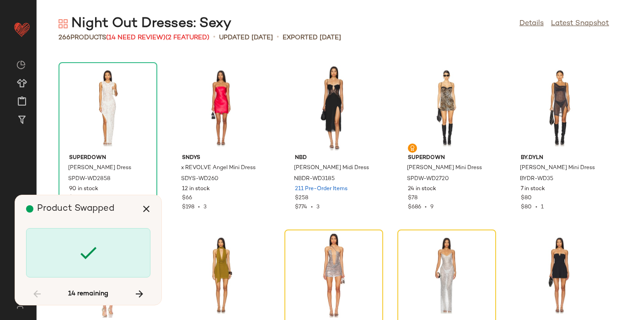
scroll to position [837, 0]
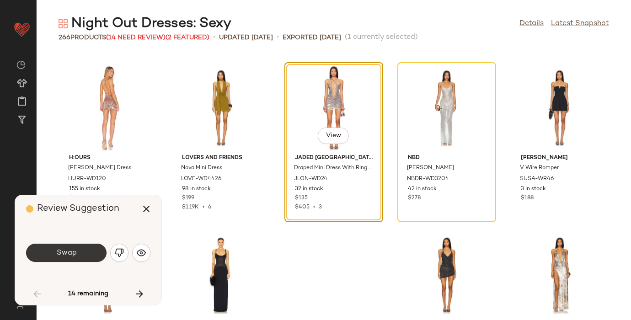
click at [81, 252] on button "Swap" at bounding box center [66, 253] width 80 height 18
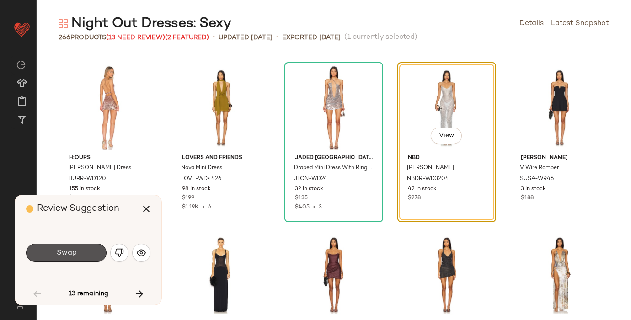
click at [81, 252] on button "Swap" at bounding box center [66, 253] width 80 height 18
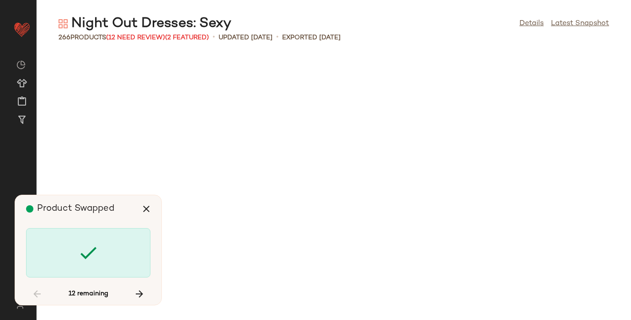
scroll to position [1506, 0]
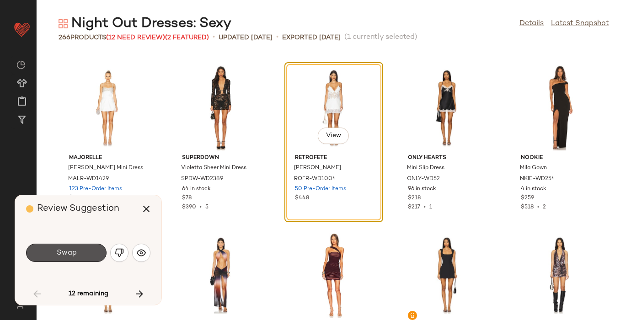
click at [81, 254] on button "Swap" at bounding box center [66, 253] width 80 height 18
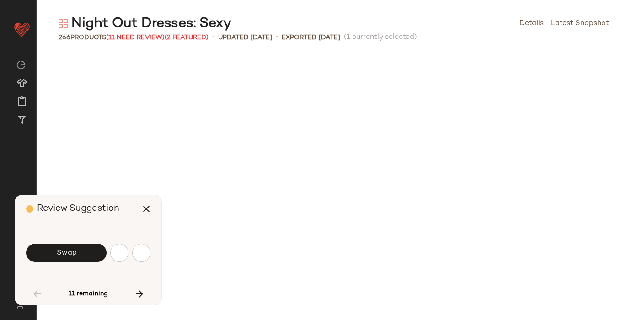
scroll to position [2008, 0]
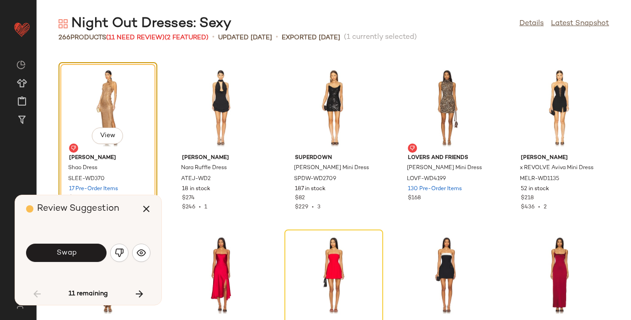
click at [82, 256] on button "Swap" at bounding box center [66, 253] width 80 height 18
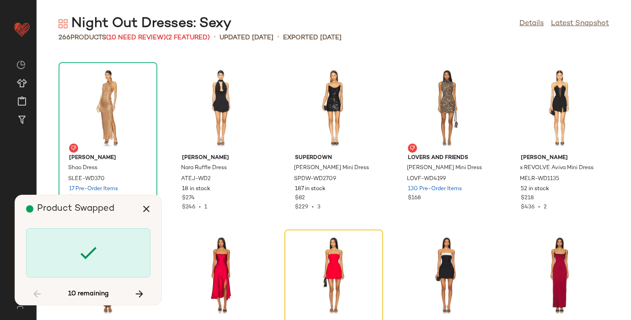
scroll to position [2175, 0]
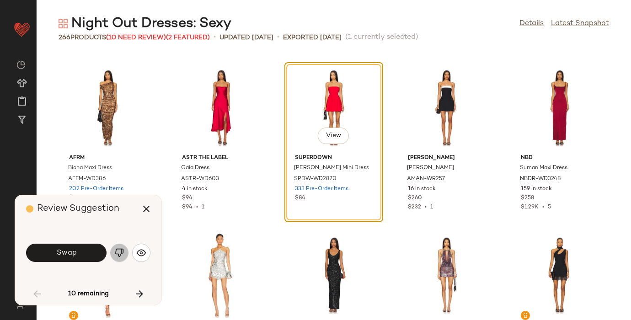
click at [119, 250] on img "button" at bounding box center [119, 252] width 9 height 9
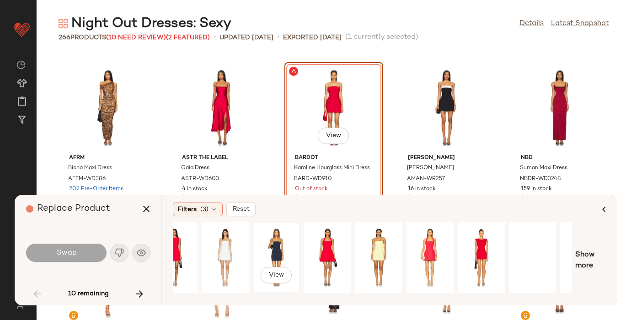
scroll to position [0, 109]
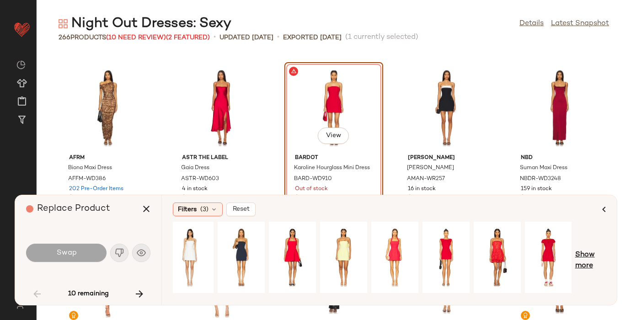
click at [587, 253] on span "Show more" at bounding box center [590, 261] width 31 height 22
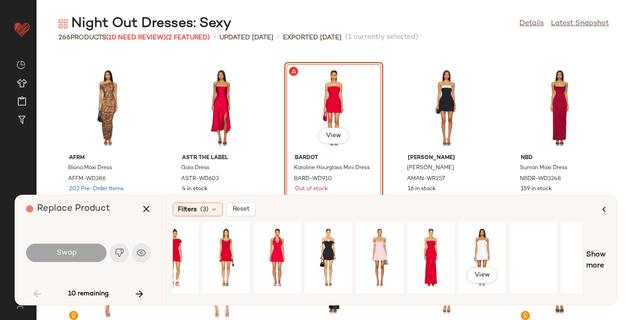
scroll to position [0, 506]
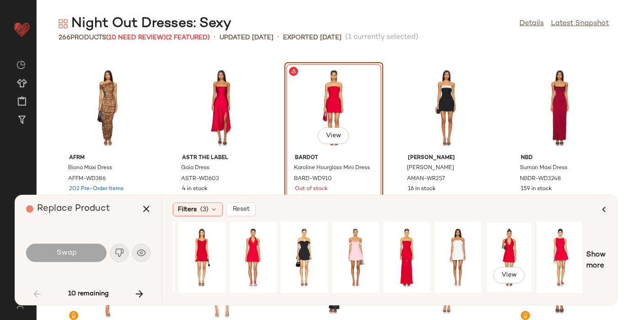
click at [502, 242] on div "View" at bounding box center [509, 257] width 41 height 65
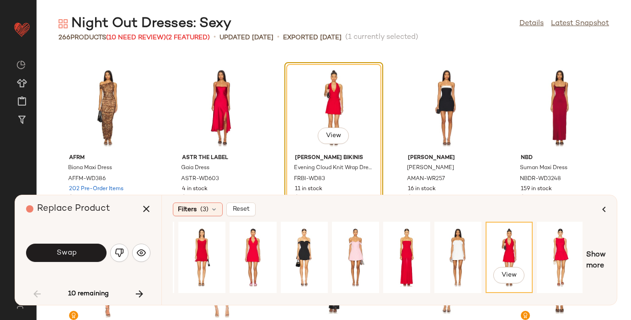
scroll to position [0, 609]
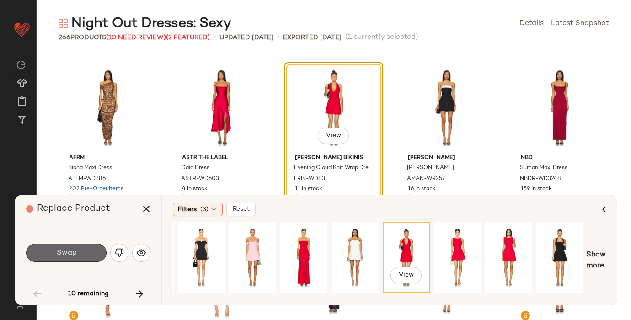
click at [80, 253] on button "Swap" at bounding box center [66, 253] width 80 height 18
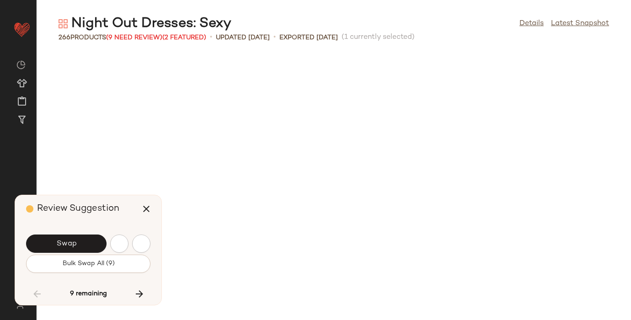
scroll to position [2677, 0]
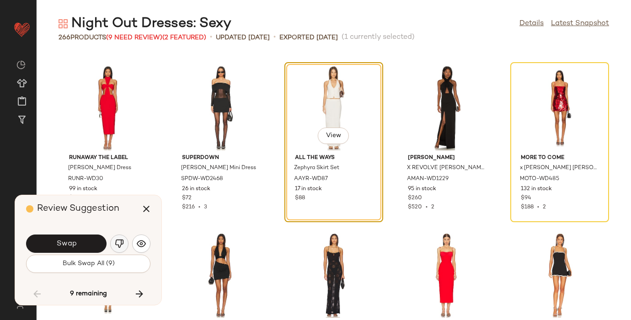
click at [121, 240] on img "button" at bounding box center [119, 243] width 9 height 9
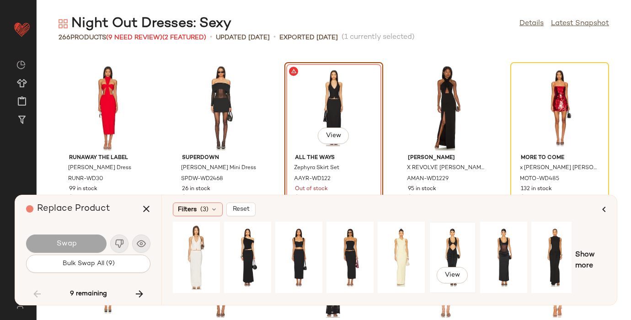
click at [459, 249] on div "View" at bounding box center [452, 257] width 41 height 65
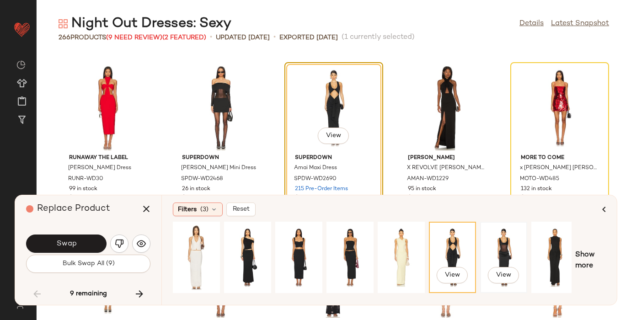
click at [502, 249] on div "View" at bounding box center [503, 257] width 41 height 65
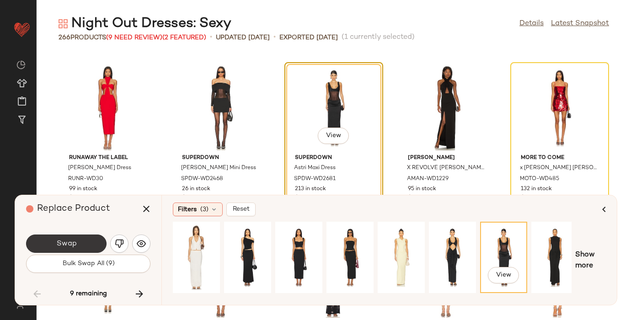
click at [57, 246] on span "Swap" at bounding box center [66, 244] width 21 height 9
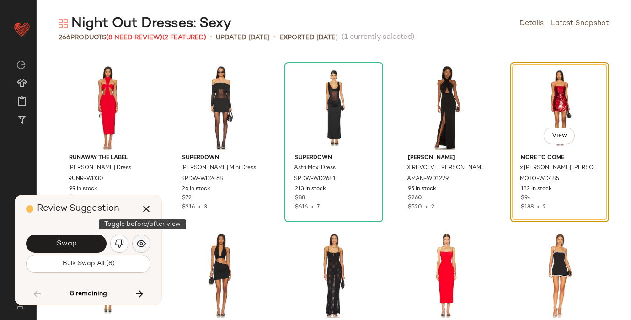
click at [144, 246] on img "button" at bounding box center [141, 243] width 9 height 9
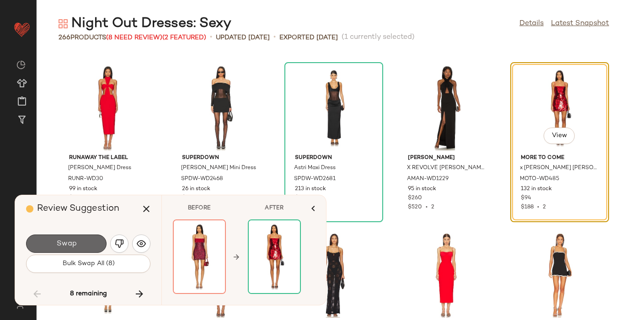
click at [74, 244] on span "Swap" at bounding box center [66, 244] width 21 height 9
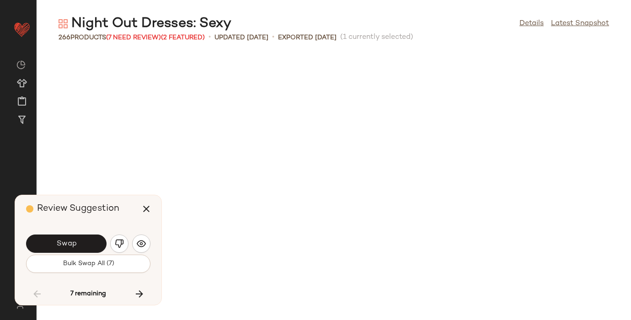
scroll to position [3179, 0]
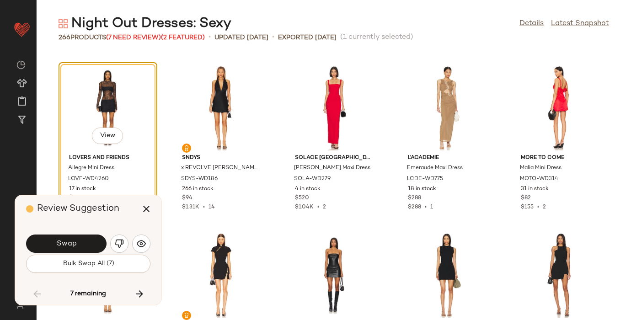
click at [74, 244] on span "Swap" at bounding box center [66, 244] width 21 height 9
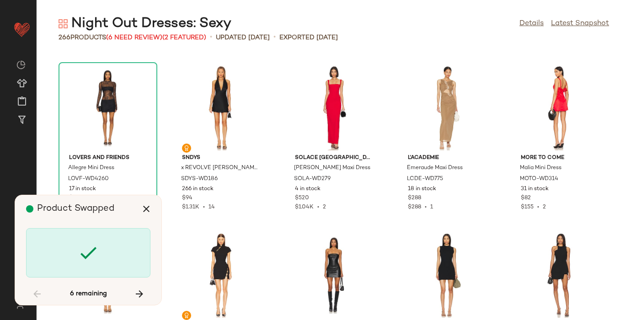
scroll to position [4517, 0]
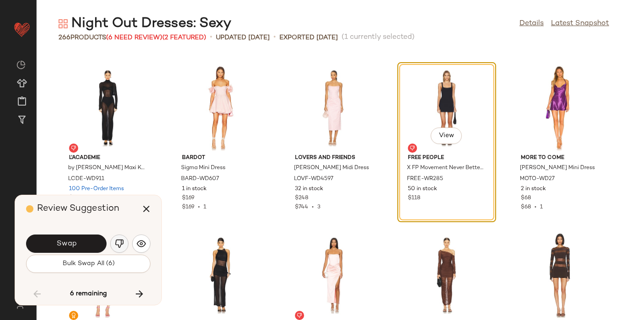
click at [118, 243] on img "button" at bounding box center [119, 243] width 9 height 9
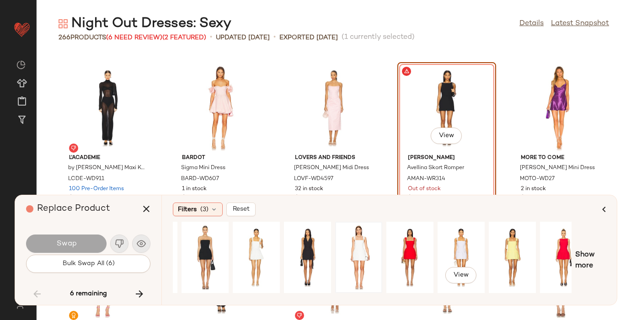
scroll to position [0, 109]
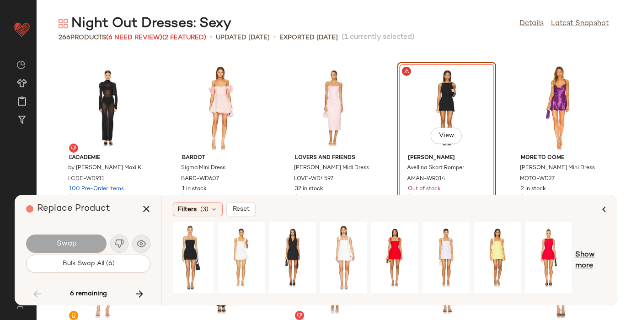
click at [586, 262] on span "Show more" at bounding box center [590, 261] width 31 height 22
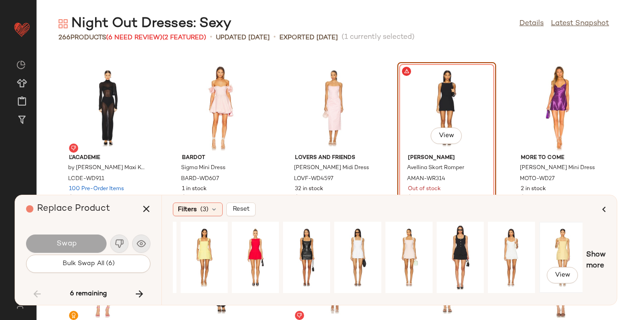
scroll to position [0, 330]
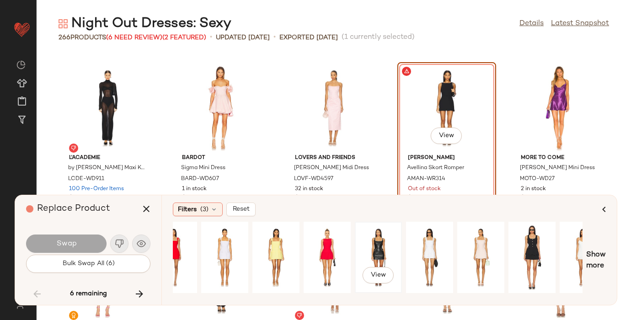
click at [382, 247] on div "View" at bounding box center [378, 257] width 41 height 65
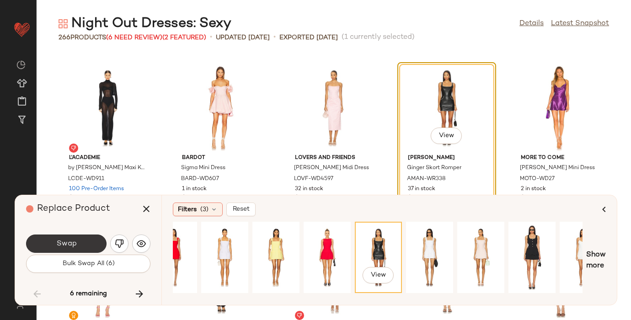
click at [46, 246] on button "Swap" at bounding box center [66, 244] width 80 height 18
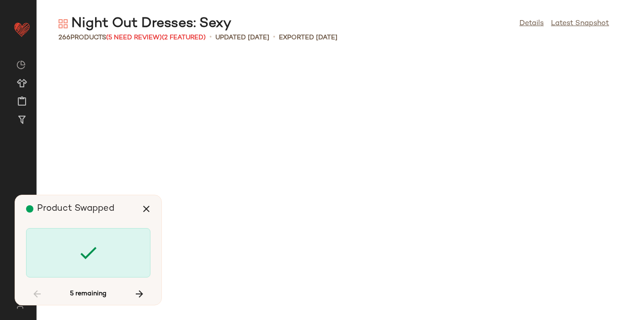
scroll to position [5354, 0]
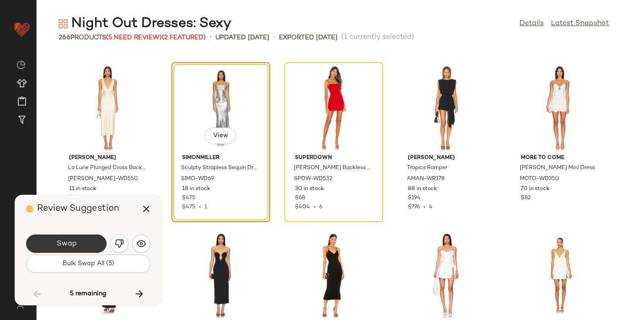
click at [80, 242] on button "Swap" at bounding box center [66, 244] width 80 height 18
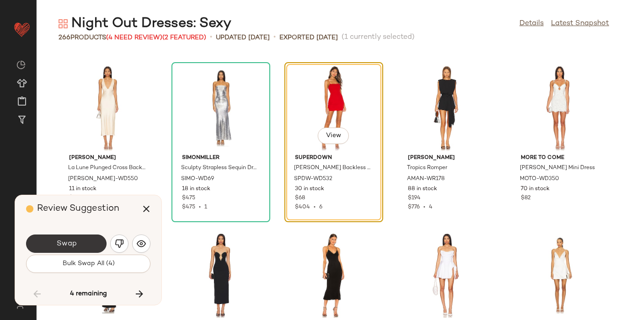
click at [80, 240] on button "Swap" at bounding box center [66, 244] width 80 height 18
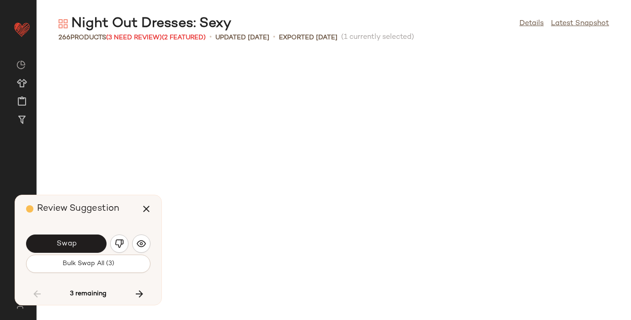
scroll to position [5856, 0]
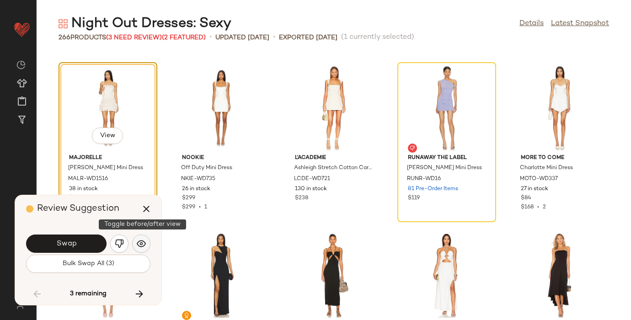
click at [143, 244] on img "button" at bounding box center [141, 243] width 9 height 9
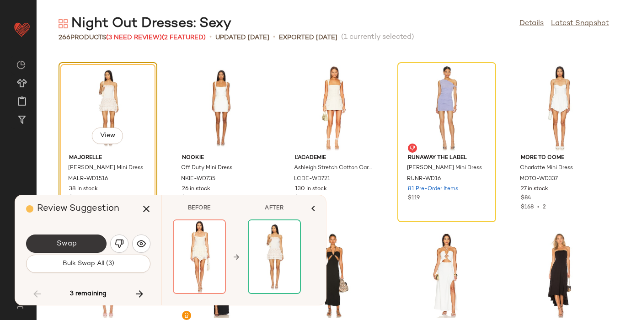
click at [71, 244] on span "Swap" at bounding box center [66, 244] width 21 height 9
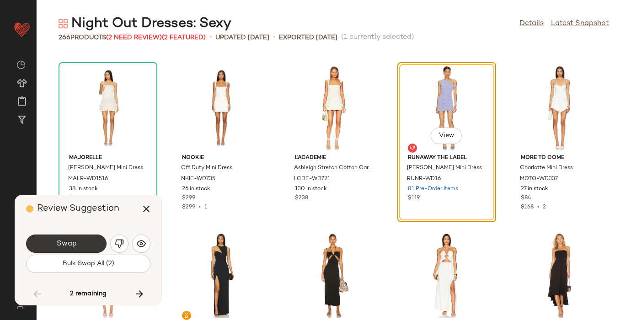
click at [69, 241] on span "Swap" at bounding box center [66, 244] width 21 height 9
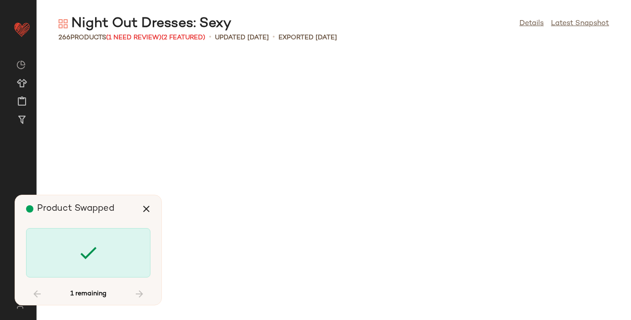
scroll to position [8031, 0]
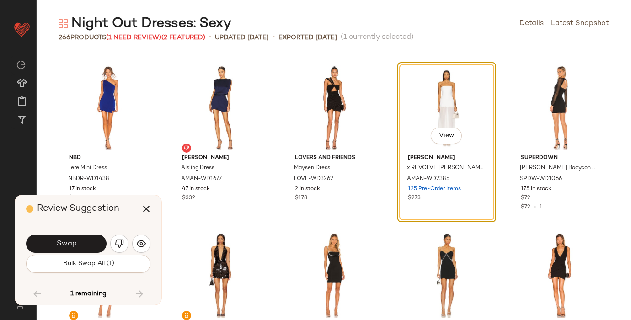
click at [69, 241] on span "Swap" at bounding box center [66, 244] width 21 height 9
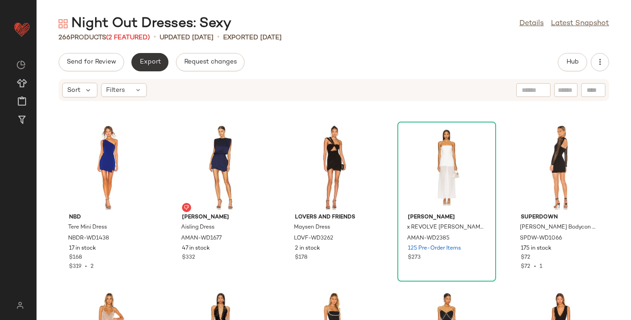
click at [158, 63] on span "Export" at bounding box center [149, 62] width 21 height 7
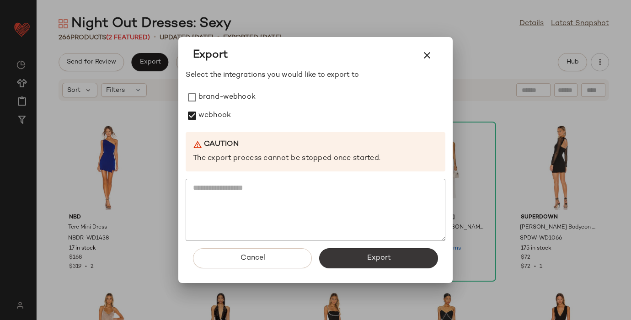
click at [341, 250] on button "Export" at bounding box center [378, 258] width 119 height 20
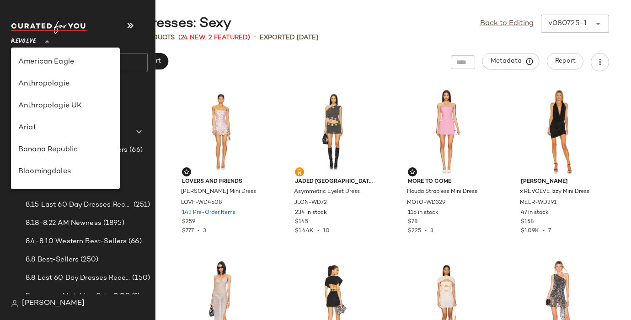
click at [27, 42] on span "Revolve" at bounding box center [23, 39] width 25 height 16
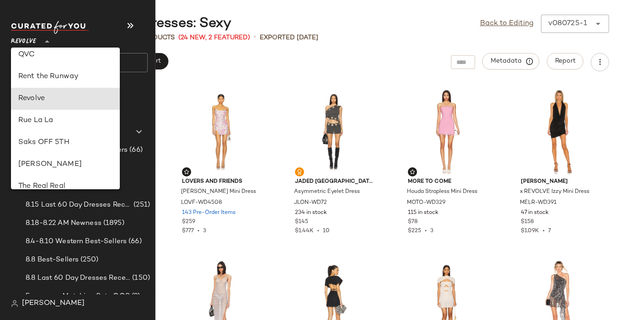
scroll to position [399, 0]
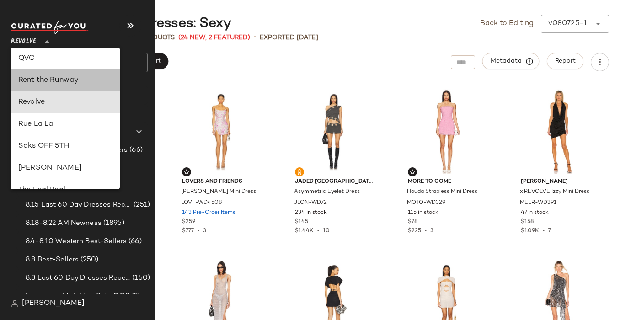
click at [35, 77] on div "Rent the Runway" at bounding box center [65, 80] width 94 height 11
type input "**"
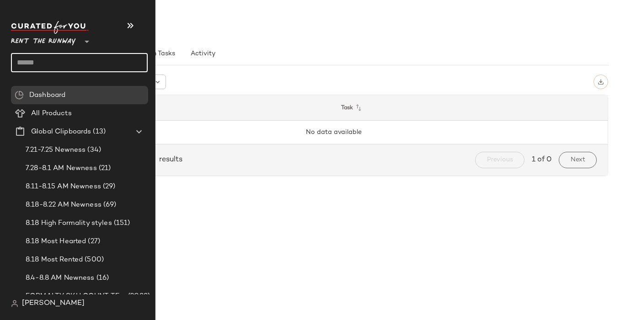
click at [29, 63] on input "text" at bounding box center [79, 62] width 137 height 19
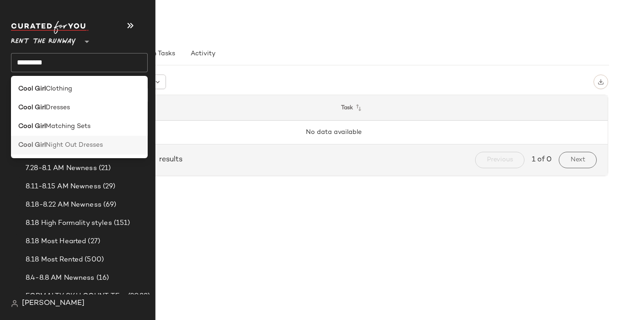
click at [42, 150] on div "Cool Girl Night Out Dresses" at bounding box center [79, 145] width 137 height 19
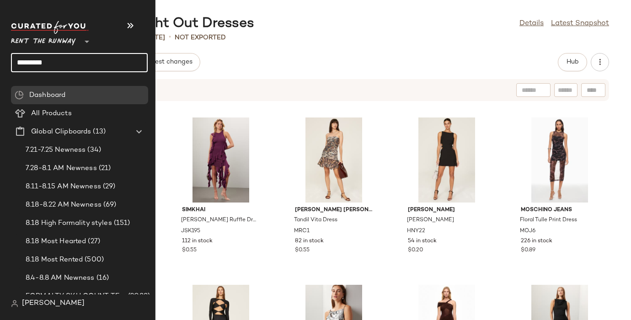
click at [32, 62] on input "*********" at bounding box center [79, 62] width 137 height 19
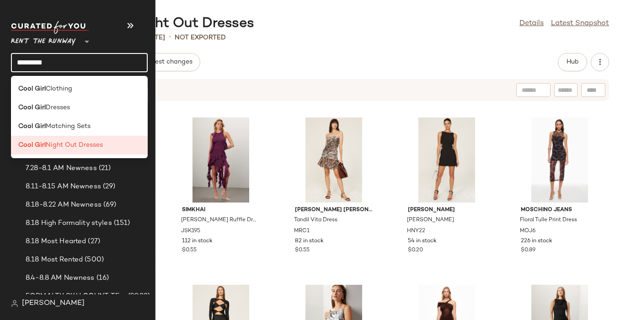
click at [32, 62] on input "*********" at bounding box center [79, 62] width 137 height 19
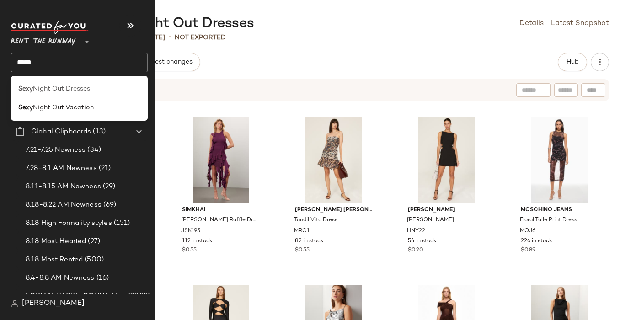
click at [31, 85] on b "Sexy" at bounding box center [25, 89] width 15 height 10
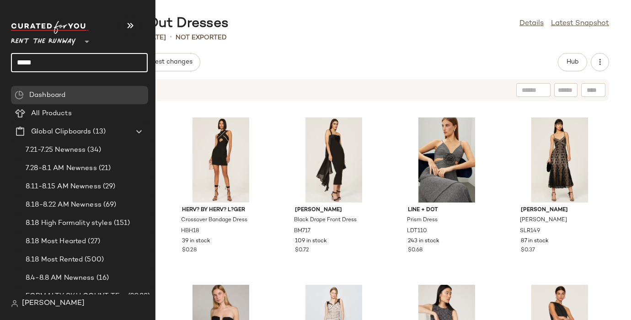
click at [25, 60] on input "****" at bounding box center [79, 62] width 137 height 19
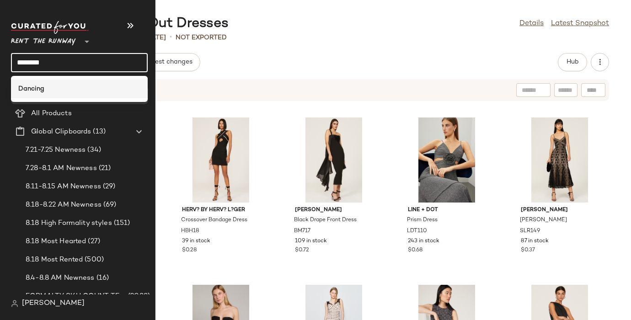
click at [38, 89] on b "Dancing" at bounding box center [31, 89] width 26 height 10
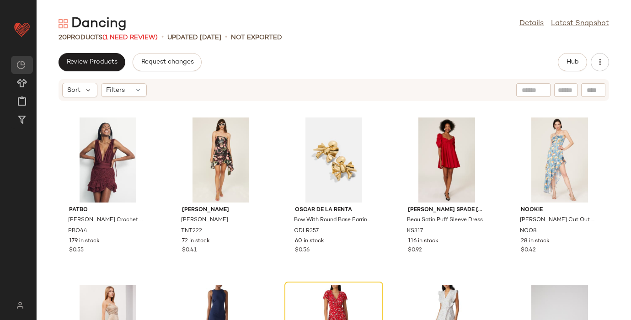
click at [144, 35] on span "(1 Need Review)" at bounding box center [129, 37] width 55 height 7
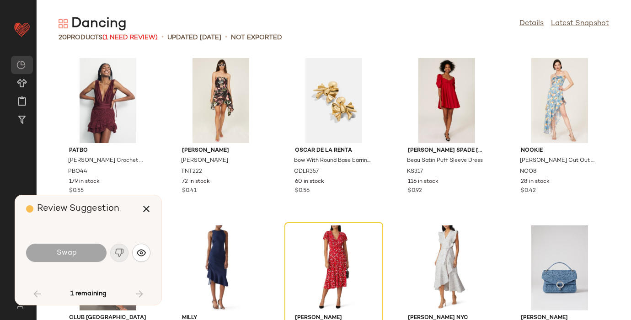
scroll to position [175, 0]
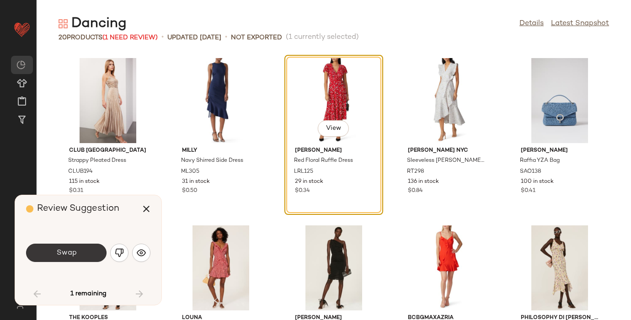
click at [80, 251] on button "Swap" at bounding box center [66, 253] width 80 height 18
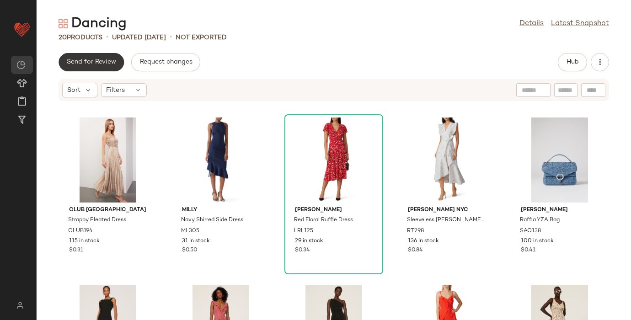
click at [90, 62] on span "Send for Review" at bounding box center [91, 62] width 50 height 7
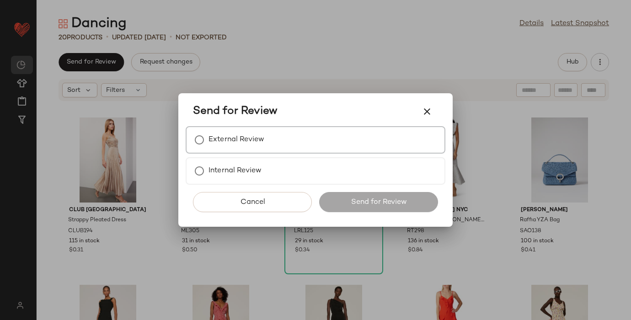
click at [254, 137] on label "External Review" at bounding box center [236, 140] width 56 height 18
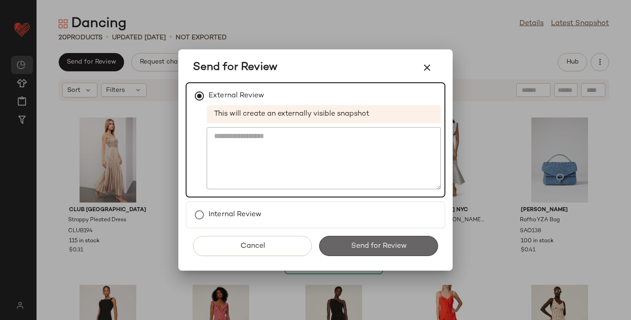
click at [379, 248] on span "Send for Review" at bounding box center [378, 246] width 56 height 9
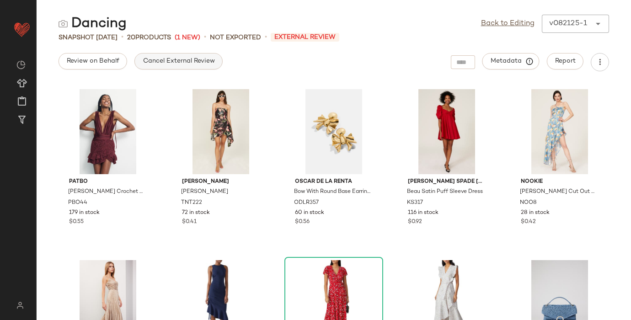
click at [181, 63] on span "Cancel External Review" at bounding box center [178, 61] width 72 height 7
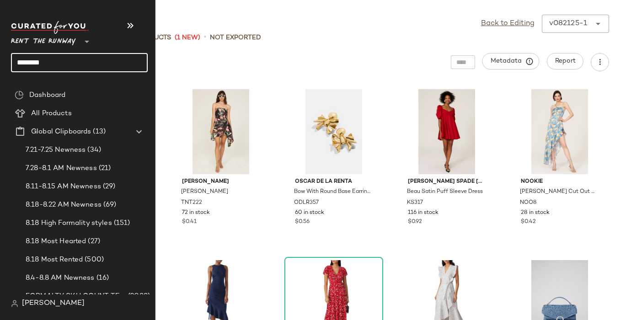
click at [26, 63] on input "*******" at bounding box center [79, 62] width 137 height 19
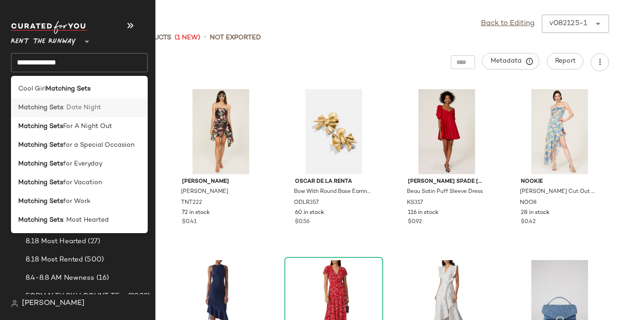
click at [50, 107] on b "Matching Sets" at bounding box center [40, 108] width 45 height 10
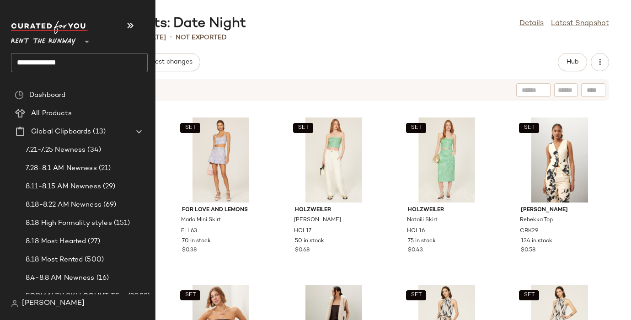
click at [42, 69] on input "**********" at bounding box center [79, 62] width 137 height 19
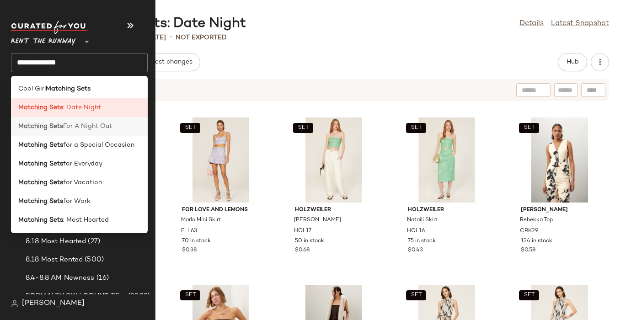
click at [78, 129] on span "For A Night Out" at bounding box center [87, 127] width 49 height 10
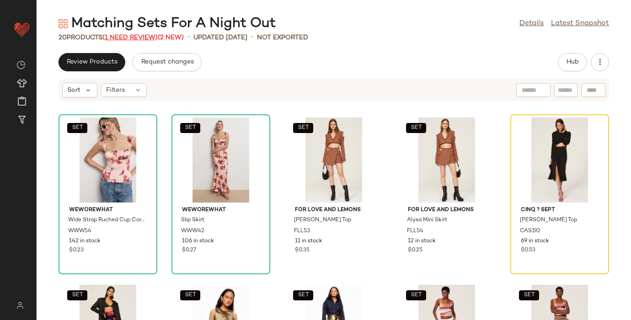
click at [126, 37] on span "(1 Need Review)" at bounding box center [129, 37] width 55 height 7
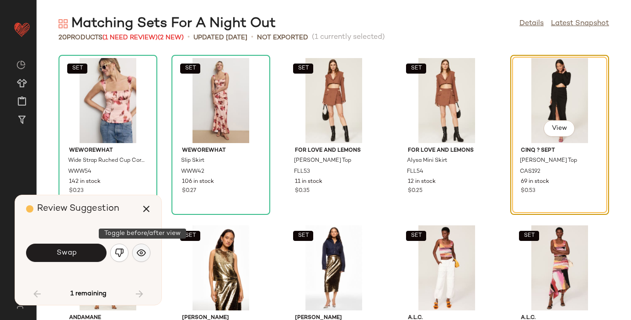
click at [141, 255] on img "button" at bounding box center [141, 252] width 9 height 9
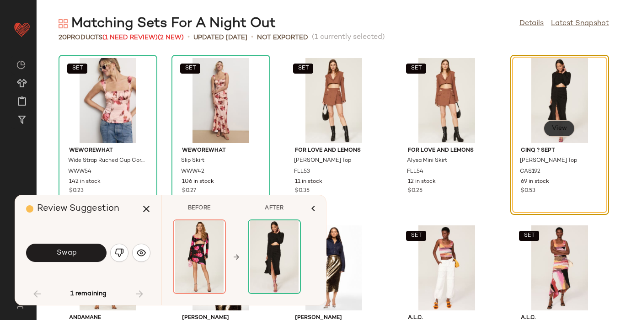
click at [555, 123] on button "View" at bounding box center [559, 128] width 31 height 16
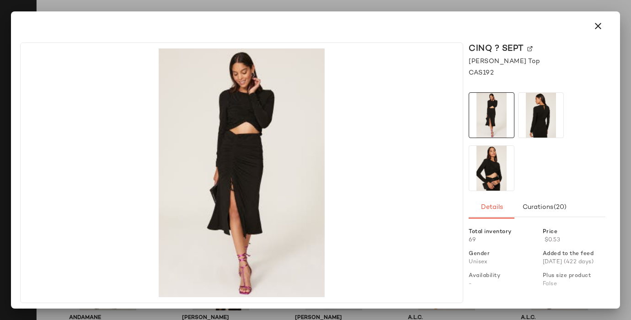
click at [528, 48] on img at bounding box center [529, 48] width 5 height 5
click at [594, 24] on icon "button" at bounding box center [597, 26] width 11 height 11
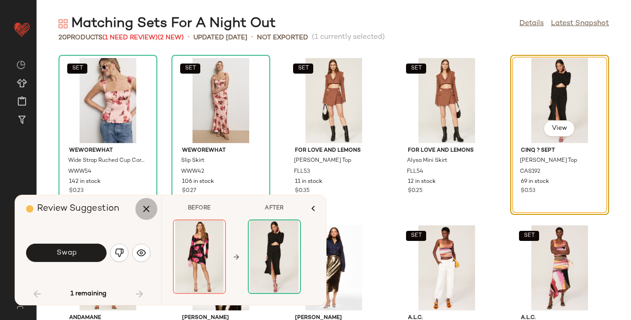
click at [153, 213] on button "button" at bounding box center [146, 209] width 22 height 22
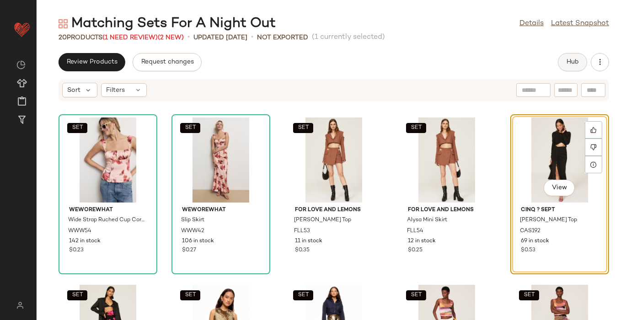
click at [570, 67] on button "Hub" at bounding box center [572, 62] width 29 height 18
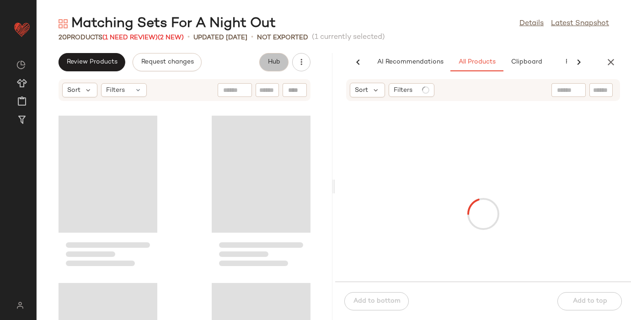
scroll to position [0, 35]
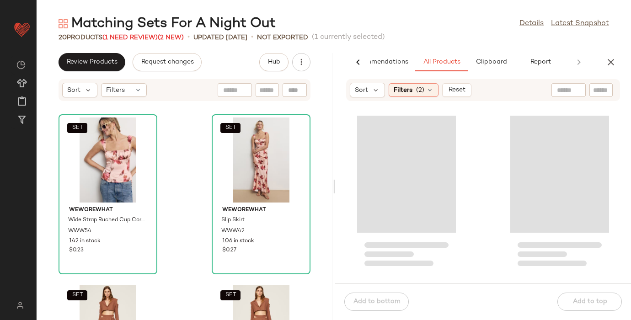
click at [561, 91] on input "text" at bounding box center [568, 90] width 23 height 10
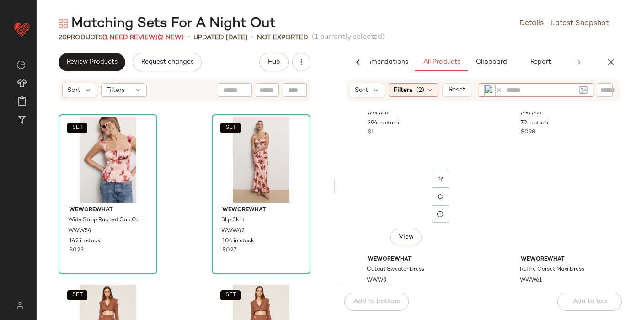
scroll to position [142, 0]
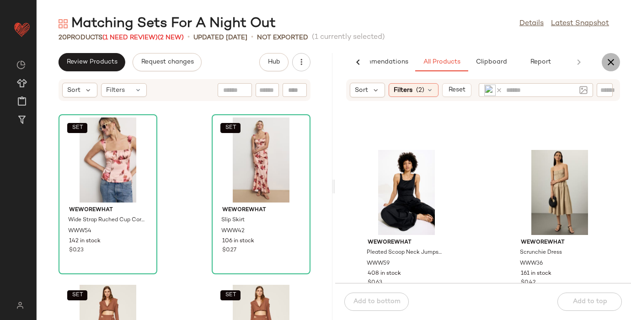
click at [607, 65] on icon "button" at bounding box center [610, 62] width 11 height 11
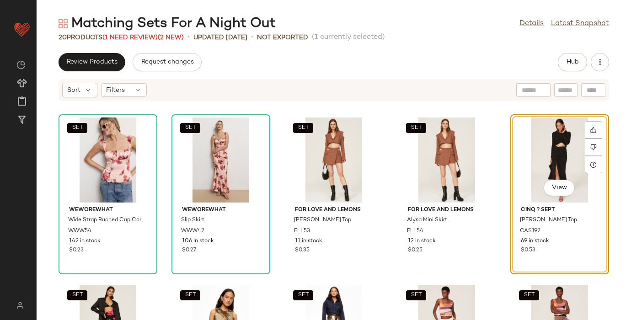
click at [131, 37] on span "(1 Need Review)" at bounding box center [129, 37] width 55 height 7
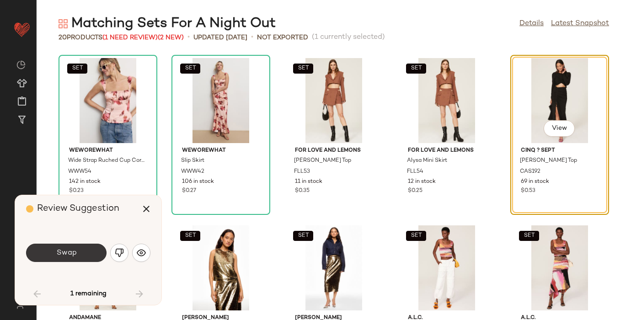
click at [60, 248] on button "Swap" at bounding box center [66, 253] width 80 height 18
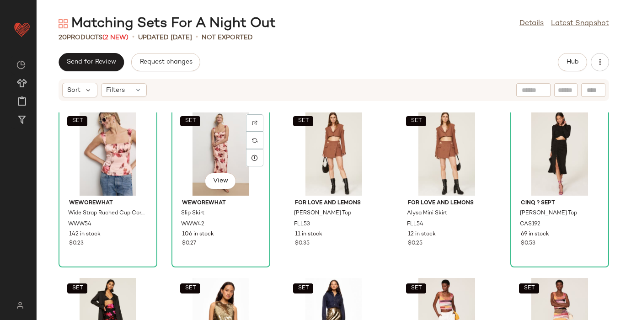
scroll to position [1, 0]
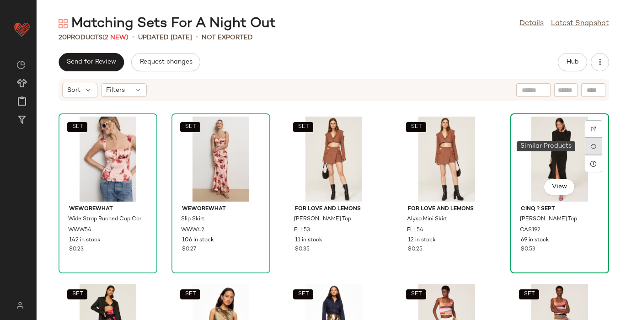
click at [591, 147] on img at bounding box center [593, 146] width 5 height 5
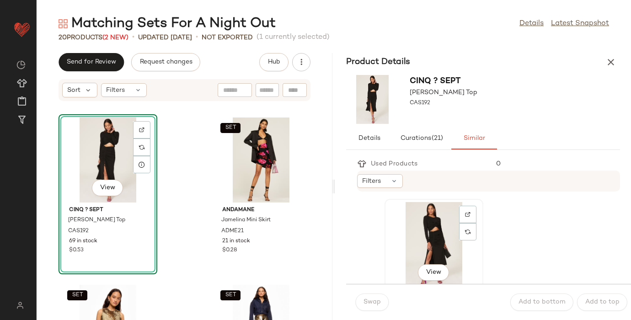
scroll to position [73, 0]
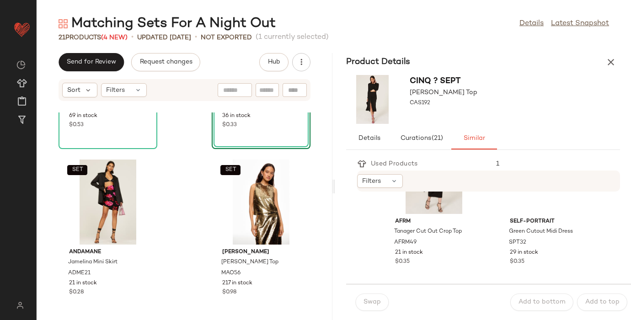
scroll to position [481, 0]
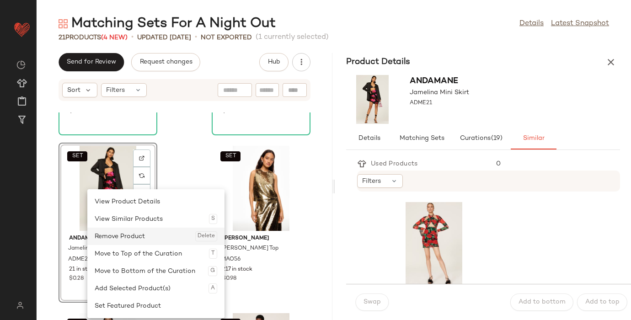
click at [151, 237] on div "Remove Product Delete" at bounding box center [156, 236] width 123 height 17
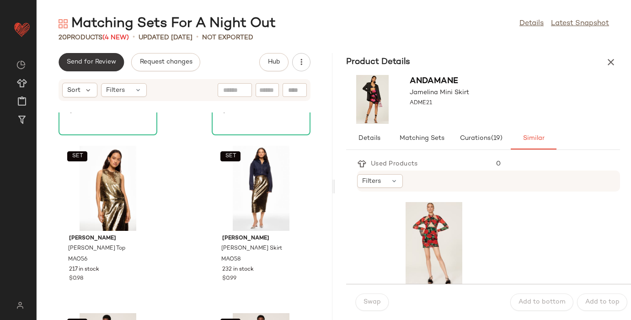
click at [93, 60] on span "Send for Review" at bounding box center [91, 62] width 50 height 7
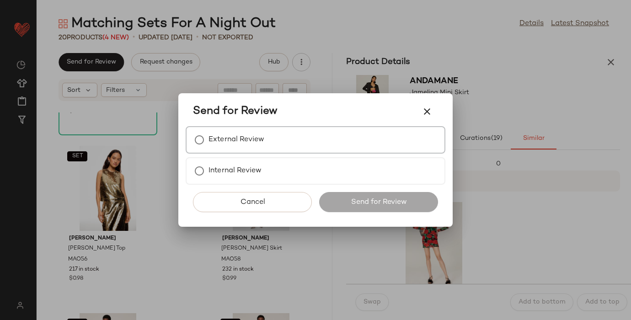
click at [273, 140] on div "External Review" at bounding box center [316, 139] width 260 height 27
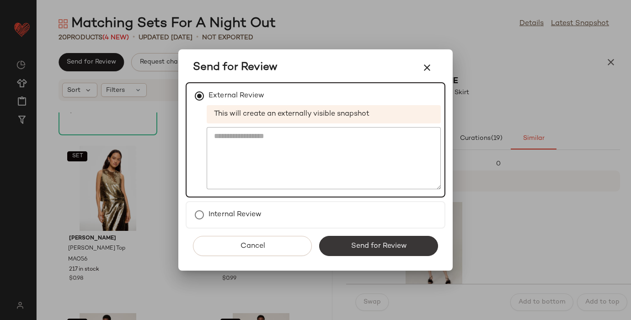
click at [364, 242] on span "Send for Review" at bounding box center [378, 246] width 56 height 9
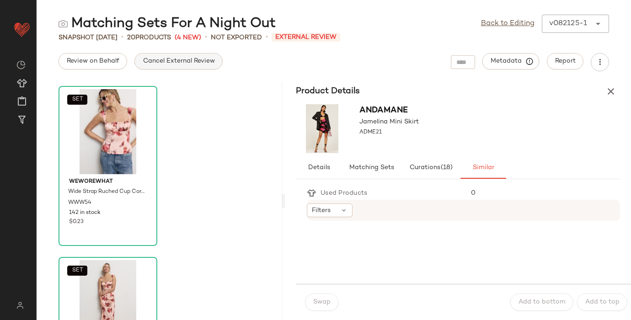
click at [170, 61] on span "Cancel External Review" at bounding box center [178, 61] width 72 height 7
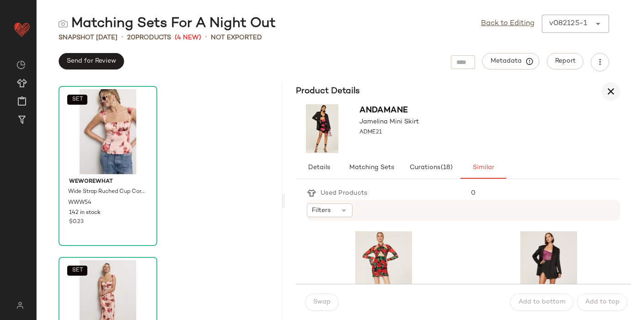
click at [607, 90] on icon "button" at bounding box center [610, 91] width 11 height 11
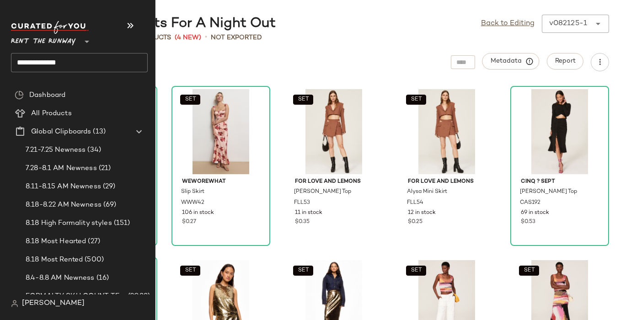
click at [21, 63] on input "**********" at bounding box center [79, 62] width 137 height 19
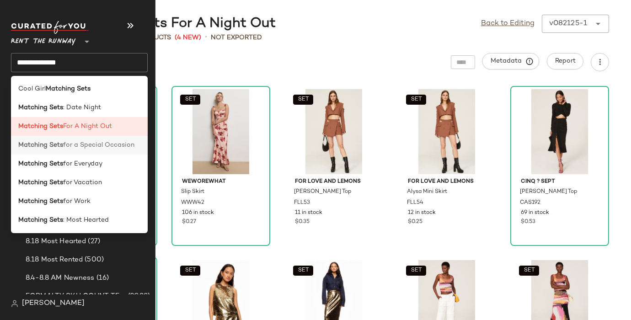
click at [77, 141] on span "for a Special Occasion" at bounding box center [98, 145] width 71 height 10
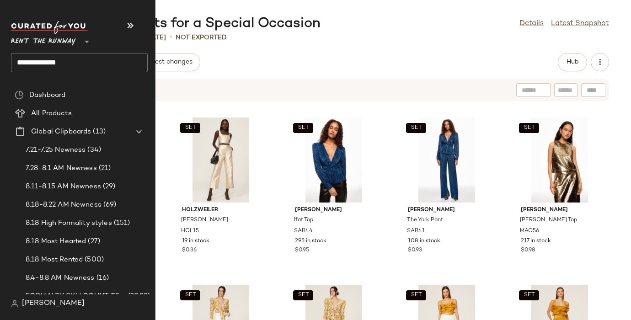
click at [28, 56] on input "**********" at bounding box center [79, 62] width 137 height 19
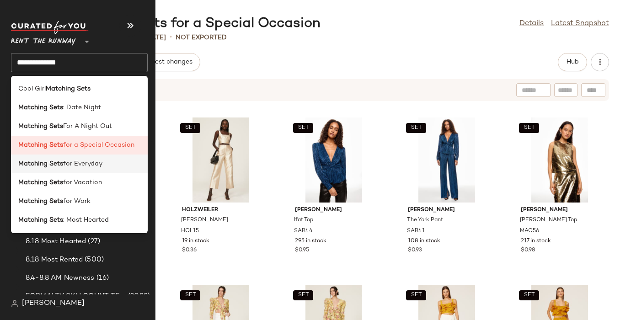
click at [76, 168] on span "for Everyday" at bounding box center [82, 164] width 39 height 10
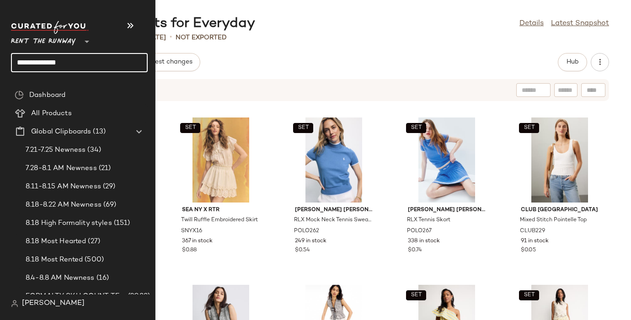
click at [30, 61] on input "**********" at bounding box center [79, 62] width 137 height 19
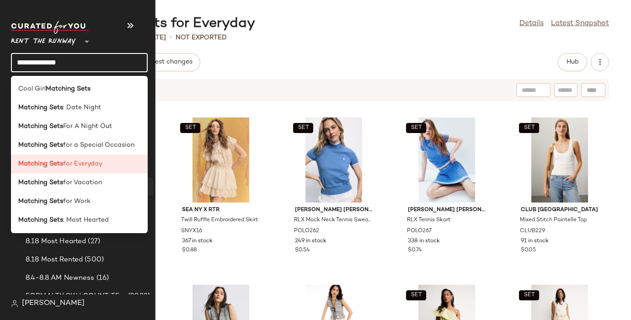
click at [82, 179] on span "for Vacation" at bounding box center [82, 183] width 39 height 10
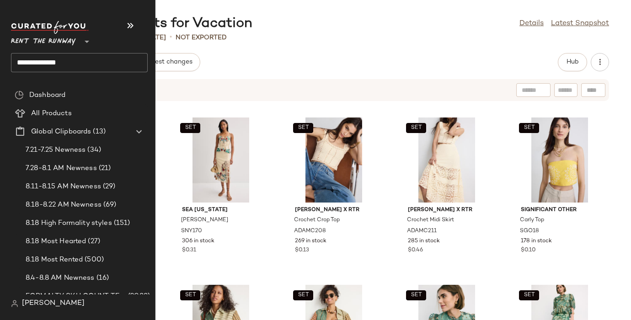
click at [17, 65] on input "**********" at bounding box center [79, 62] width 137 height 19
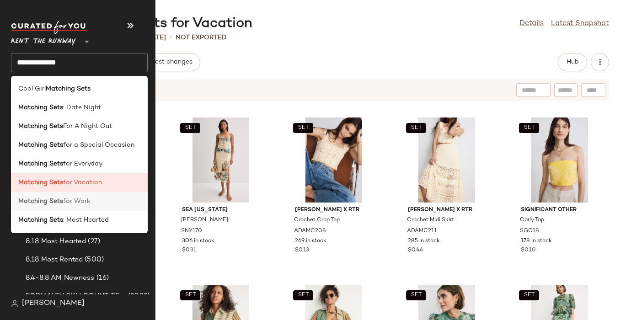
click at [69, 201] on span "for Work" at bounding box center [76, 202] width 27 height 10
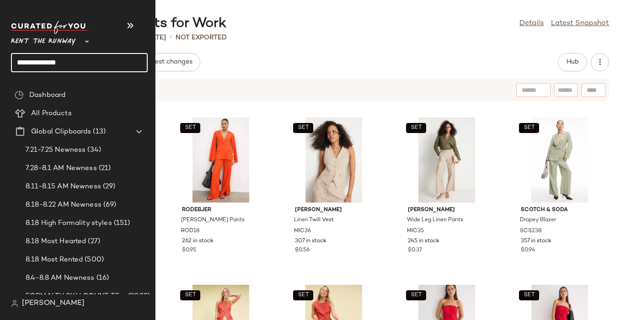
click at [24, 61] on input "**********" at bounding box center [79, 62] width 137 height 19
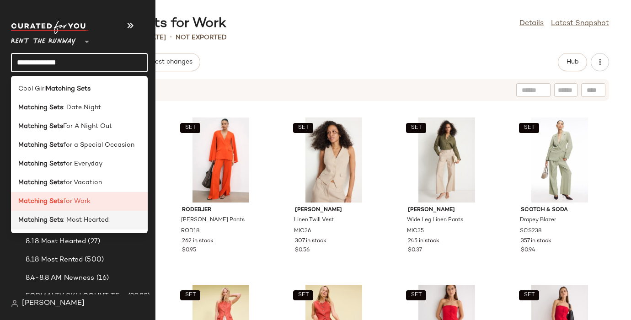
click at [102, 221] on span ": Most Hearted" at bounding box center [86, 220] width 46 height 10
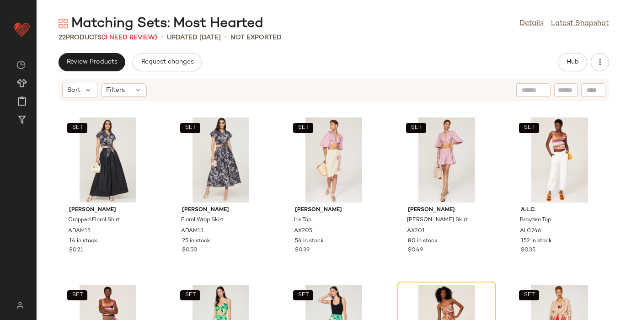
click at [141, 36] on span "(3 Need Review)" at bounding box center [129, 37] width 56 height 7
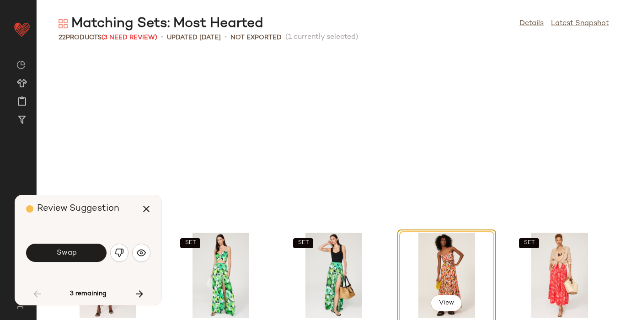
scroll to position [175, 0]
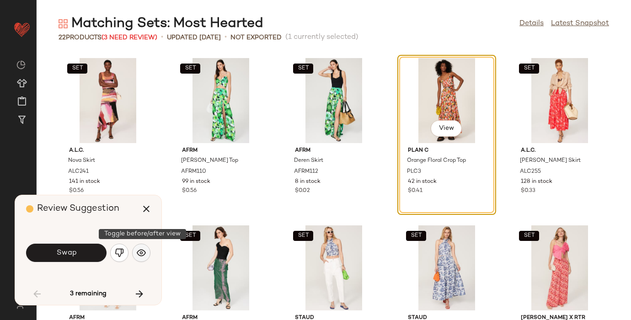
click at [140, 250] on img "button" at bounding box center [141, 252] width 9 height 9
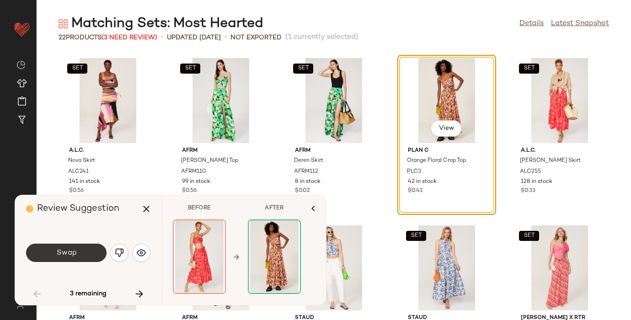
click at [79, 256] on button "Swap" at bounding box center [66, 253] width 80 height 18
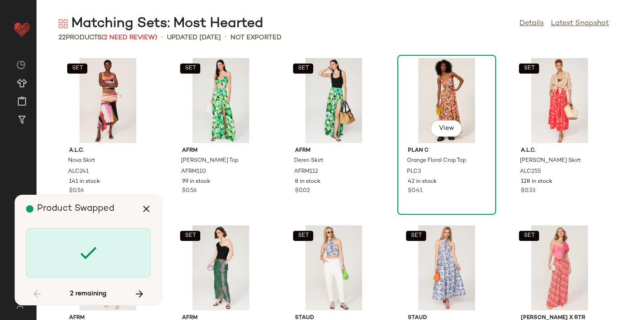
scroll to position [502, 0]
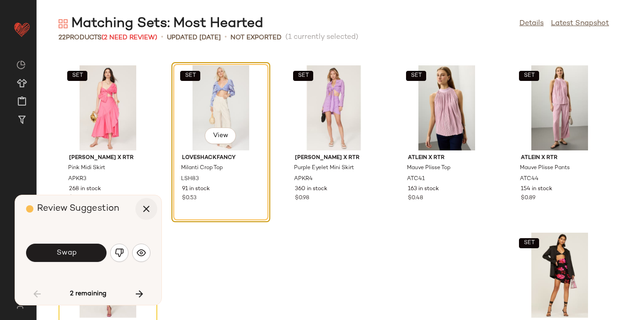
click at [149, 210] on icon "button" at bounding box center [146, 208] width 11 height 11
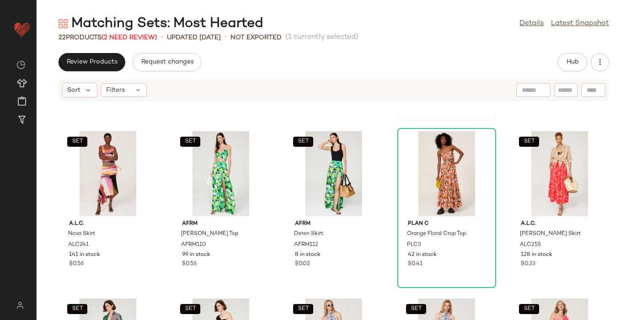
scroll to position [156, 0]
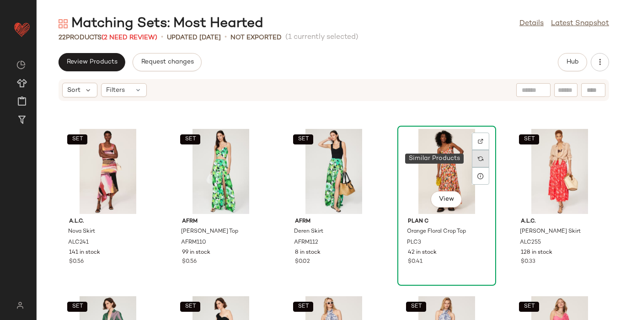
click at [478, 160] on img at bounding box center [480, 158] width 5 height 5
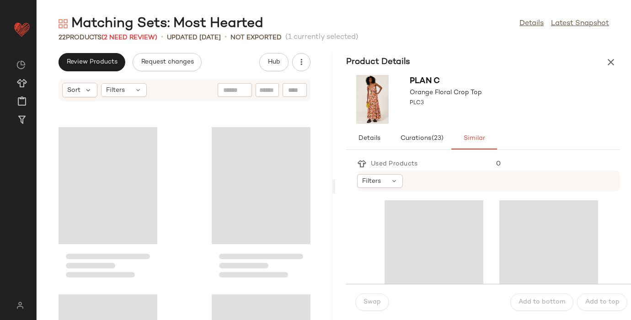
scroll to position [669, 0]
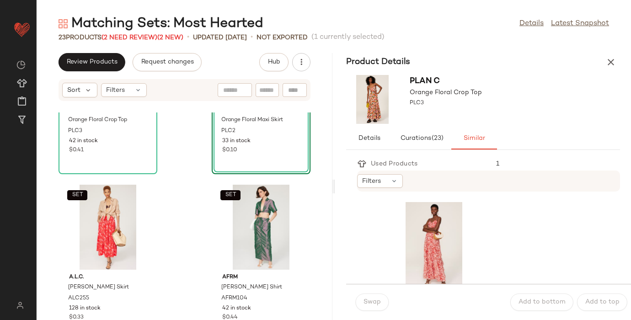
scroll to position [789, 0]
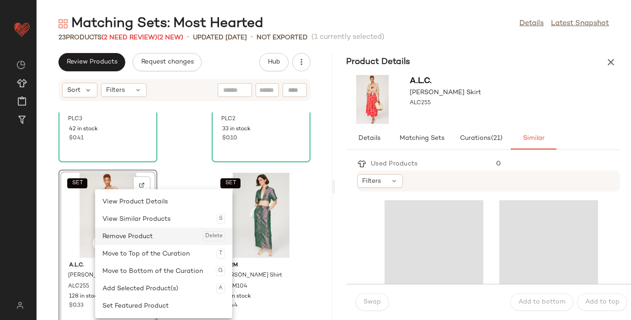
click at [151, 237] on div "Remove Product Delete" at bounding box center [163, 236] width 123 height 17
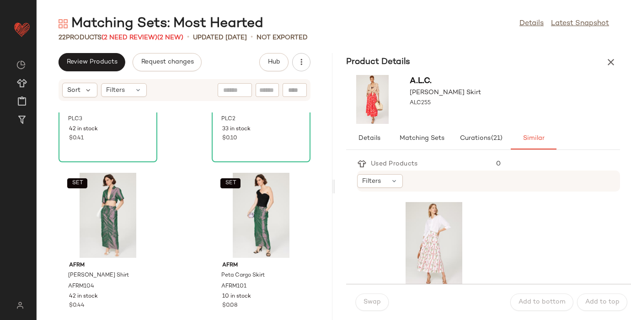
click at [137, 31] on div "Matching Sets: Most Hearted" at bounding box center [161, 24] width 205 height 18
click at [139, 37] on span "(2 Need Review)" at bounding box center [129, 37] width 56 height 7
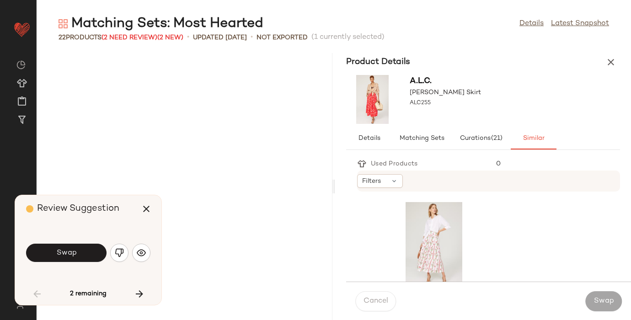
scroll to position [1338, 0]
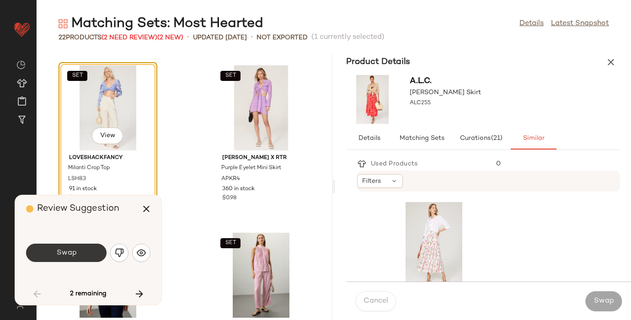
click at [73, 251] on span "Swap" at bounding box center [66, 253] width 21 height 9
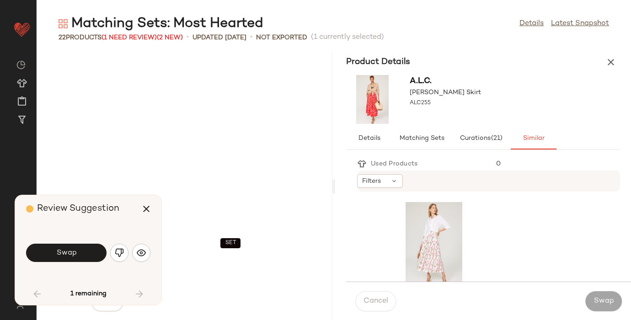
scroll to position [1575, 0]
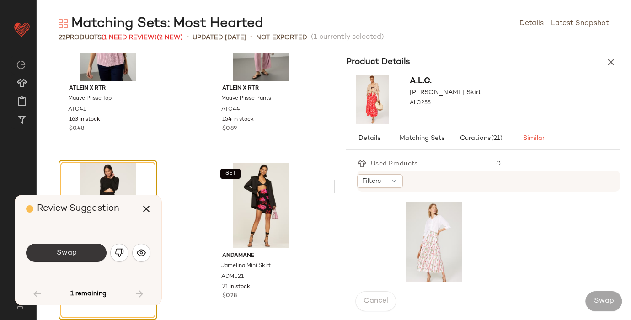
click at [77, 257] on button "Swap" at bounding box center [66, 253] width 80 height 18
click at [77, 257] on div "Swap" at bounding box center [66, 253] width 80 height 18
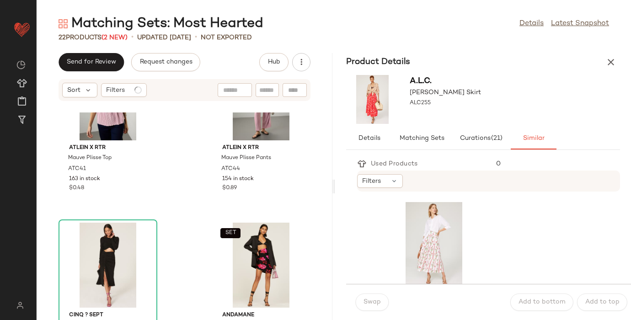
scroll to position [1635, 0]
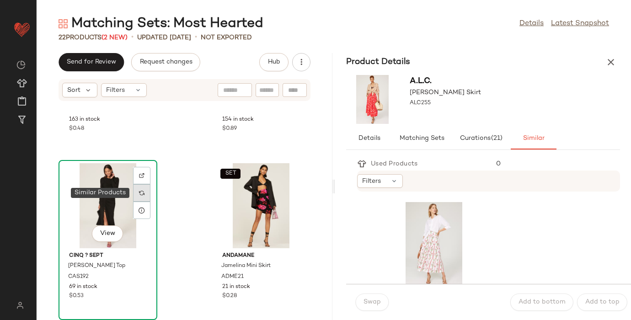
click at [141, 192] on img at bounding box center [141, 192] width 5 height 5
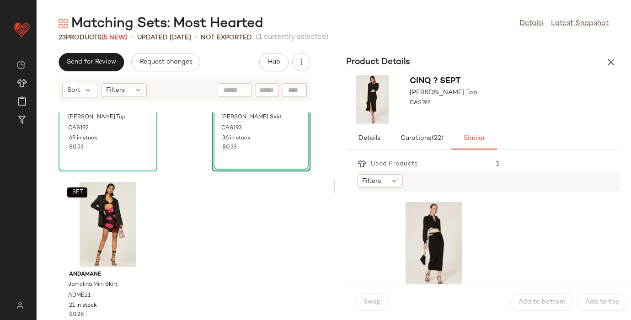
scroll to position [1802, 0]
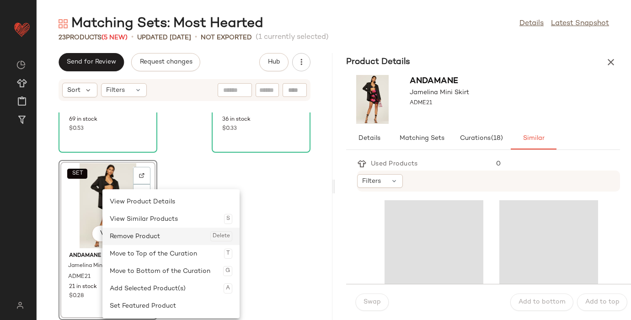
click at [155, 236] on div "Remove Product Delete" at bounding box center [171, 236] width 123 height 17
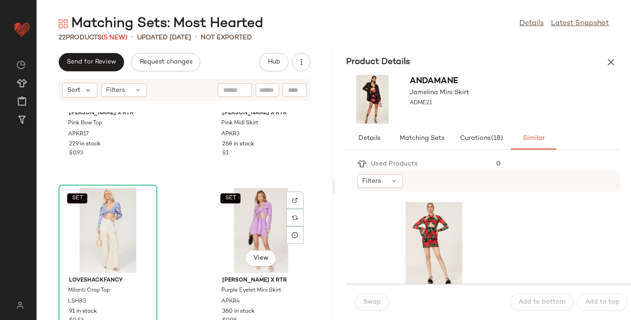
scroll to position [1273, 0]
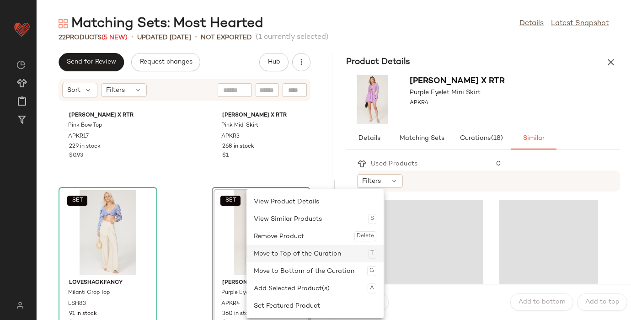
click at [272, 246] on div "Move to Top of the Curation T" at bounding box center [315, 253] width 123 height 17
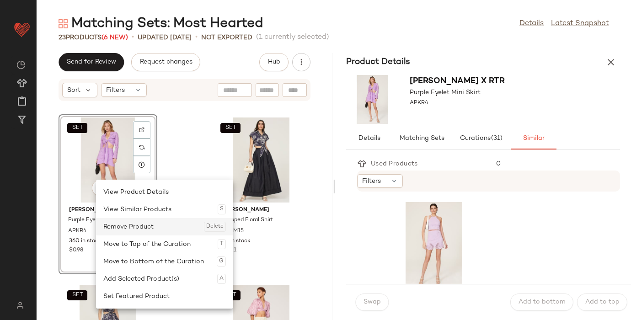
click at [128, 223] on div "Remove Product Delete" at bounding box center [164, 226] width 123 height 17
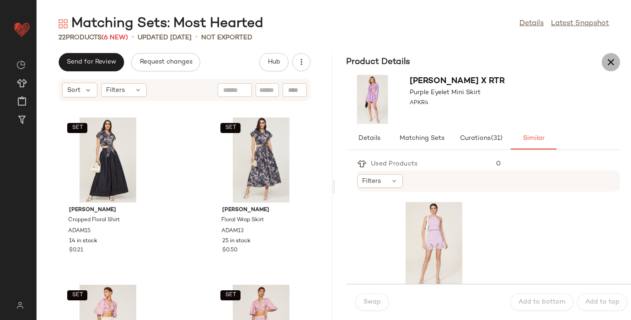
click at [611, 68] on button "button" at bounding box center [611, 62] width 18 height 18
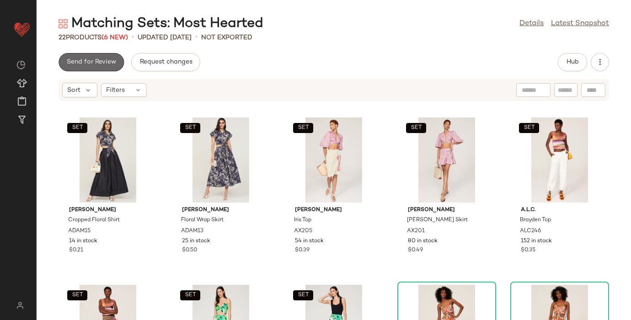
click at [91, 65] on span "Send for Review" at bounding box center [91, 62] width 50 height 7
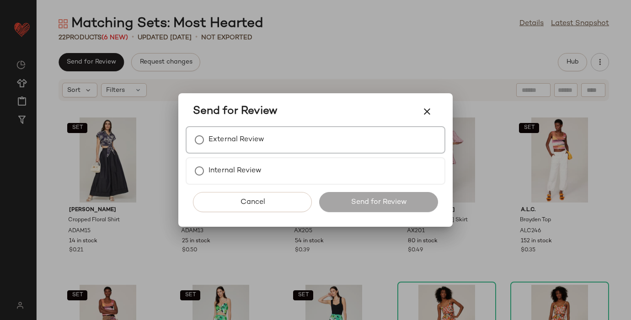
click at [272, 141] on div "External Review" at bounding box center [316, 139] width 260 height 27
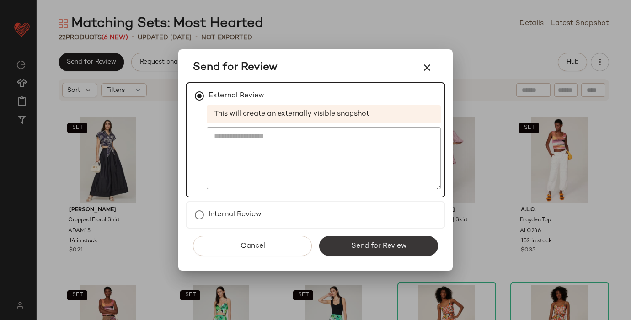
click at [382, 244] on span "Send for Review" at bounding box center [378, 246] width 56 height 9
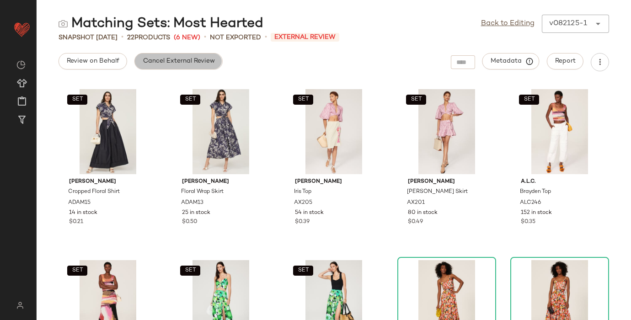
click at [197, 64] on span "Cancel External Review" at bounding box center [178, 61] width 72 height 7
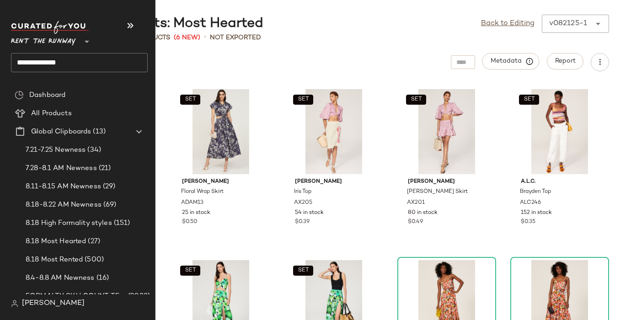
click at [20, 63] on input "**********" at bounding box center [79, 62] width 137 height 19
click at [35, 60] on input "**********" at bounding box center [79, 62] width 137 height 19
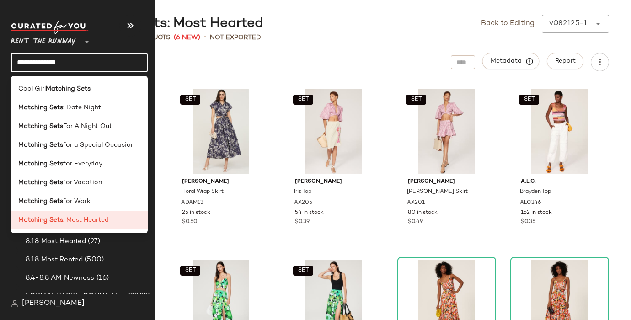
click at [35, 60] on input "**********" at bounding box center [79, 62] width 137 height 19
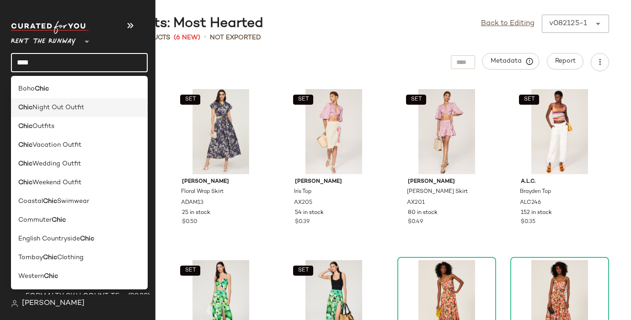
type input "****"
click at [44, 107] on span "Night Out Outfit" at bounding box center [58, 108] width 52 height 10
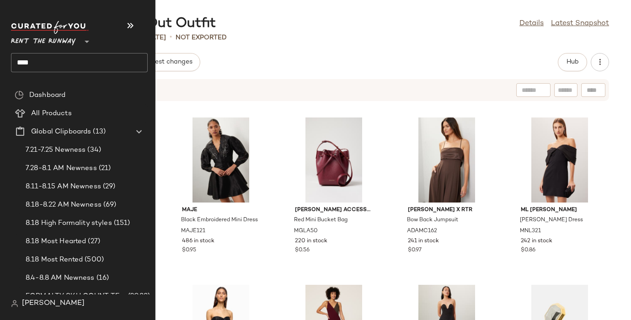
click at [22, 65] on input "****" at bounding box center [79, 62] width 137 height 19
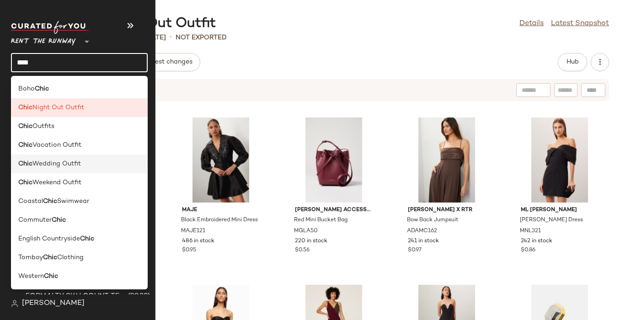
click at [51, 165] on span "Wedding Outfit" at bounding box center [56, 164] width 48 height 10
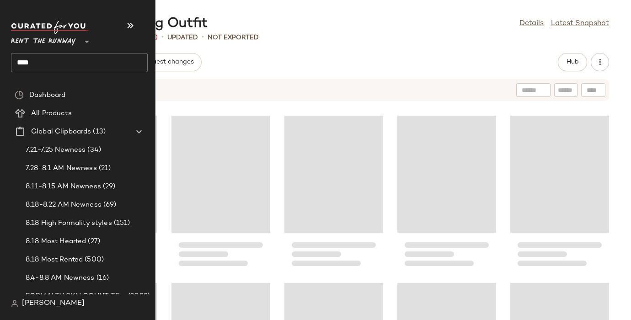
click at [27, 60] on input "****" at bounding box center [79, 62] width 137 height 19
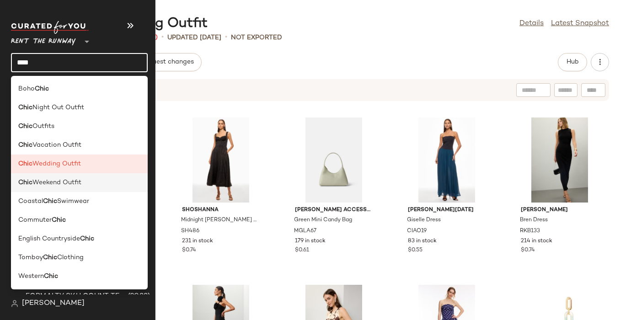
click at [39, 178] on span "Weekend Outfit" at bounding box center [56, 183] width 49 height 10
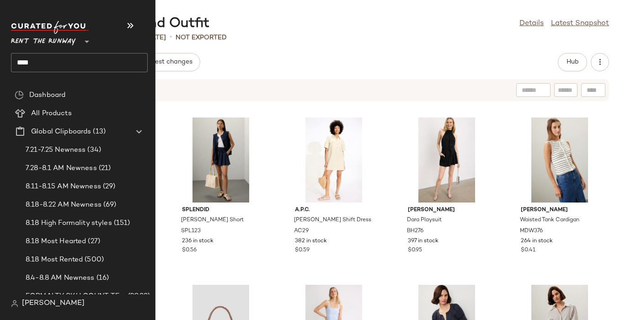
click at [23, 59] on input "****" at bounding box center [79, 62] width 137 height 19
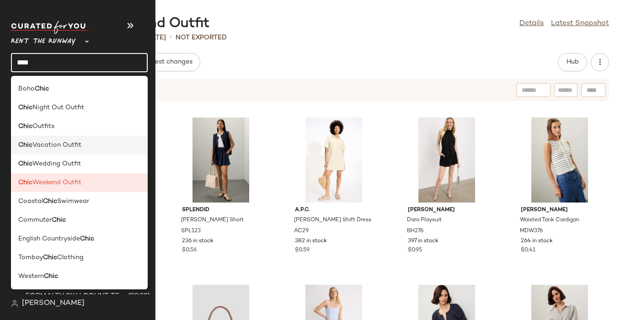
click at [35, 173] on div "Chic Vacation Outfit" at bounding box center [79, 182] width 137 height 19
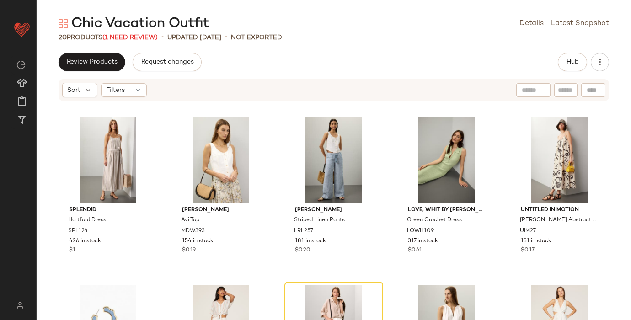
click at [132, 37] on span "(1 Need Review)" at bounding box center [129, 37] width 55 height 7
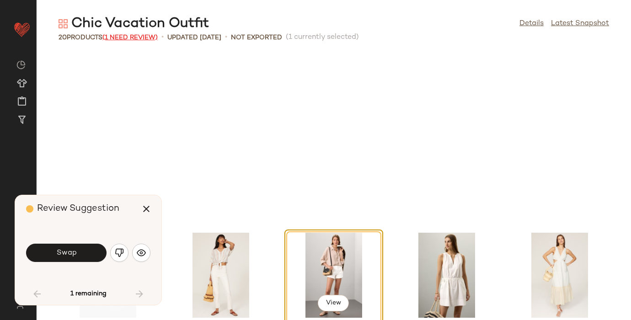
scroll to position [175, 0]
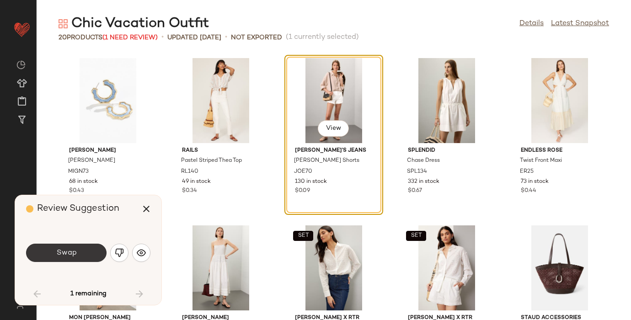
click at [78, 252] on button "Swap" at bounding box center [66, 253] width 80 height 18
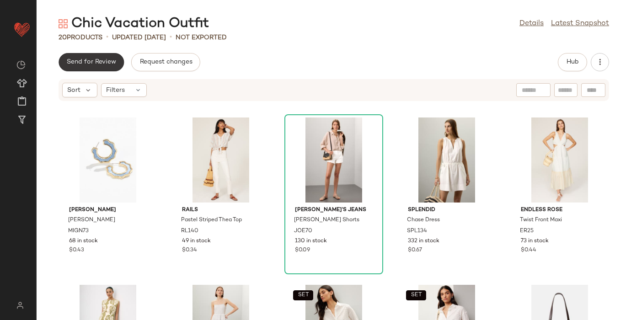
click at [101, 62] on span "Send for Review" at bounding box center [91, 62] width 50 height 7
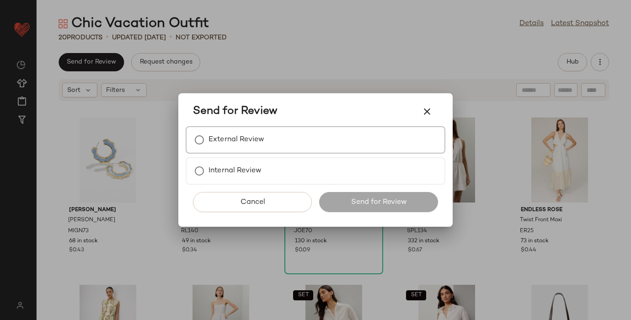
click at [304, 135] on div "External Review" at bounding box center [316, 139] width 260 height 27
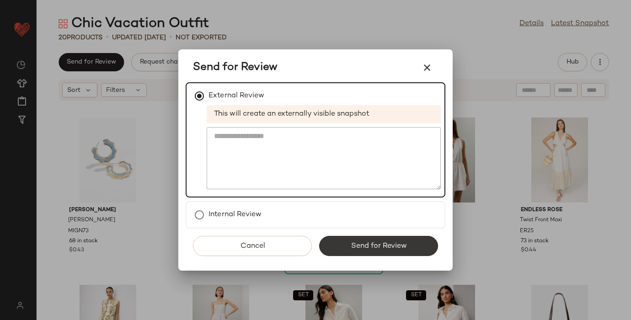
click at [359, 244] on span "Send for Review" at bounding box center [378, 246] width 56 height 9
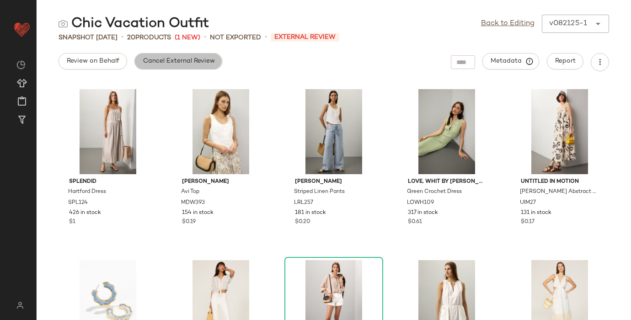
click at [191, 55] on button "Cancel External Review" at bounding box center [178, 61] width 88 height 16
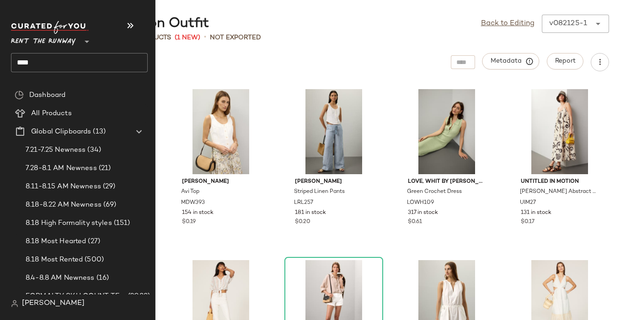
click at [34, 37] on span "Rent the Runway" at bounding box center [43, 39] width 65 height 16
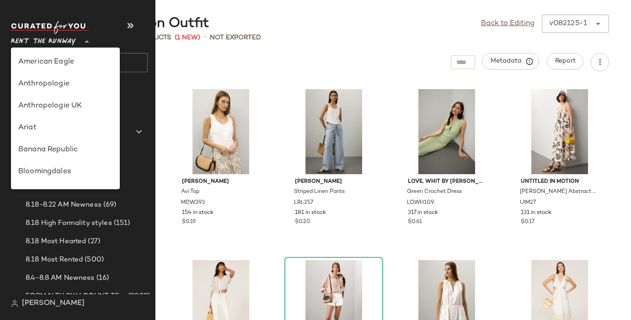
scroll to position [417, 0]
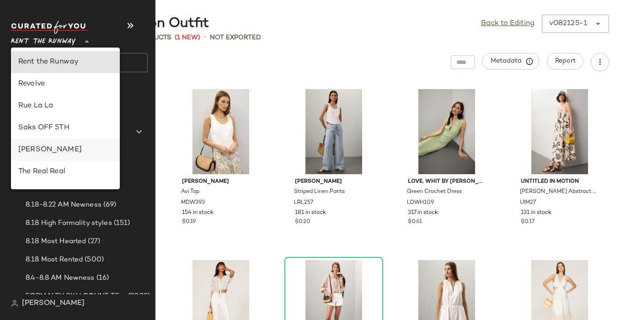
click at [51, 152] on div "[PERSON_NAME]" at bounding box center [65, 149] width 94 height 11
type input "**"
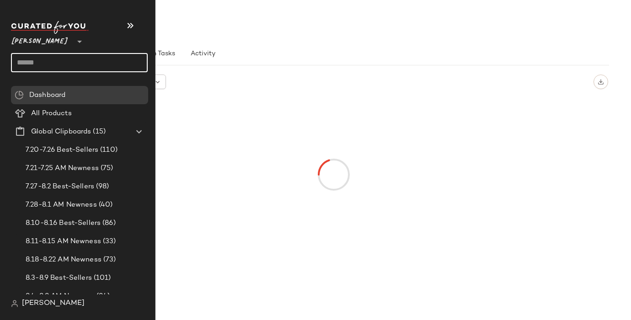
click at [30, 65] on input "text" at bounding box center [79, 62] width 137 height 19
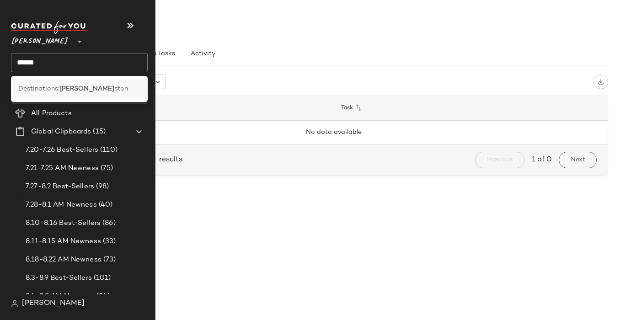
click at [29, 86] on span "Destinations:" at bounding box center [38, 89] width 41 height 10
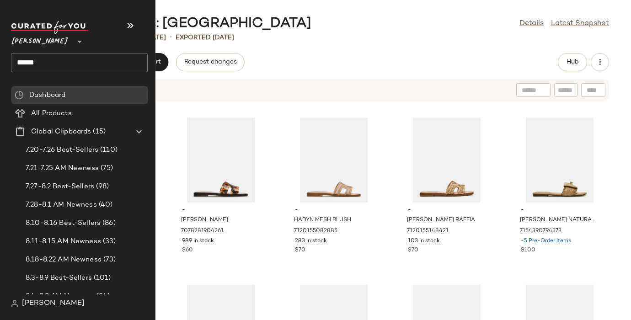
click at [17, 52] on div "Steve Madden ** ******" at bounding box center [79, 46] width 137 height 51
click at [23, 62] on input "******" at bounding box center [79, 62] width 137 height 19
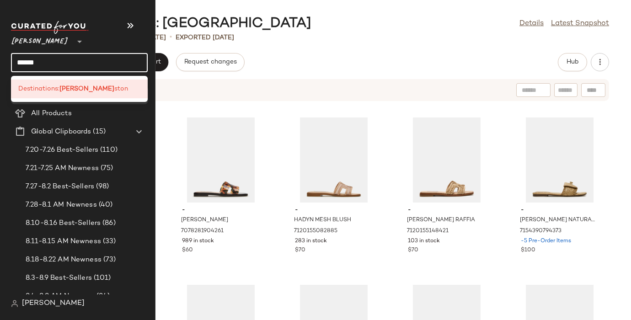
click at [23, 62] on input "******" at bounding box center [79, 62] width 137 height 19
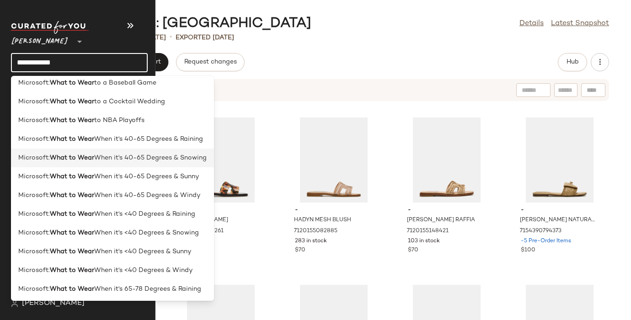
scroll to position [70, 0]
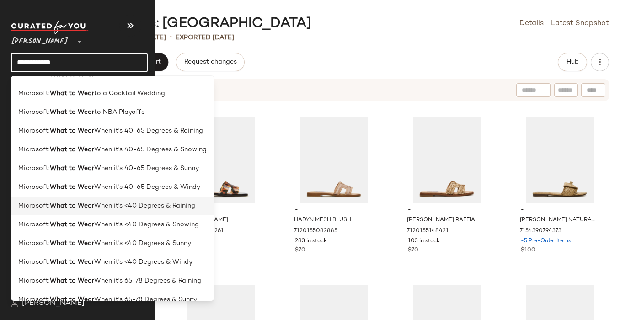
type input "**********"
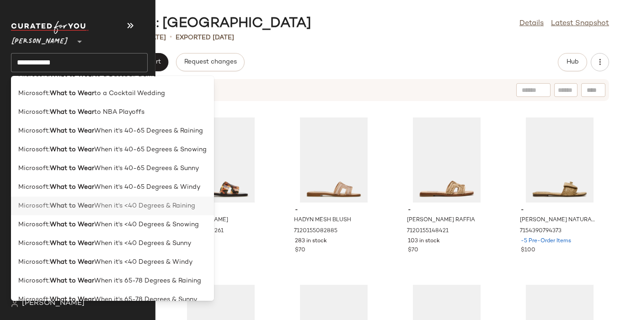
click at [74, 203] on b "What to Wear" at bounding box center [72, 206] width 44 height 10
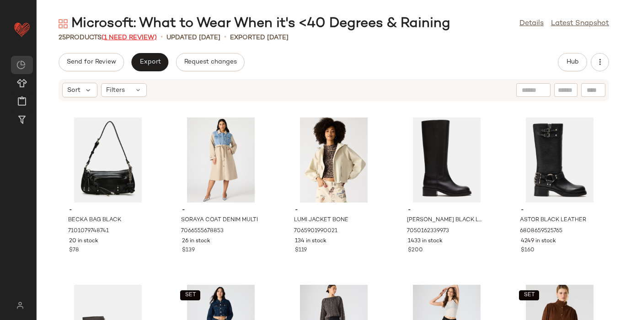
click at [119, 38] on span "(1 Need Review)" at bounding box center [128, 37] width 55 height 7
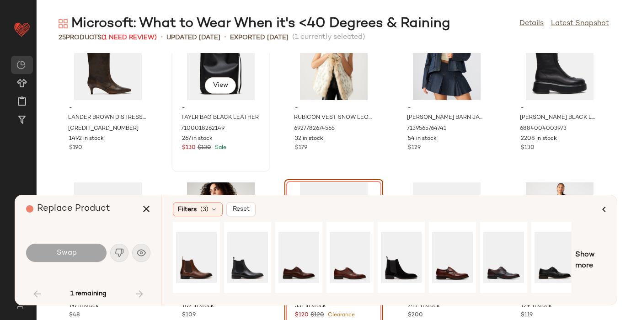
scroll to position [571, 0]
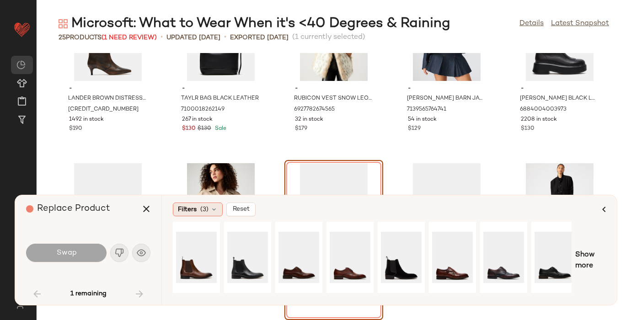
click at [201, 211] on span "(3)" at bounding box center [204, 210] width 8 height 10
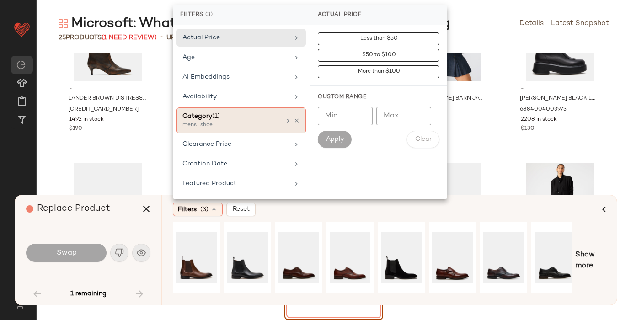
click at [284, 119] on icon at bounding box center [287, 120] width 7 height 7
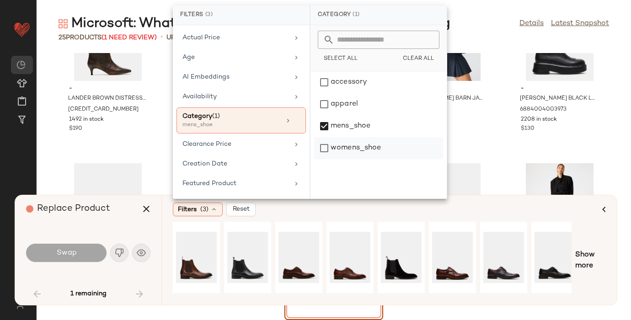
click at [324, 146] on div "womens_shoe" at bounding box center [378, 148] width 129 height 22
click at [324, 137] on div "mens_shoe" at bounding box center [378, 148] width 129 height 22
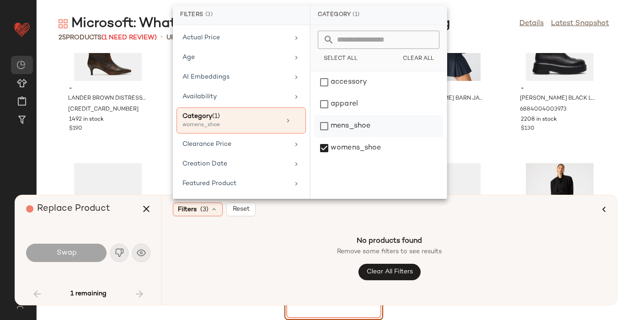
click at [323, 137] on div "mens_shoe" at bounding box center [378, 148] width 129 height 22
click at [325, 150] on div "womens_shoe" at bounding box center [378, 148] width 129 height 22
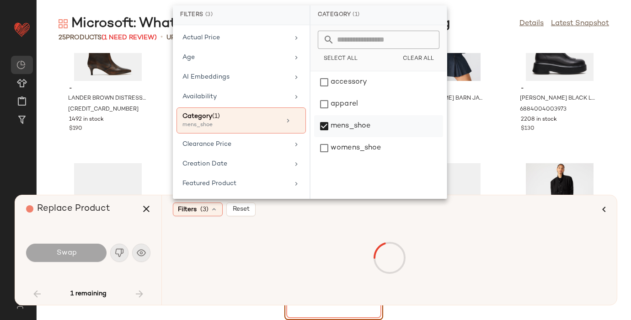
click at [326, 137] on div "mens_shoe" at bounding box center [378, 148] width 129 height 22
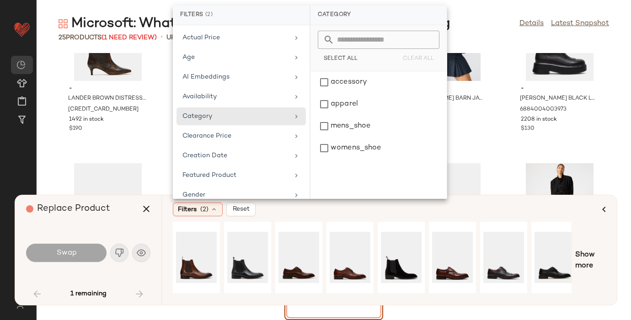
click at [498, 158] on div "- LANDER BROWN DISTRESSED 6922793648261 1492 in stock $190 - TAYLR BAG BLACK LE…" at bounding box center [334, 186] width 594 height 267
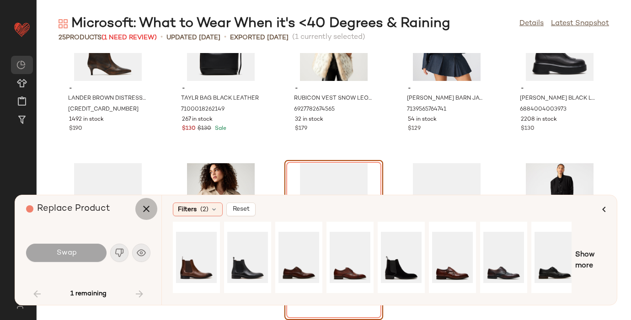
click at [146, 208] on icon "button" at bounding box center [146, 208] width 11 height 11
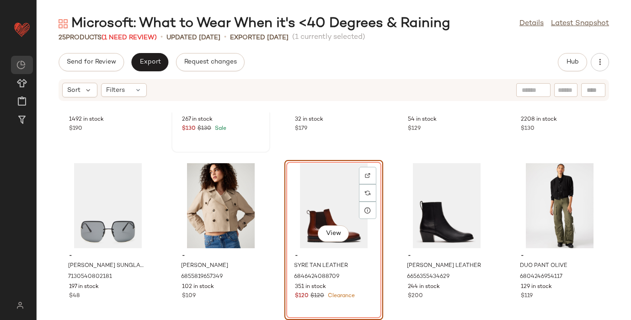
scroll to position [590, 0]
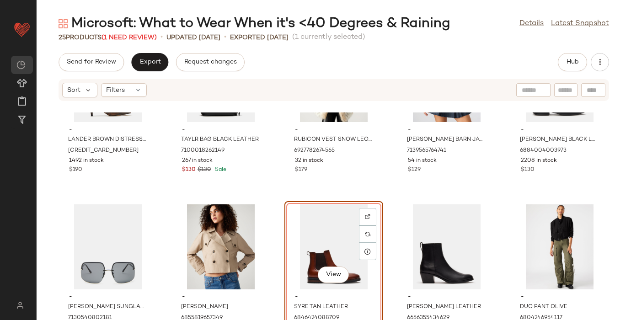
click at [136, 37] on span "(1 Need Review)" at bounding box center [128, 37] width 55 height 7
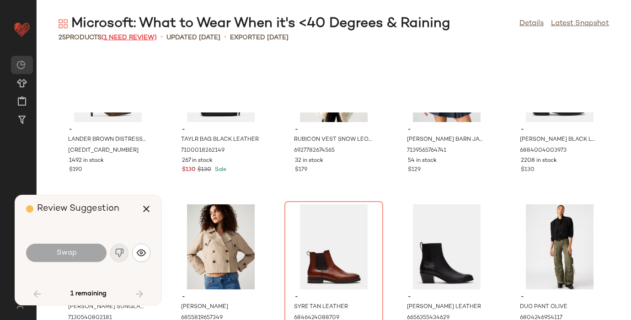
scroll to position [571, 0]
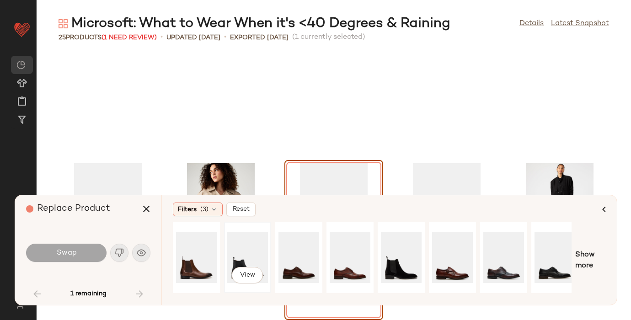
click at [245, 256] on div "View" at bounding box center [247, 257] width 41 height 65
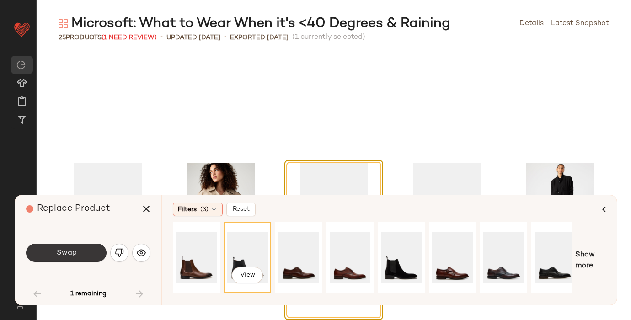
click at [80, 254] on button "Swap" at bounding box center [66, 253] width 80 height 18
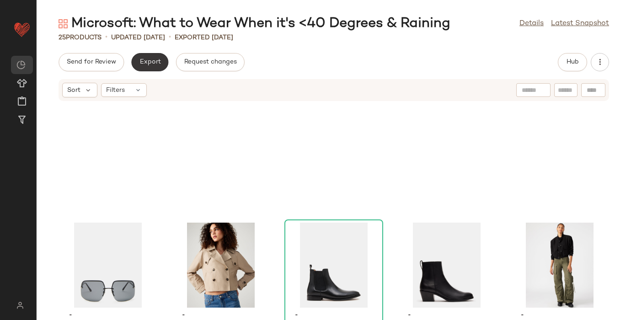
click at [139, 58] on button "Export" at bounding box center [149, 62] width 37 height 18
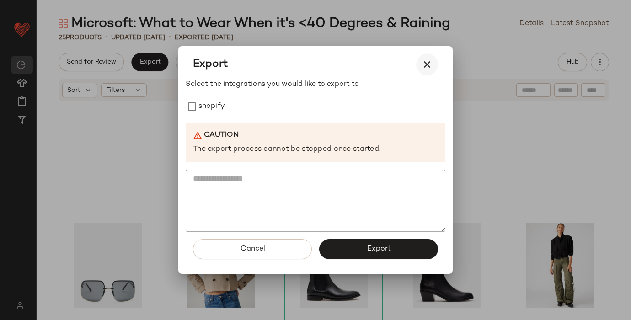
click at [429, 68] on icon "button" at bounding box center [426, 64] width 11 height 11
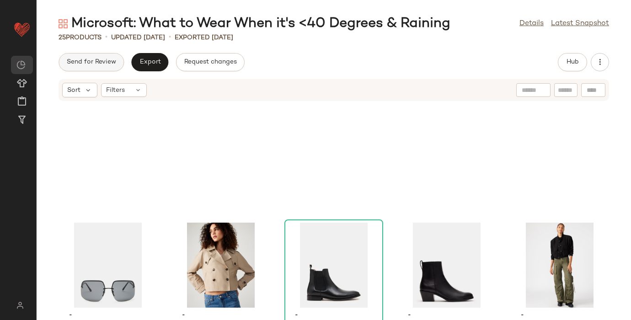
click at [78, 60] on span "Send for Review" at bounding box center [91, 62] width 50 height 7
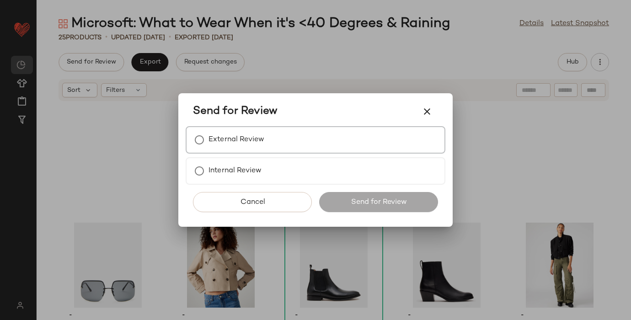
click at [257, 141] on label "External Review" at bounding box center [236, 140] width 56 height 18
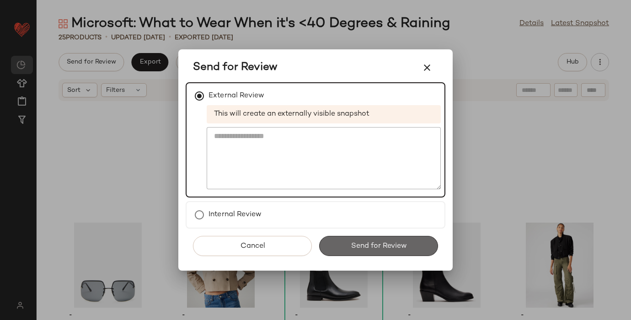
click at [385, 247] on span "Send for Review" at bounding box center [378, 246] width 56 height 9
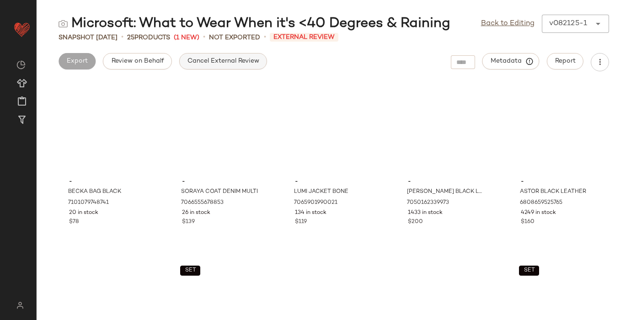
click at [246, 65] on button "Cancel External Review" at bounding box center [223, 61] width 88 height 16
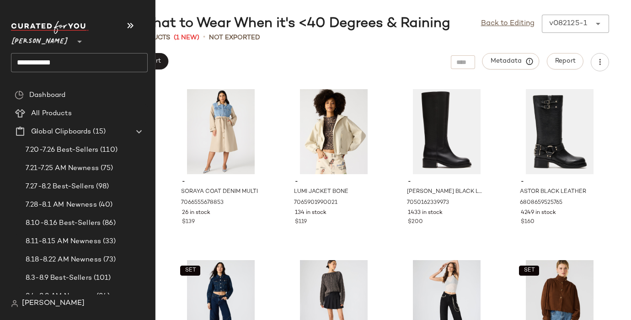
click at [21, 62] on input "**********" at bounding box center [79, 62] width 137 height 19
click at [27, 58] on input "**********" at bounding box center [79, 62] width 137 height 19
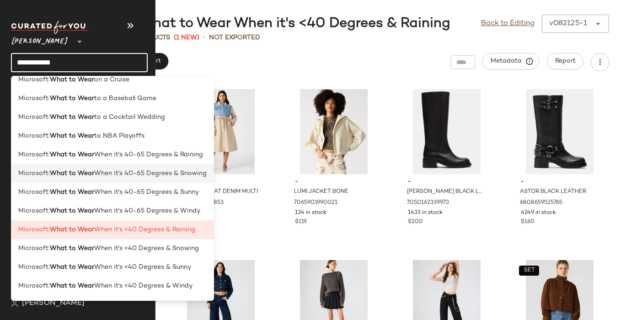
scroll to position [48, 0]
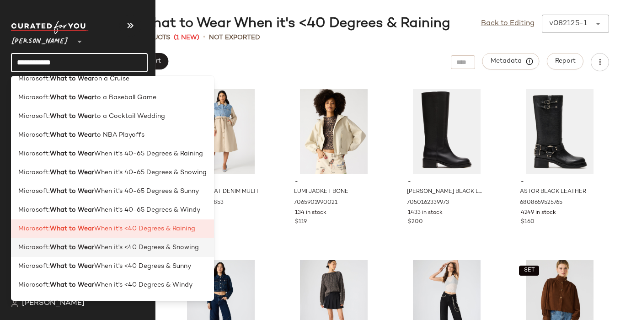
click at [85, 246] on b "What to Wear" at bounding box center [72, 248] width 44 height 10
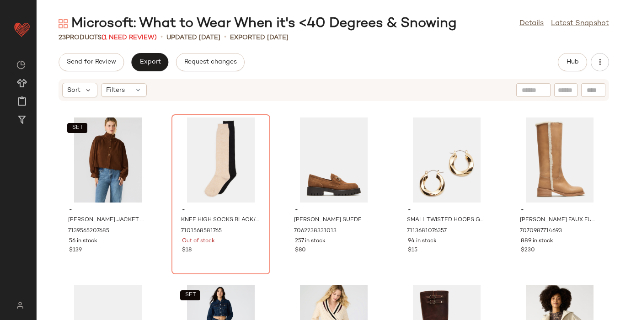
click at [143, 37] on span "(1 Need Review)" at bounding box center [128, 37] width 55 height 7
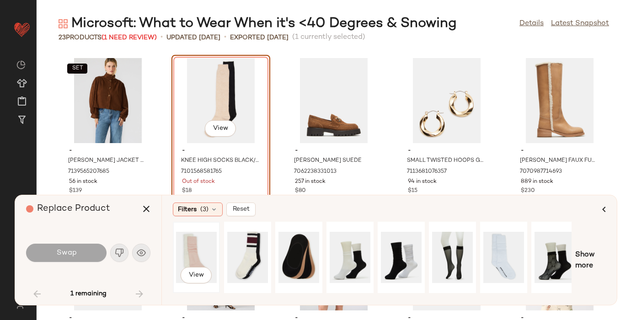
click at [202, 256] on div "View" at bounding box center [196, 257] width 41 height 65
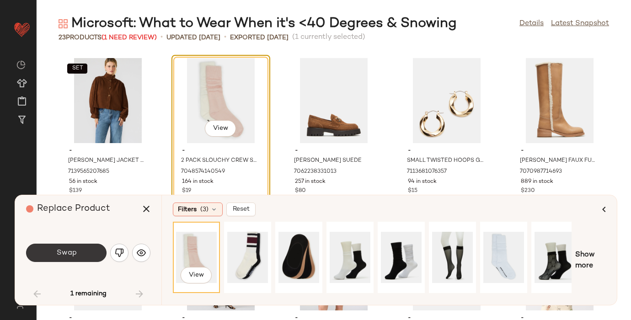
click at [73, 252] on span "Swap" at bounding box center [66, 253] width 21 height 9
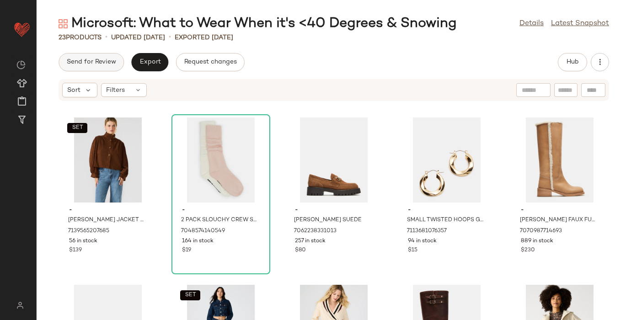
click at [90, 57] on button "Send for Review" at bounding box center [91, 62] width 65 height 18
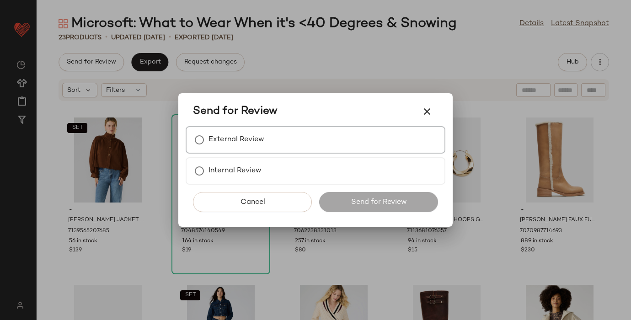
click at [313, 145] on div "External Review" at bounding box center [316, 139] width 260 height 27
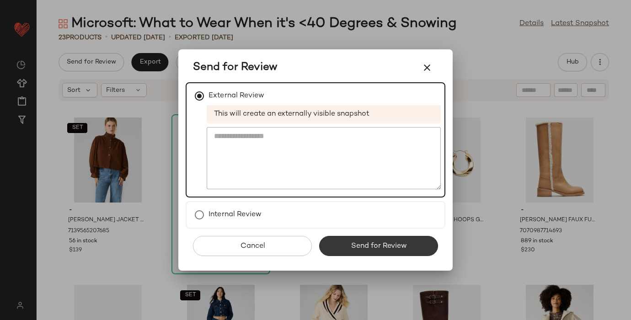
click at [358, 247] on span "Send for Review" at bounding box center [378, 246] width 56 height 9
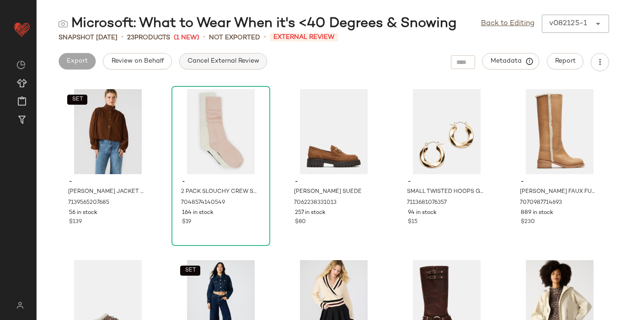
click at [225, 57] on button "Cancel External Review" at bounding box center [223, 61] width 88 height 16
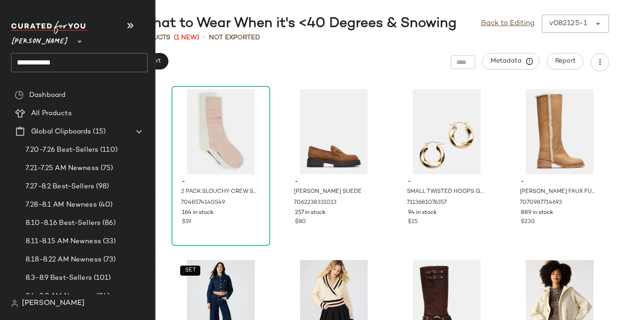
click at [42, 63] on input "**********" at bounding box center [79, 62] width 137 height 19
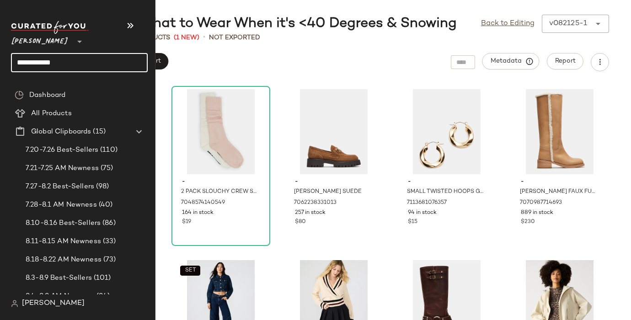
click at [25, 57] on input "**********" at bounding box center [79, 62] width 137 height 19
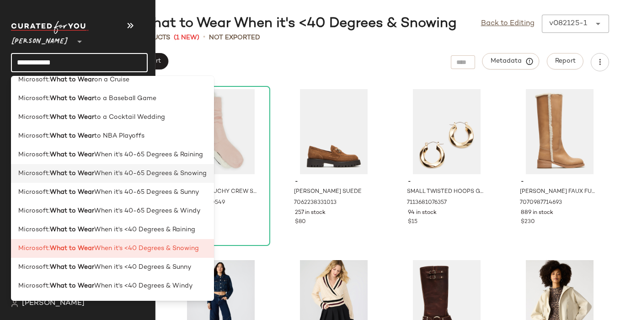
scroll to position [69, 0]
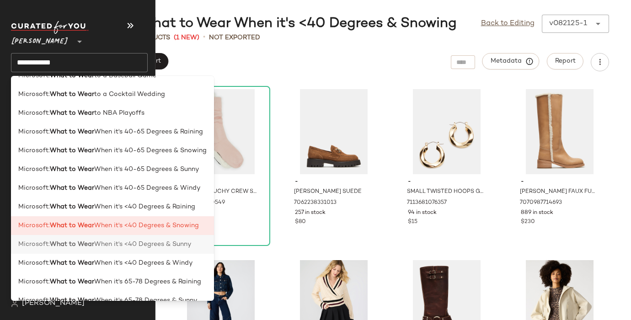
click at [69, 245] on b "What to Wear" at bounding box center [72, 245] width 44 height 10
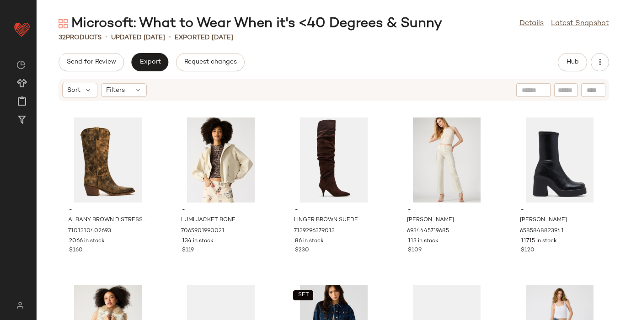
scroll to position [38, 0]
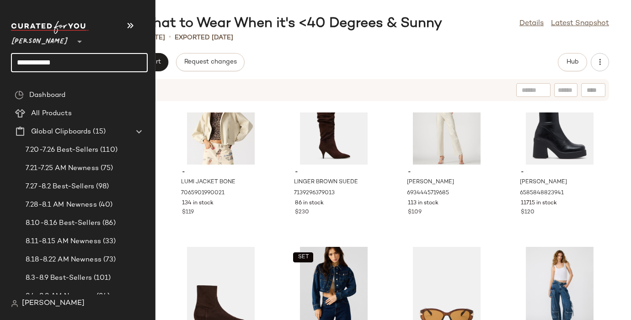
click at [21, 61] on input "**********" at bounding box center [79, 62] width 137 height 19
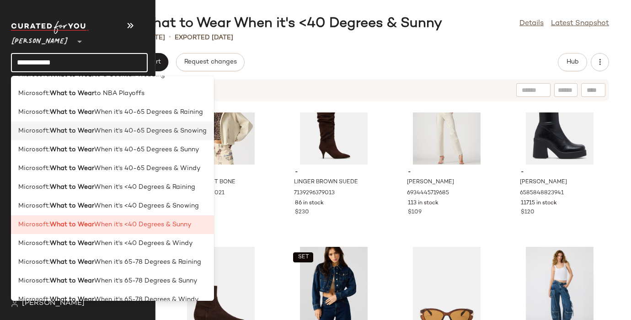
scroll to position [101, 0]
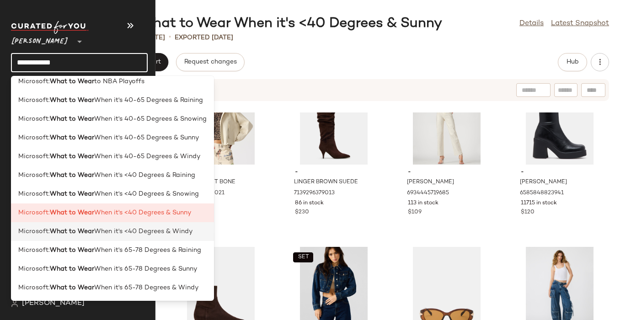
click at [68, 231] on b "What to Wear" at bounding box center [72, 232] width 44 height 10
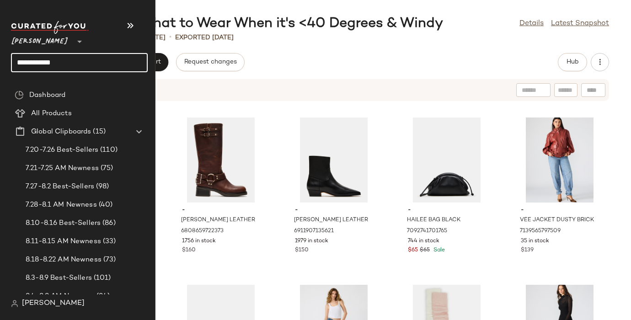
click at [31, 64] on input "**********" at bounding box center [79, 62] width 137 height 19
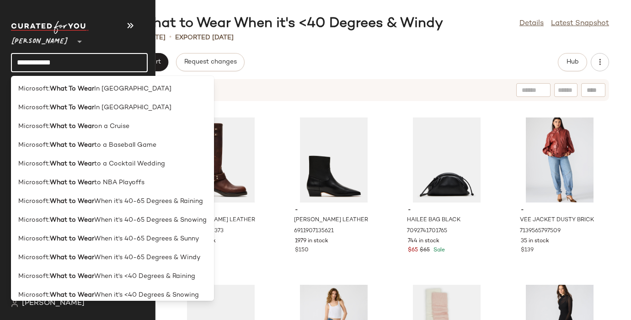
click at [31, 64] on input "**********" at bounding box center [79, 62] width 137 height 19
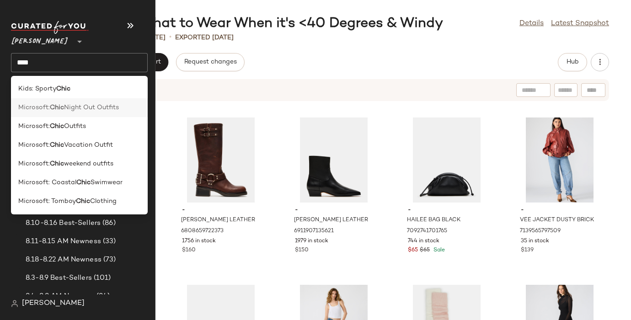
click at [37, 109] on span "Microsoft:" at bounding box center [34, 108] width 32 height 10
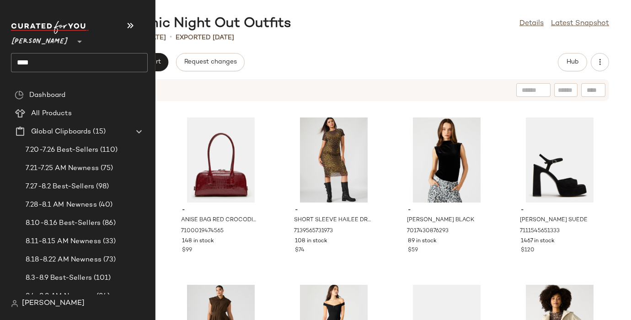
click at [27, 61] on input "****" at bounding box center [79, 62] width 137 height 19
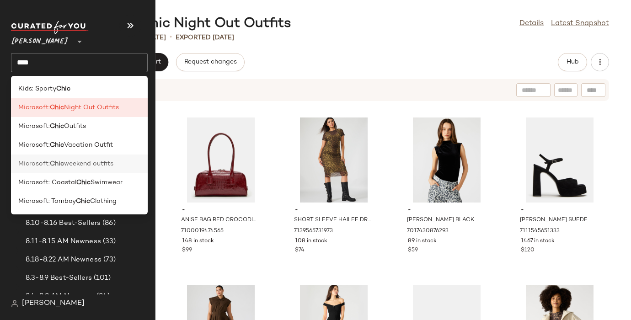
click at [49, 166] on span "Microsoft:" at bounding box center [34, 164] width 32 height 10
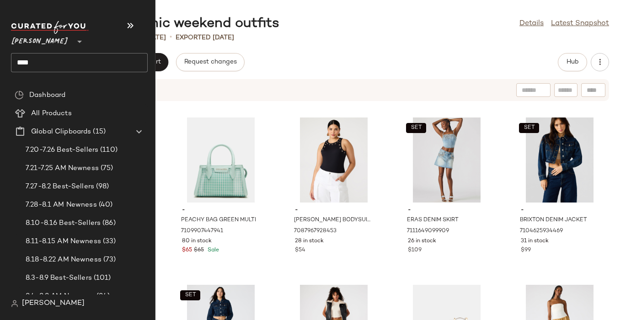
click at [31, 66] on input "****" at bounding box center [79, 62] width 137 height 19
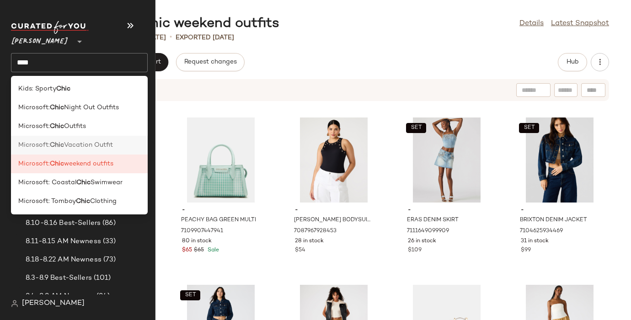
click at [47, 145] on span "Microsoft:" at bounding box center [34, 145] width 32 height 10
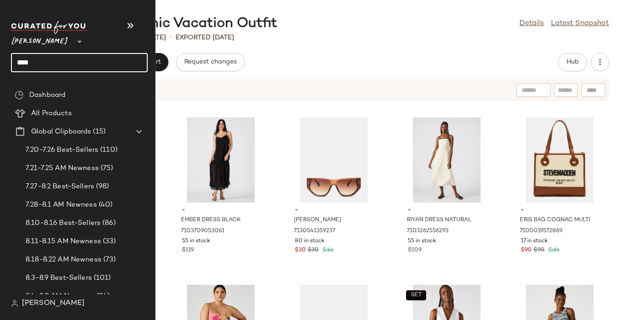
click at [27, 58] on input "****" at bounding box center [79, 62] width 137 height 19
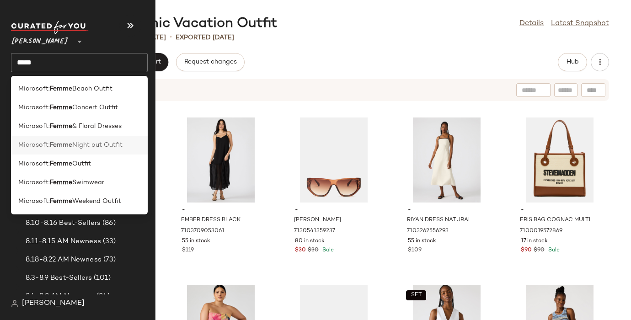
click at [48, 144] on span "Microsoft:" at bounding box center [34, 145] width 32 height 10
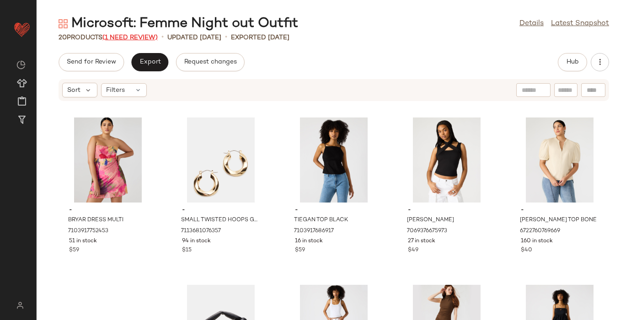
click at [128, 37] on span "(1 Need Review)" at bounding box center [129, 37] width 55 height 7
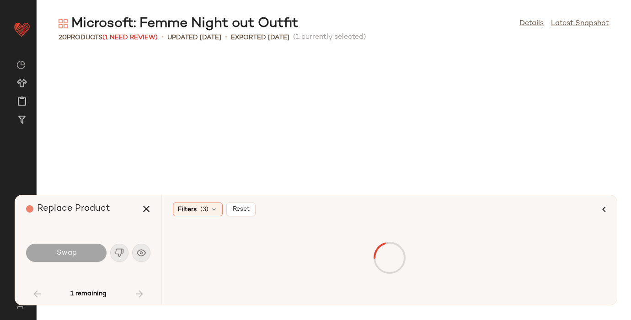
scroll to position [342, 0]
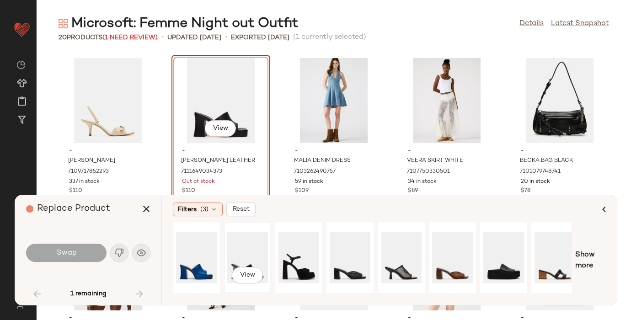
click at [248, 254] on div "View" at bounding box center [247, 257] width 41 height 65
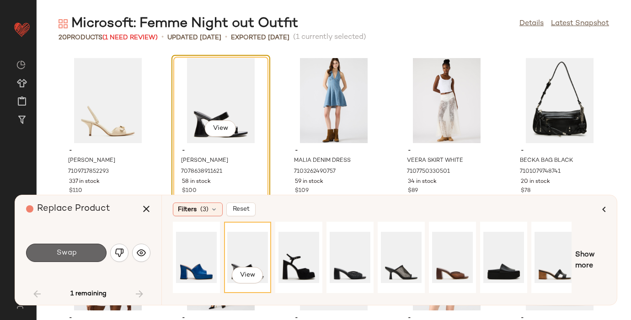
click at [82, 253] on button "Swap" at bounding box center [66, 253] width 80 height 18
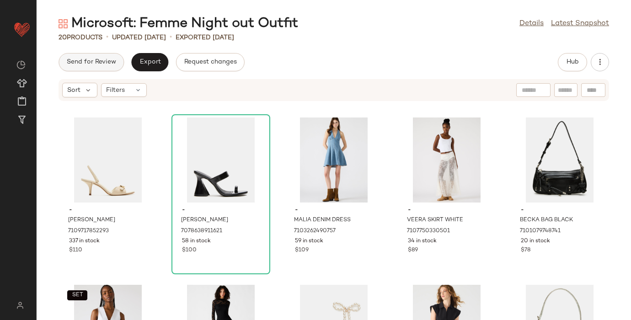
click at [89, 59] on span "Send for Review" at bounding box center [91, 62] width 50 height 7
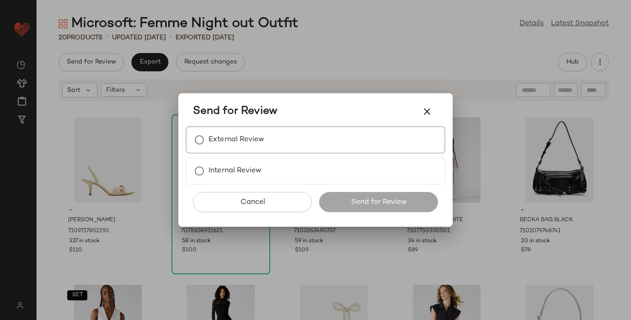
click at [240, 139] on label "External Review" at bounding box center [236, 140] width 56 height 18
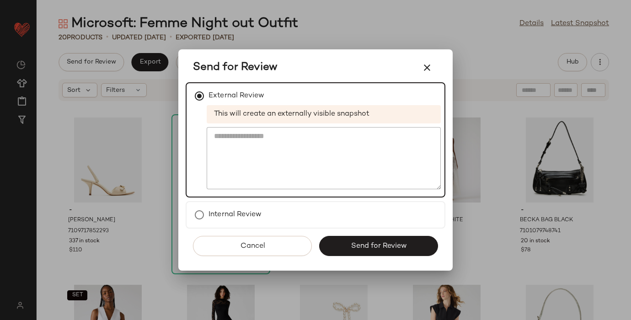
click at [353, 245] on span "Send for Review" at bounding box center [378, 246] width 56 height 9
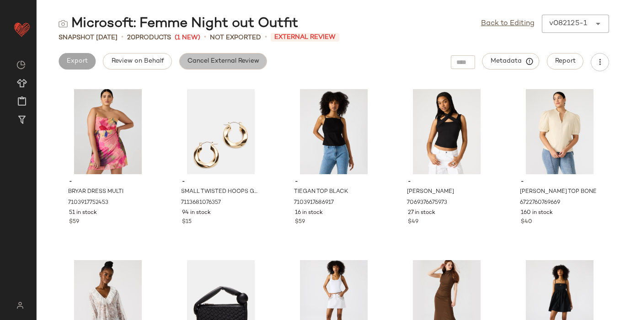
click at [225, 58] on span "Cancel External Review" at bounding box center [223, 61] width 72 height 7
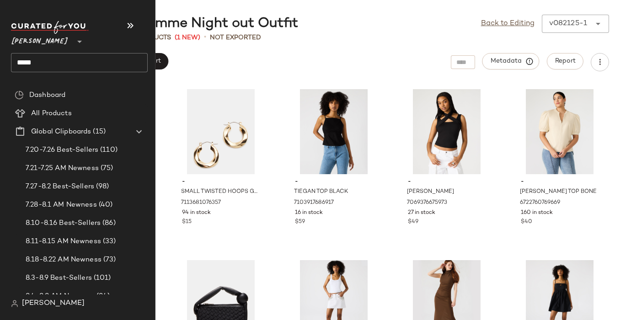
click at [31, 62] on input "*****" at bounding box center [79, 62] width 137 height 19
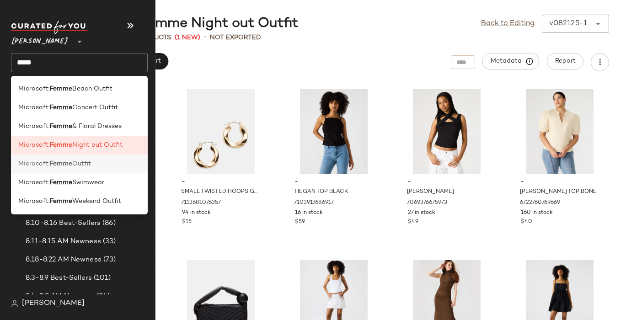
click at [75, 166] on span "Outfit" at bounding box center [81, 164] width 19 height 10
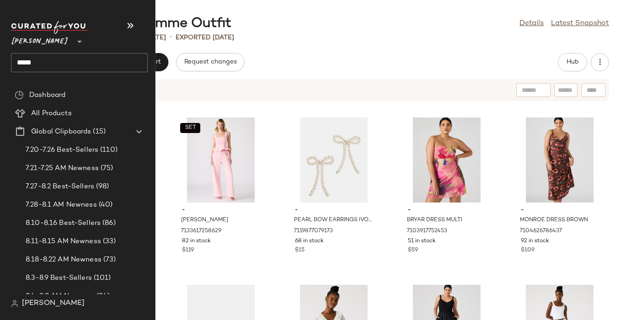
click at [20, 65] on input "*****" at bounding box center [79, 62] width 137 height 19
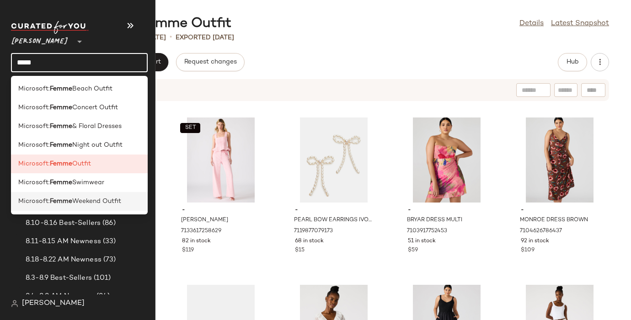
click at [43, 199] on span "Microsoft:" at bounding box center [34, 202] width 32 height 10
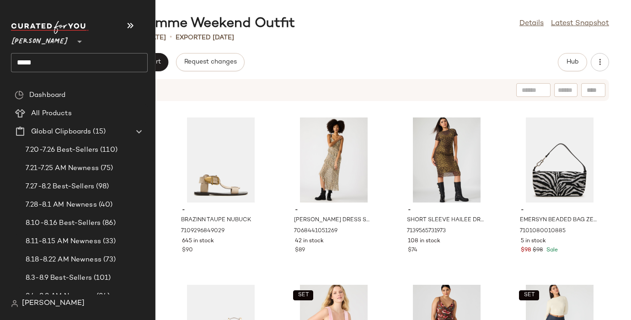
click at [26, 58] on input "*****" at bounding box center [79, 62] width 137 height 19
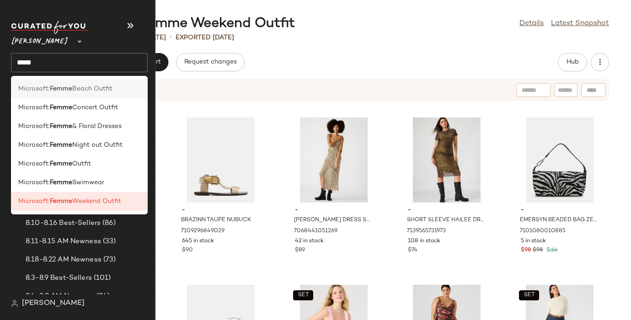
click at [37, 86] on span "Microsoft:" at bounding box center [34, 89] width 32 height 10
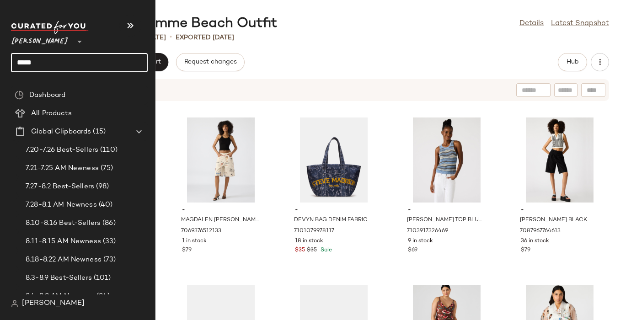
click at [37, 61] on input "*****" at bounding box center [79, 62] width 137 height 19
click at [30, 61] on input "*****" at bounding box center [79, 62] width 137 height 19
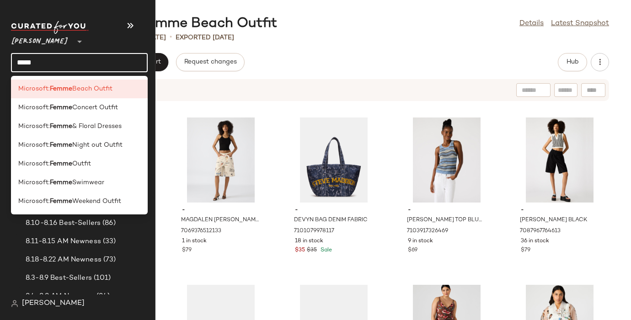
click at [30, 61] on input "*****" at bounding box center [79, 62] width 137 height 19
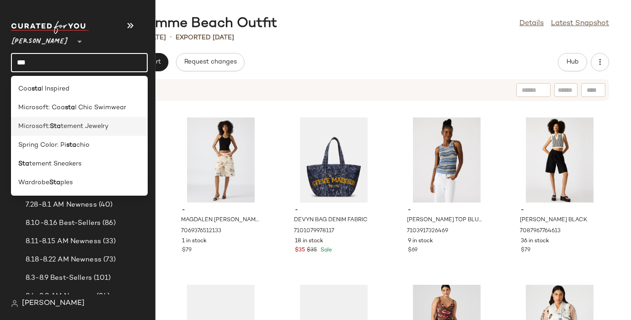
click at [31, 126] on span "Microsoft:" at bounding box center [34, 127] width 32 height 10
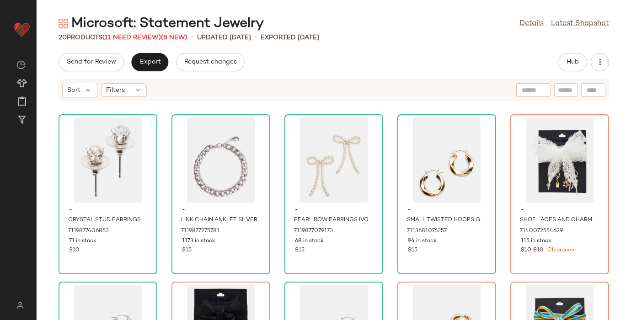
click at [138, 39] on span "(11 Need Review)" at bounding box center [131, 37] width 59 height 7
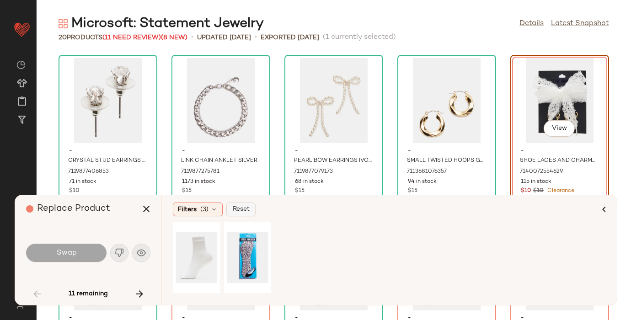
click at [254, 206] on button "Reset" at bounding box center [240, 210] width 29 height 14
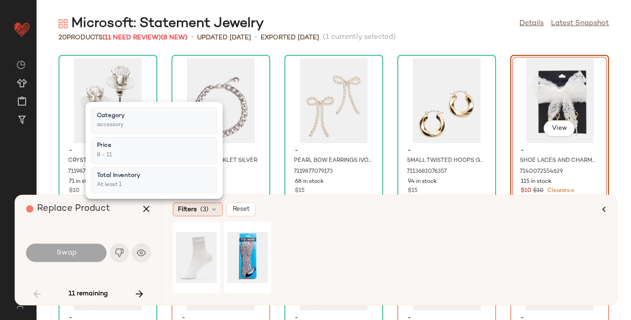
click at [199, 207] on div "Filters (3)" at bounding box center [198, 210] width 50 height 14
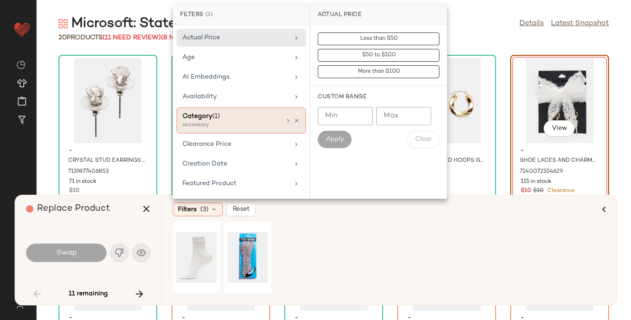
click at [252, 122] on div "accessory" at bounding box center [227, 125] width 91 height 8
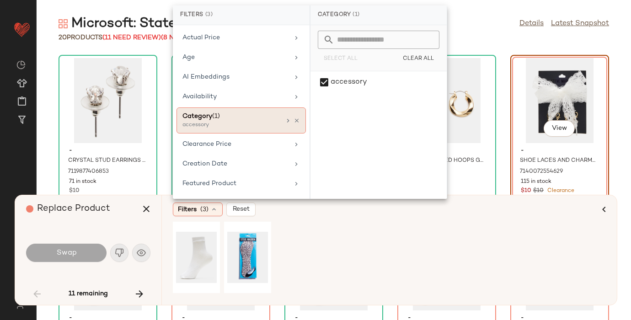
click at [252, 122] on div "accessory" at bounding box center [227, 125] width 91 height 8
click at [322, 262] on div at bounding box center [389, 261] width 433 height 78
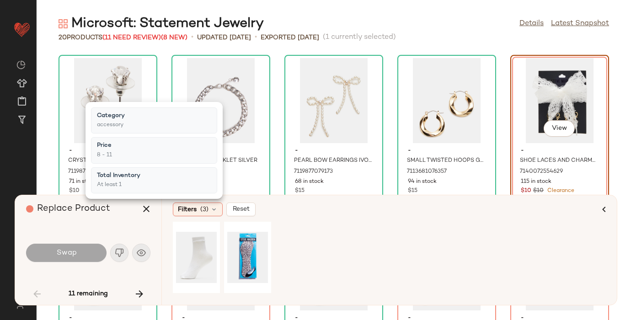
click at [458, 26] on div "Microsoft: Statement Jewelry Details Latest Snapshot" at bounding box center [334, 24] width 594 height 18
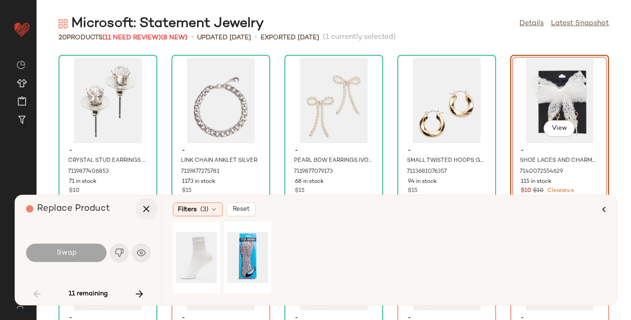
click at [146, 211] on icon "button" at bounding box center [146, 208] width 11 height 11
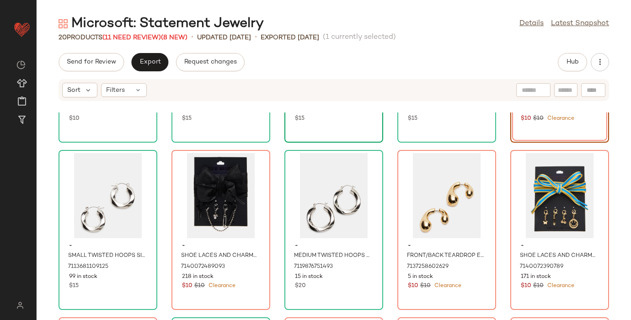
scroll to position [143, 0]
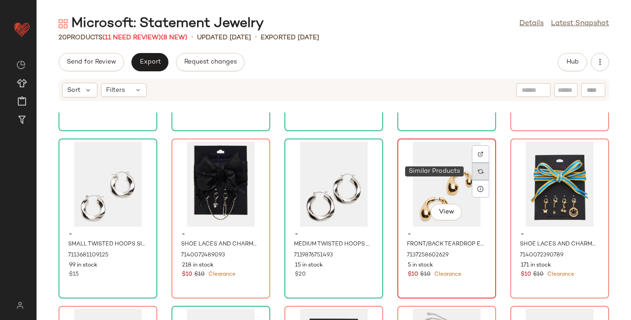
click at [478, 170] on img at bounding box center [480, 171] width 5 height 5
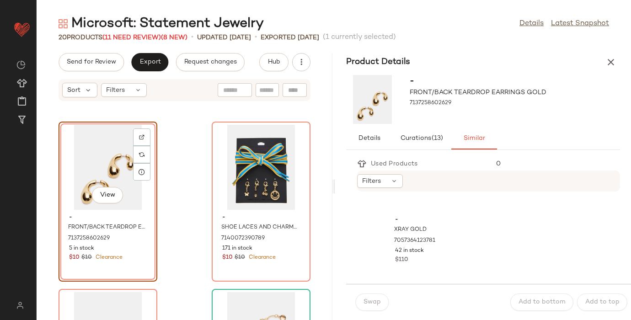
scroll to position [3689, 0]
click at [613, 61] on icon "button" at bounding box center [610, 62] width 11 height 11
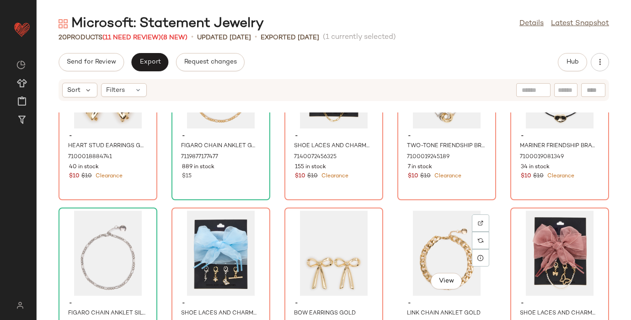
scroll to position [464, 0]
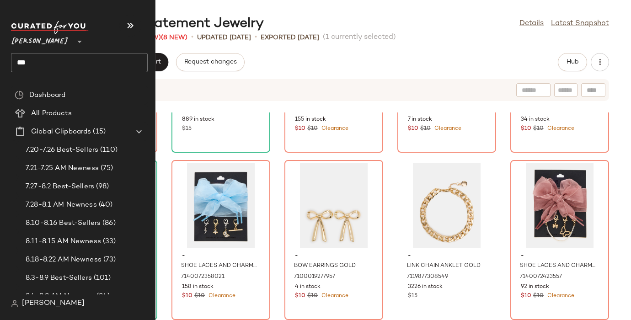
click at [25, 62] on input "***" at bounding box center [79, 62] width 137 height 19
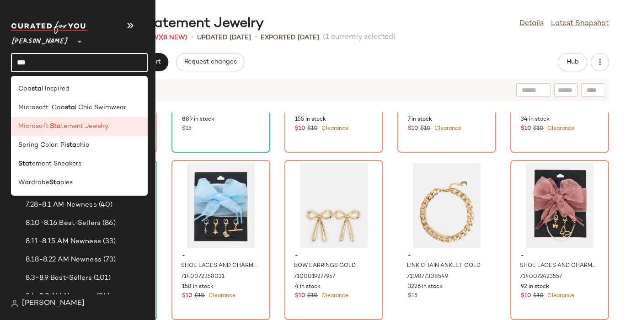
click at [24, 61] on input "***" at bounding box center [79, 62] width 137 height 19
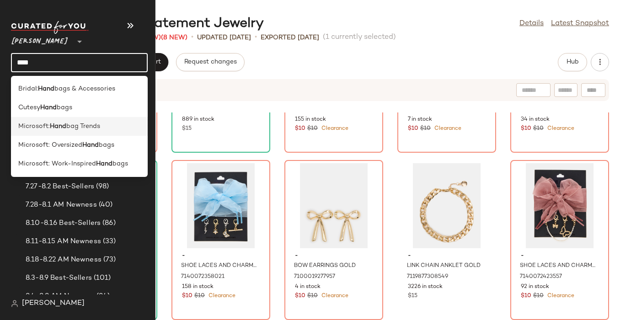
click at [37, 155] on div "Microsoft: Hand bag Trends" at bounding box center [79, 164] width 137 height 19
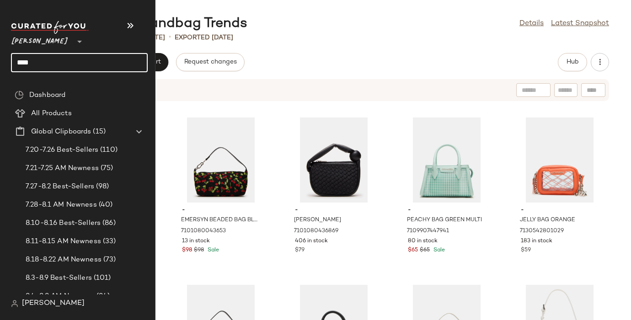
click at [29, 63] on input "****" at bounding box center [79, 62] width 137 height 19
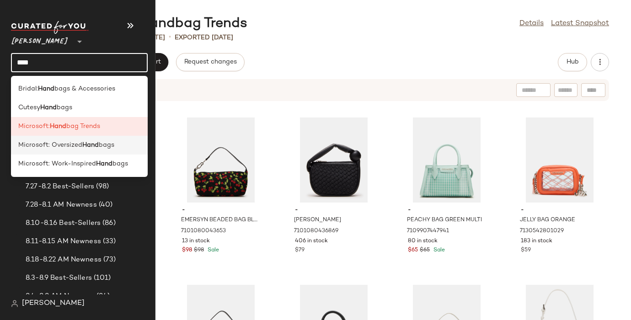
click at [36, 145] on span "Microsoft: Oversized" at bounding box center [50, 145] width 64 height 10
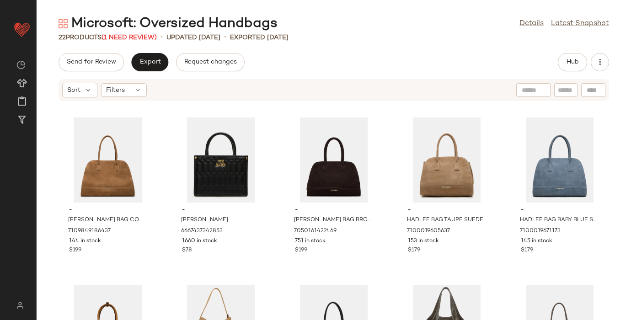
click at [130, 37] on span "(1 Need Review)" at bounding box center [128, 37] width 55 height 7
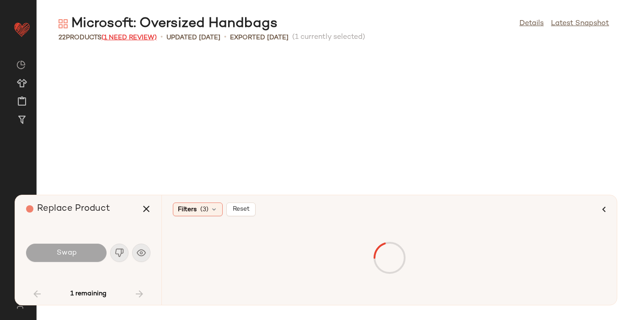
scroll to position [342, 0]
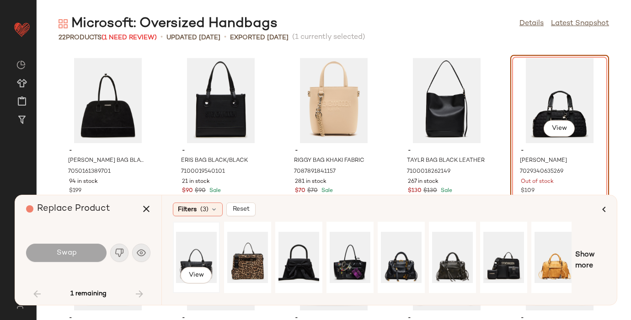
click at [193, 256] on div "View" at bounding box center [196, 257] width 41 height 65
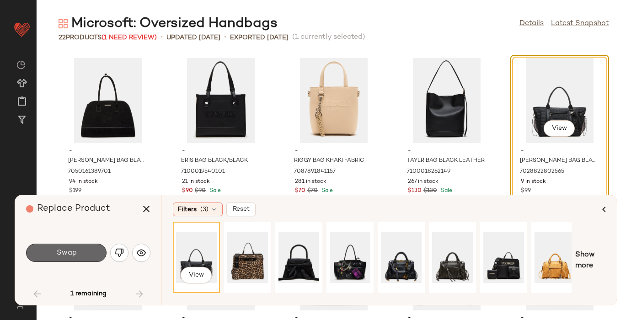
click at [81, 253] on button "Swap" at bounding box center [66, 253] width 80 height 18
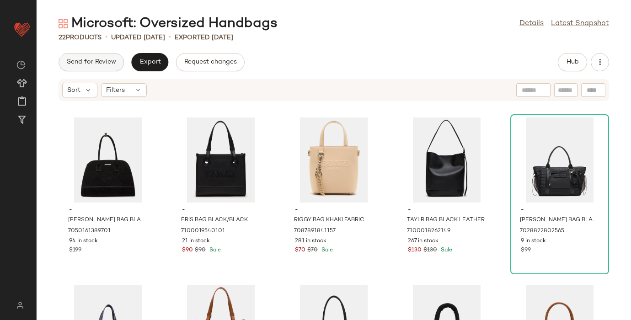
click at [94, 62] on span "Send for Review" at bounding box center [91, 62] width 50 height 7
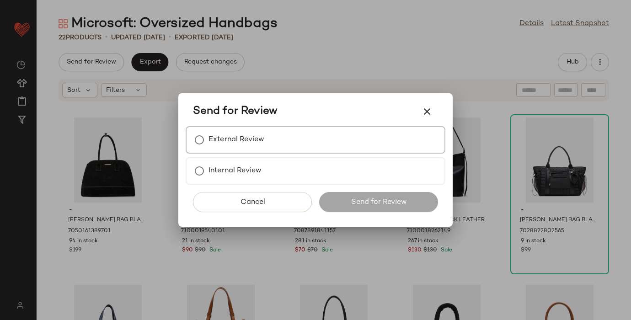
click at [274, 134] on div "External Review" at bounding box center [316, 139] width 260 height 27
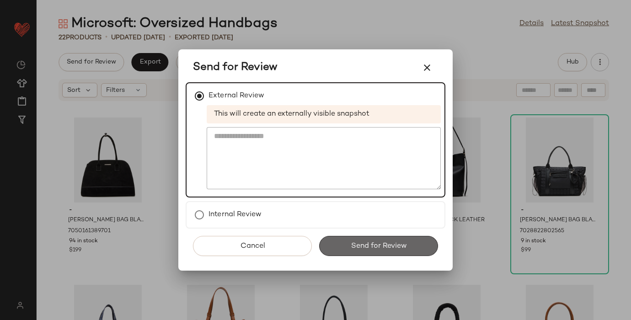
click at [352, 242] on span "Send for Review" at bounding box center [378, 246] width 56 height 9
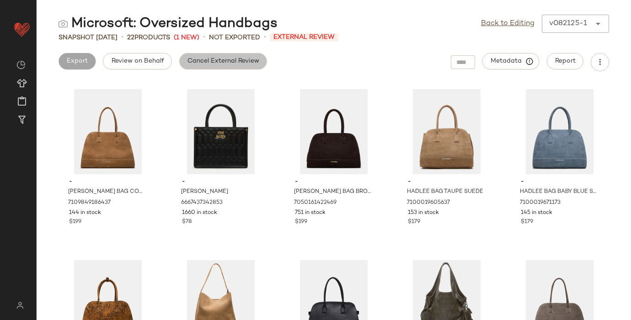
click at [210, 58] on span "Cancel External Review" at bounding box center [223, 61] width 72 height 7
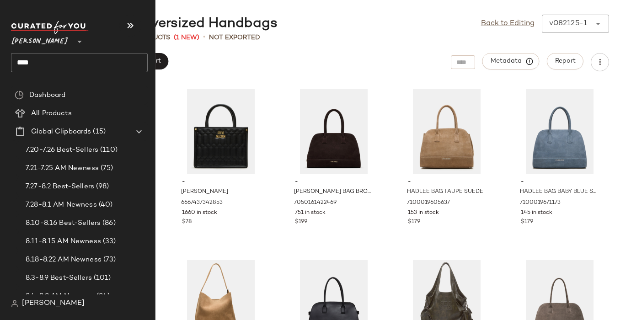
click at [26, 60] on input "****" at bounding box center [79, 62] width 137 height 19
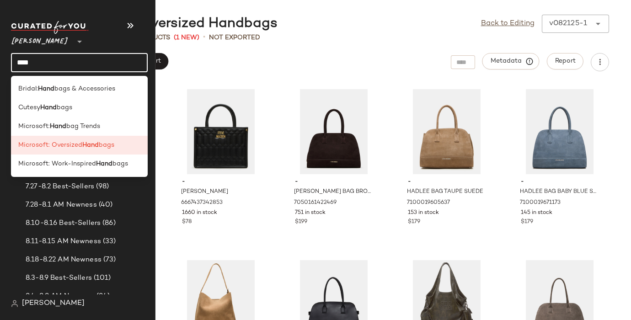
click at [26, 60] on input "****" at bounding box center [79, 62] width 137 height 19
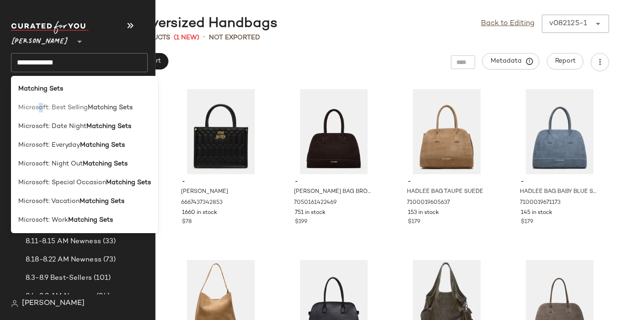
click at [40, 108] on span "Microsoft: Best Selling" at bounding box center [52, 108] width 69 height 10
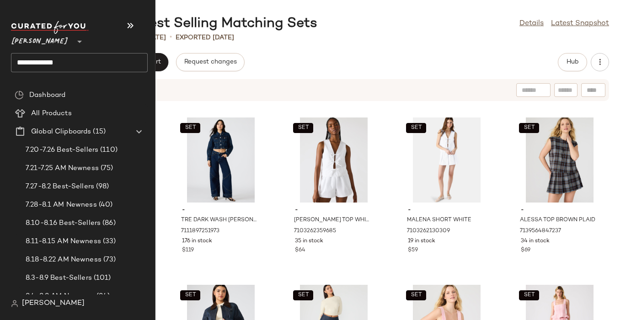
click at [29, 65] on input "**********" at bounding box center [79, 62] width 137 height 19
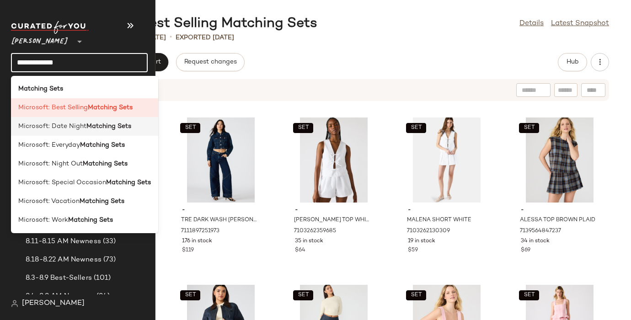
click at [57, 128] on span "Microsoft: Date Night" at bounding box center [52, 127] width 68 height 10
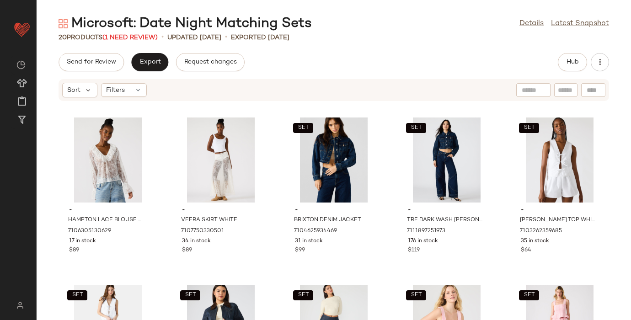
click at [138, 37] on span "(1 Need Review)" at bounding box center [129, 37] width 55 height 7
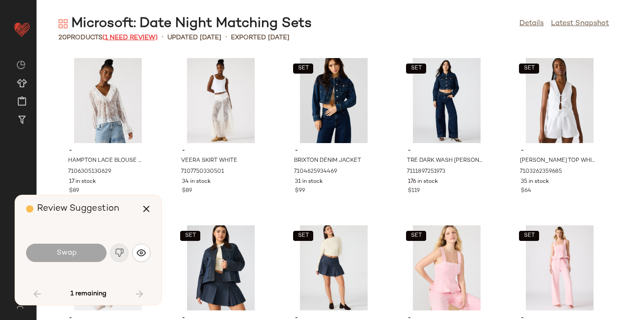
scroll to position [342, 0]
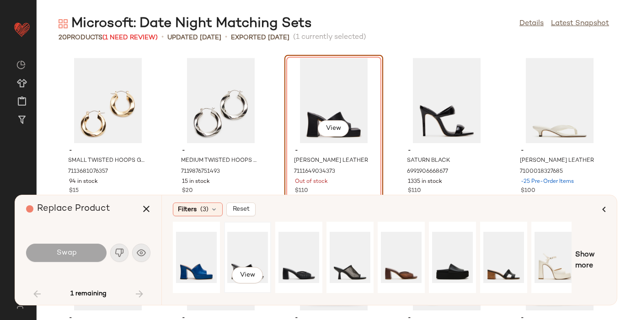
click at [258, 249] on div "View" at bounding box center [247, 257] width 41 height 65
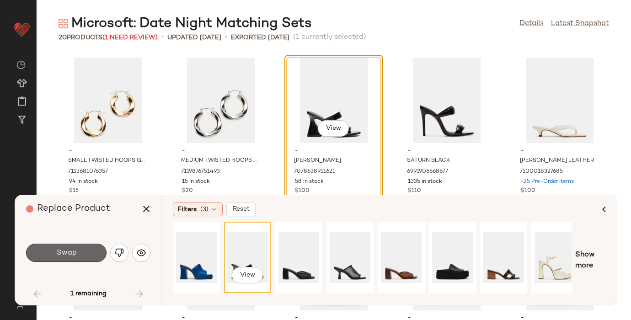
click at [92, 244] on button "Swap" at bounding box center [66, 253] width 80 height 18
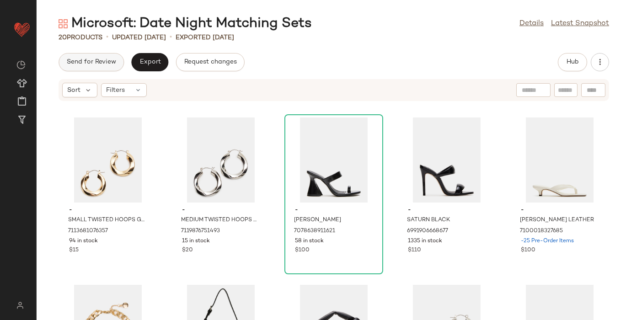
click at [92, 59] on span "Send for Review" at bounding box center [91, 62] width 50 height 7
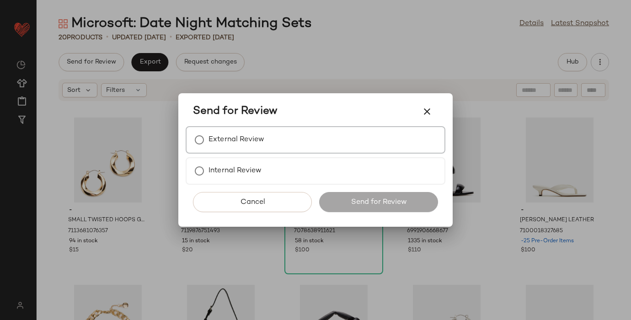
click at [251, 131] on label "External Review" at bounding box center [236, 140] width 56 height 18
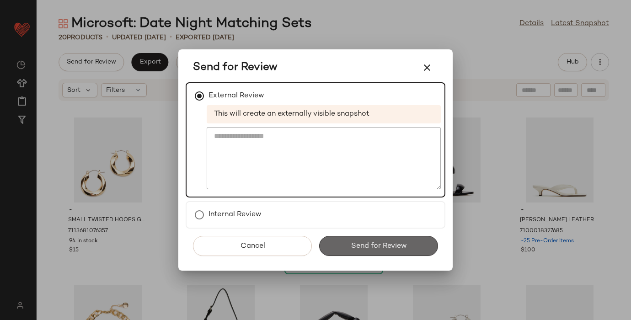
click at [345, 242] on button "Send for Review" at bounding box center [378, 246] width 119 height 20
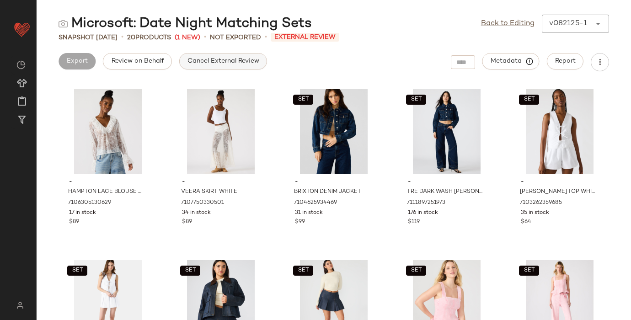
click at [236, 64] on span "Cancel External Review" at bounding box center [223, 61] width 72 height 7
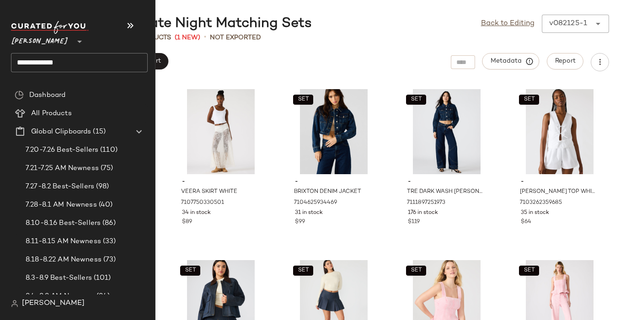
click at [33, 64] on input "**********" at bounding box center [79, 62] width 137 height 19
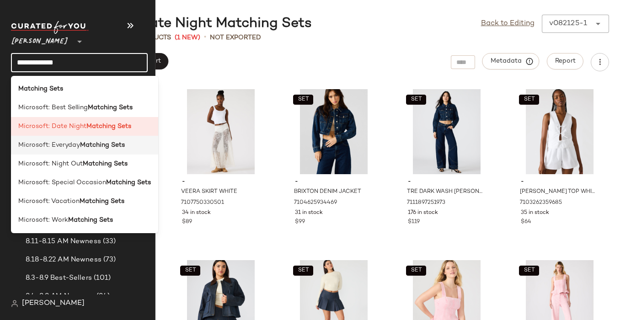
click at [61, 149] on span "Microsoft: Everyday" at bounding box center [49, 145] width 62 height 10
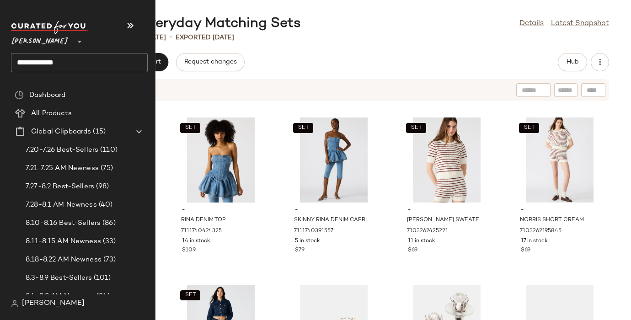
click at [27, 55] on input "**********" at bounding box center [79, 62] width 137 height 19
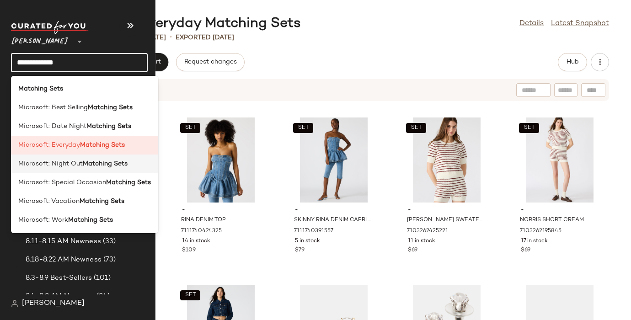
click at [103, 165] on b "Matching Sets" at bounding box center [105, 164] width 45 height 10
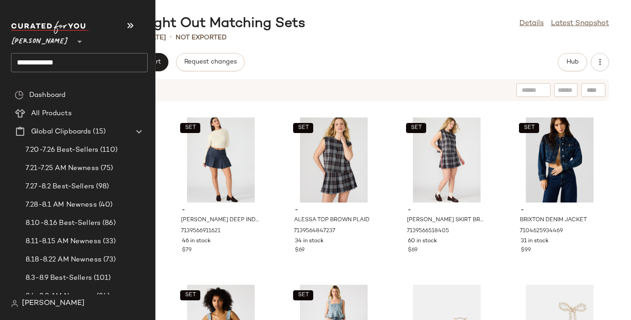
click at [28, 69] on input "**********" at bounding box center [79, 62] width 137 height 19
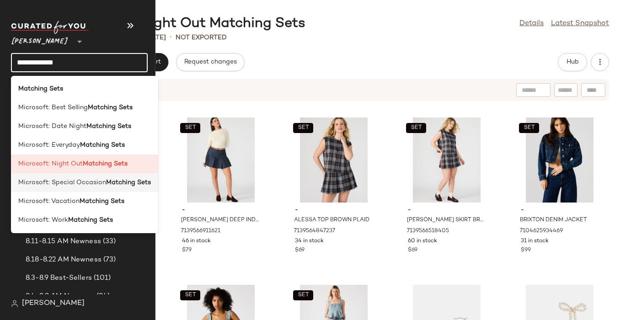
click at [83, 185] on span "Microsoft: Special Occasion" at bounding box center [62, 183] width 88 height 10
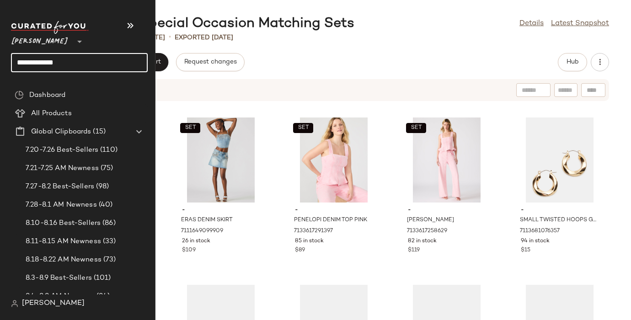
click at [29, 60] on input "**********" at bounding box center [79, 62] width 137 height 19
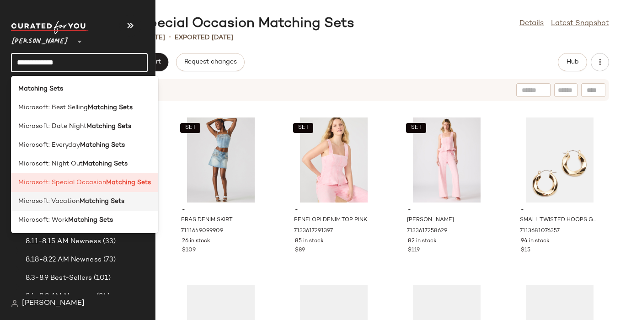
click at [83, 204] on b "Matching Sets" at bounding box center [102, 202] width 45 height 10
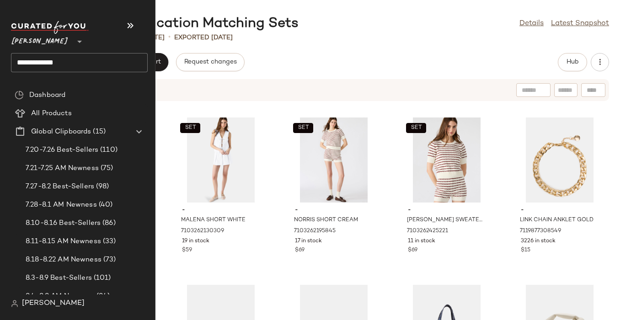
click at [27, 62] on input "**********" at bounding box center [79, 62] width 137 height 19
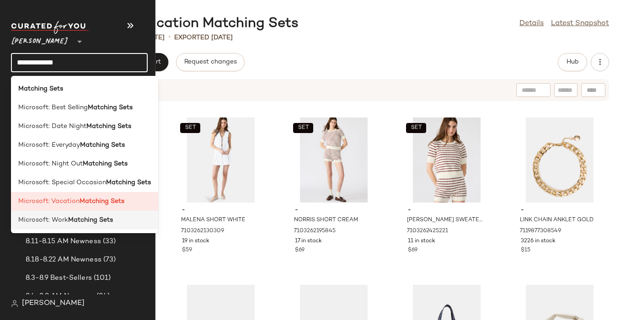
click at [88, 222] on b "Matching Sets" at bounding box center [90, 220] width 45 height 10
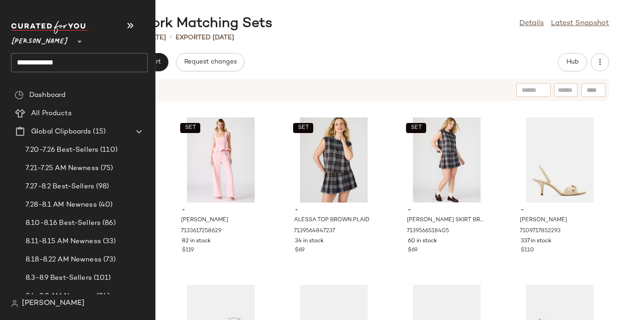
click at [47, 60] on input "**********" at bounding box center [79, 62] width 137 height 19
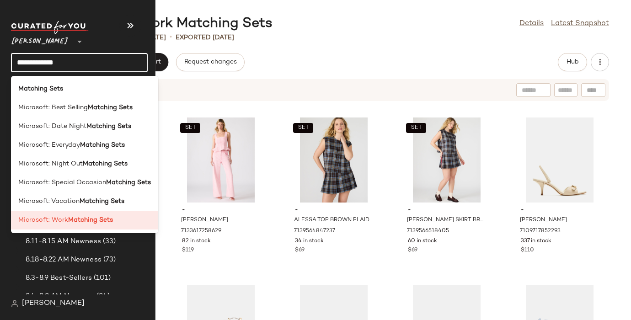
click at [47, 60] on input "**********" at bounding box center [79, 62] width 137 height 19
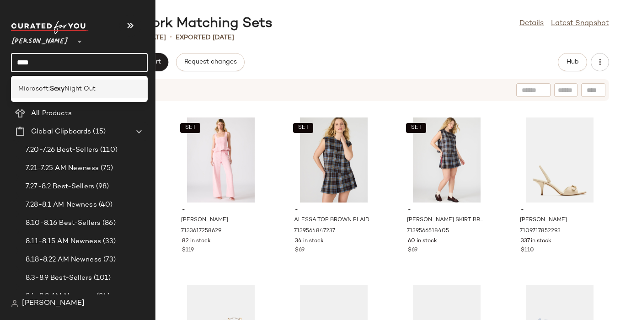
click at [42, 86] on span "Microsoft:" at bounding box center [34, 89] width 32 height 10
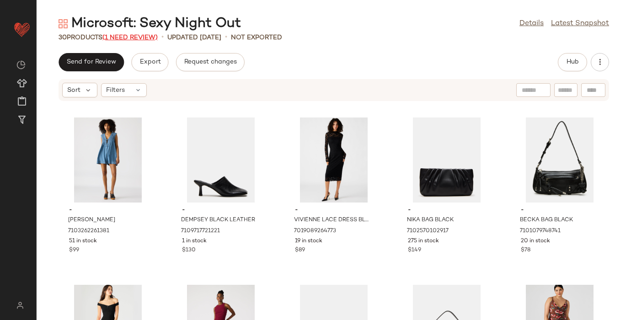
click at [140, 36] on span "(1 Need Review)" at bounding box center [129, 37] width 55 height 7
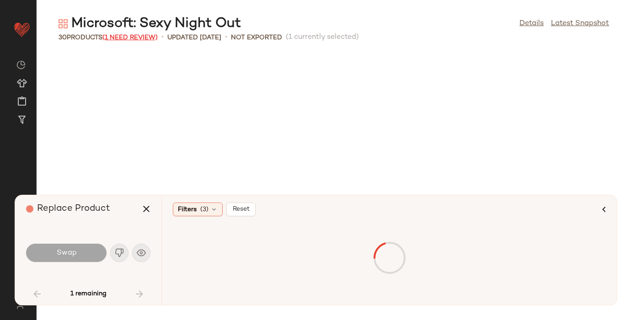
scroll to position [509, 0]
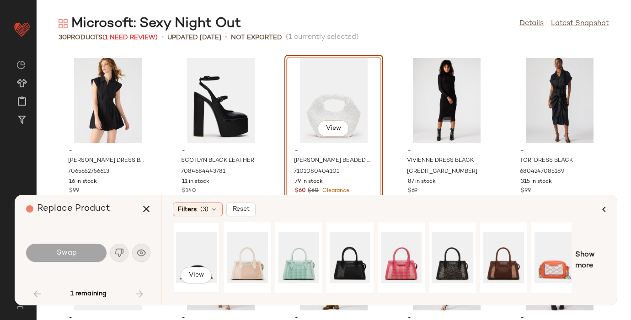
click at [198, 251] on div "View" at bounding box center [196, 257] width 41 height 65
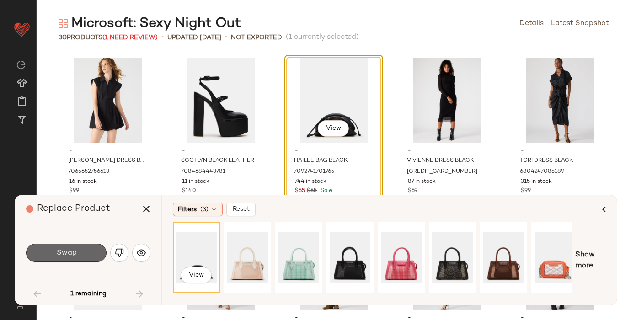
click at [68, 251] on span "Swap" at bounding box center [66, 253] width 21 height 9
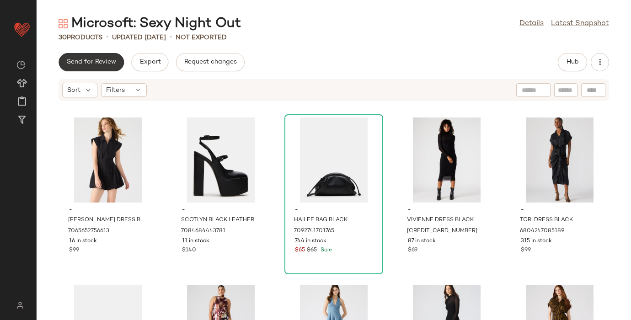
click at [99, 59] on span "Send for Review" at bounding box center [91, 62] width 50 height 7
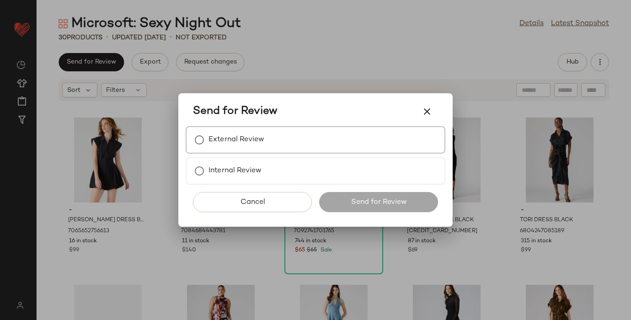
click at [284, 144] on div "External Review" at bounding box center [316, 139] width 260 height 27
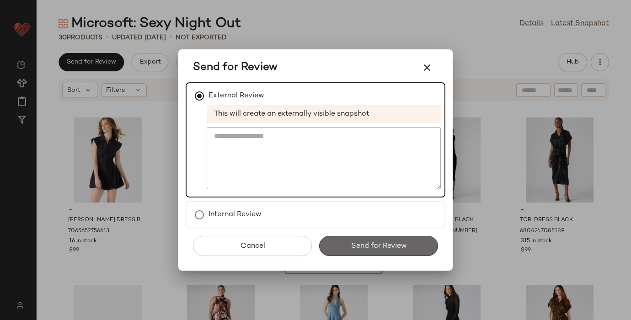
click at [363, 243] on span "Send for Review" at bounding box center [378, 246] width 56 height 9
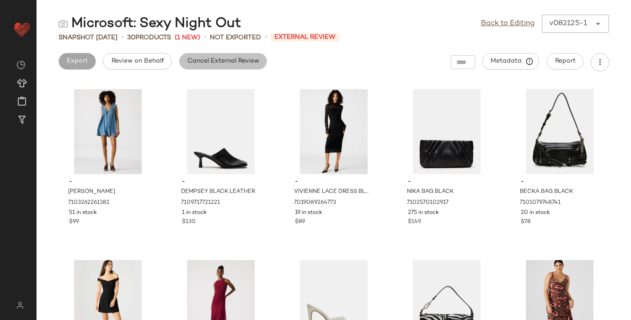
click at [220, 66] on button "Cancel External Review" at bounding box center [223, 61] width 88 height 16
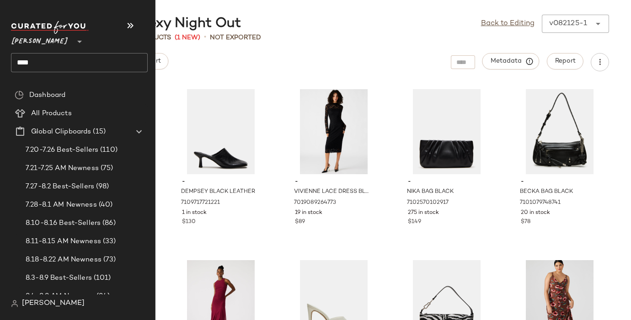
click at [22, 61] on input "****" at bounding box center [79, 62] width 137 height 19
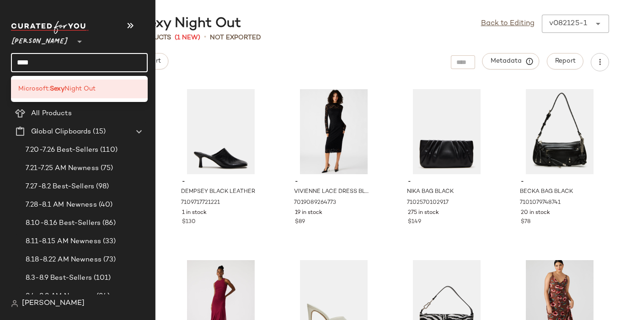
click at [22, 61] on input "****" at bounding box center [79, 62] width 137 height 19
click at [29, 91] on span "Microsoft:" at bounding box center [34, 89] width 32 height 10
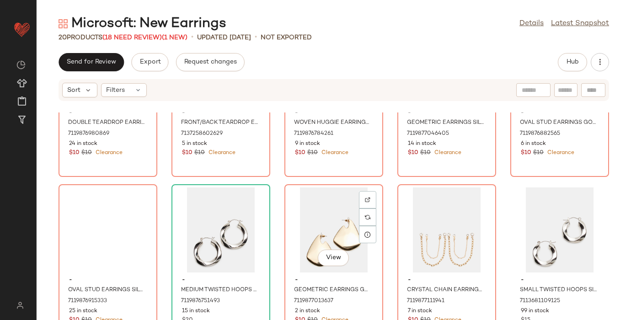
scroll to position [464, 0]
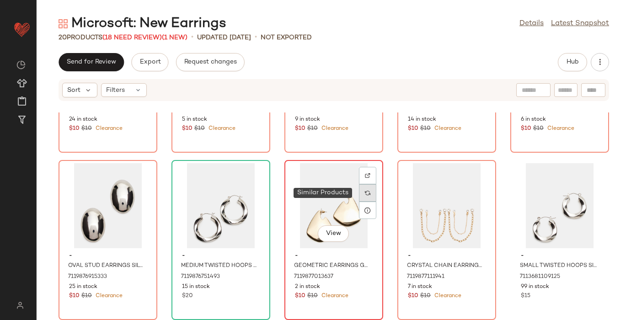
click at [370, 191] on div at bounding box center [367, 192] width 17 height 17
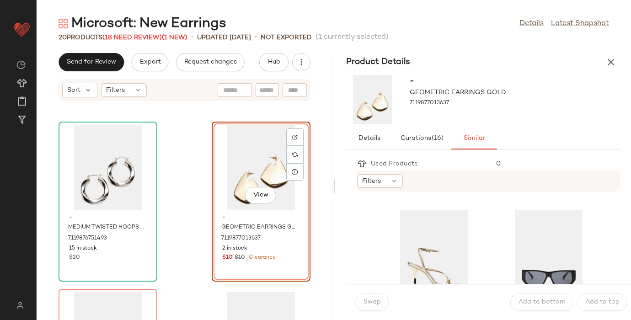
scroll to position [312, 0]
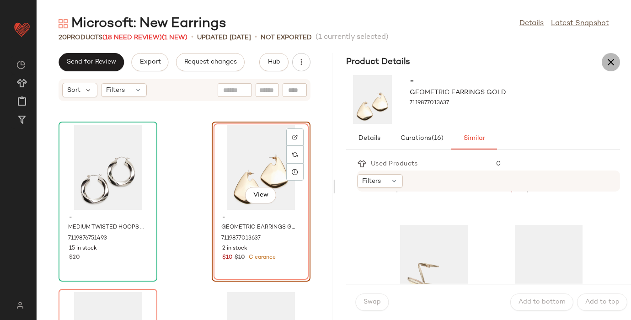
click at [612, 59] on icon "button" at bounding box center [610, 62] width 11 height 11
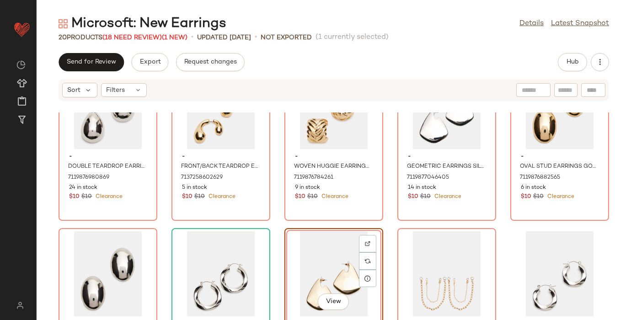
scroll to position [0, 0]
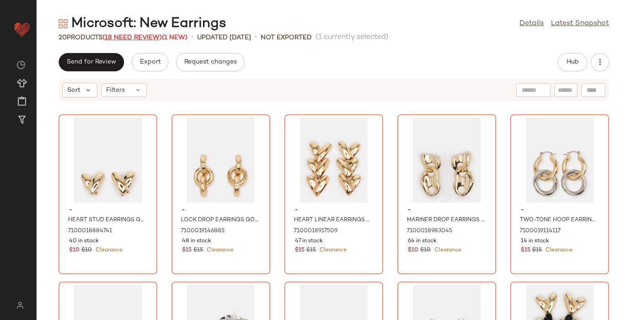
click at [142, 36] on span "(18 Need Review)" at bounding box center [131, 37] width 59 height 7
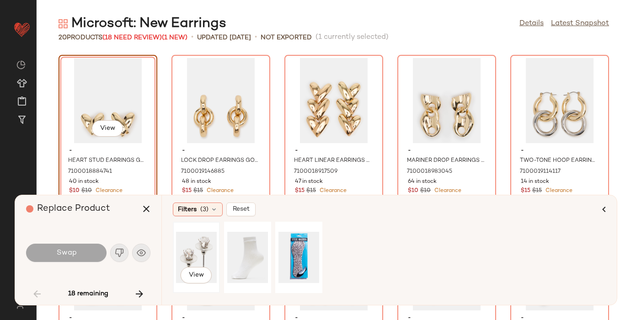
click at [195, 259] on div "View" at bounding box center [196, 257] width 41 height 65
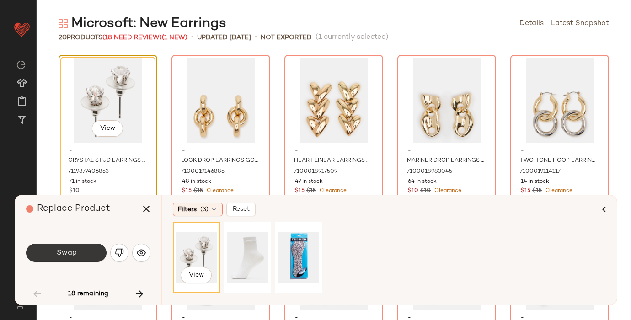
click at [80, 248] on button "Swap" at bounding box center [66, 253] width 80 height 18
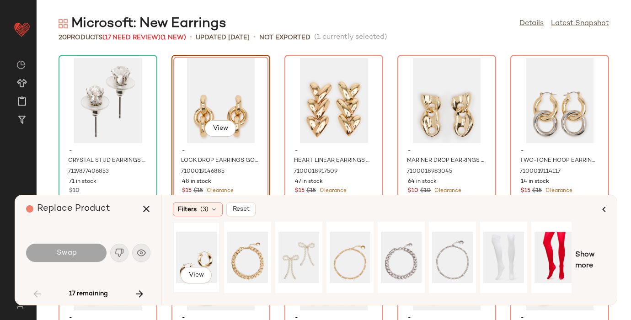
click at [191, 249] on div "View" at bounding box center [196, 257] width 41 height 65
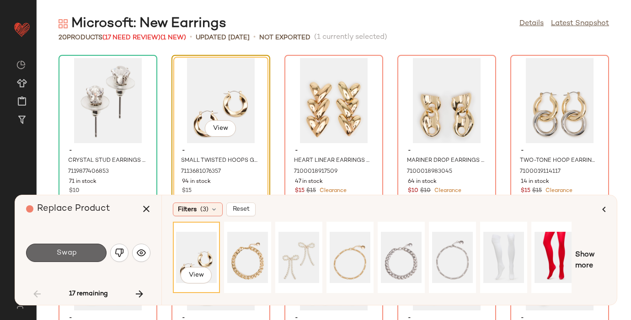
click at [88, 259] on button "Swap" at bounding box center [66, 253] width 80 height 18
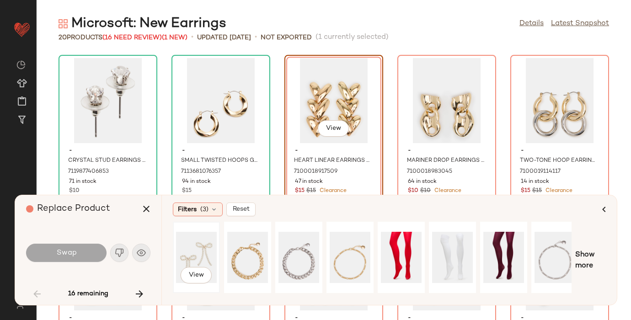
click at [189, 248] on div "View" at bounding box center [196, 257] width 41 height 65
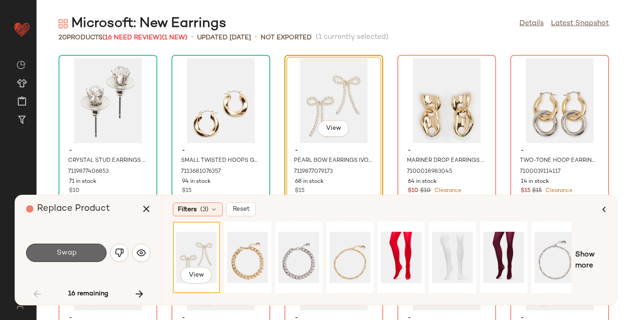
click at [86, 248] on button "Swap" at bounding box center [66, 253] width 80 height 18
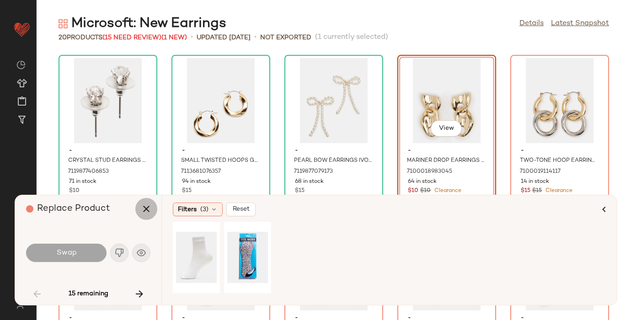
click at [151, 204] on icon "button" at bounding box center [146, 208] width 11 height 11
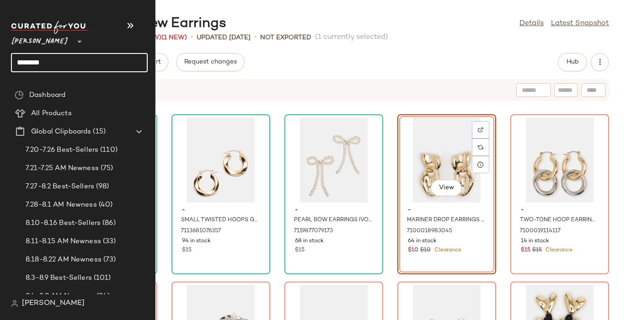
click at [29, 61] on input "********" at bounding box center [79, 62] width 137 height 19
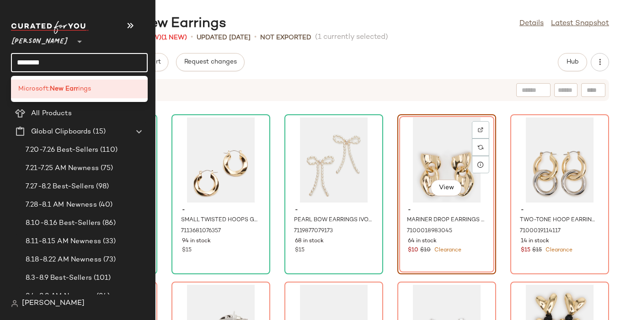
click at [29, 61] on input "********" at bounding box center [79, 62] width 137 height 19
click at [41, 91] on span "Microsoft:" at bounding box center [34, 89] width 32 height 10
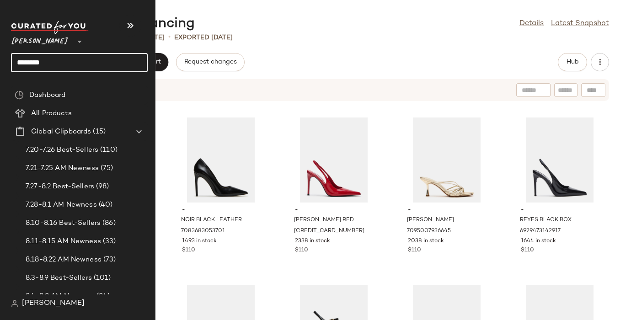
click at [24, 58] on input "*******" at bounding box center [79, 62] width 137 height 19
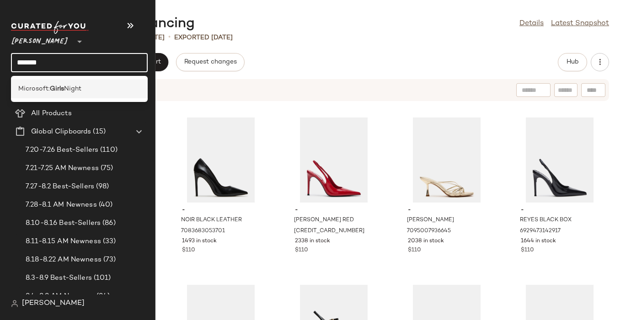
type input "*****"
click at [58, 91] on b "Girls" at bounding box center [57, 89] width 14 height 10
